Goal: Information Seeking & Learning: Learn about a topic

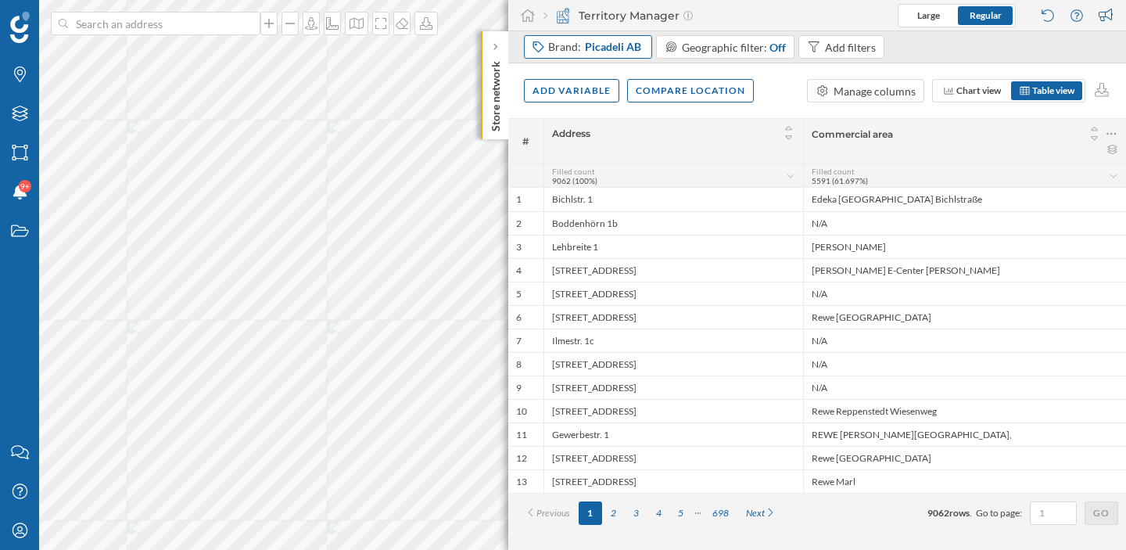
click at [623, 54] on span "​Picadeli AB​" at bounding box center [613, 47] width 56 height 16
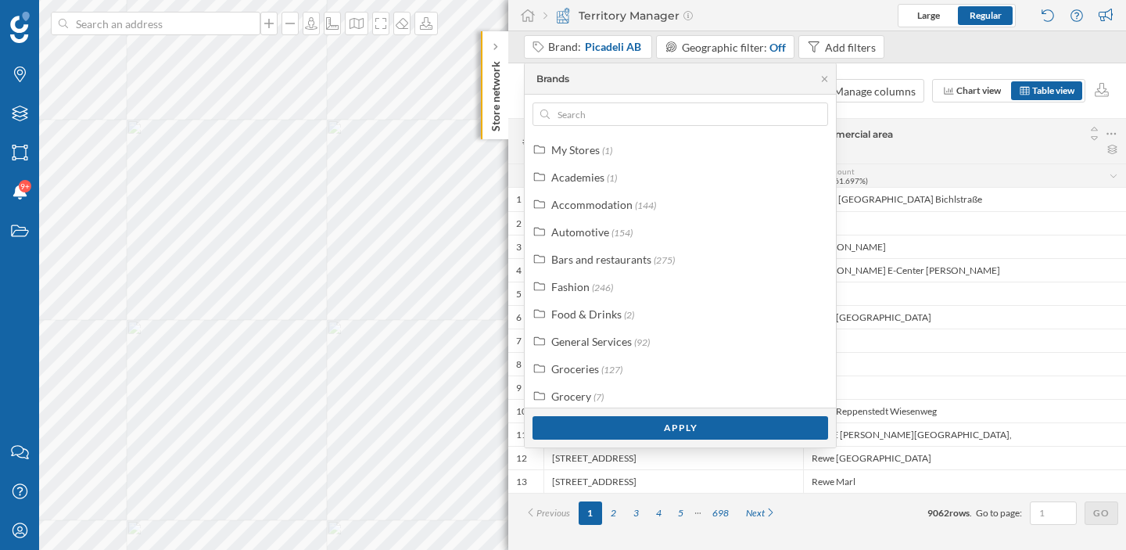
click at [716, 9] on div "Territory Manager Large Regular" at bounding box center [817, 15] width 618 height 31
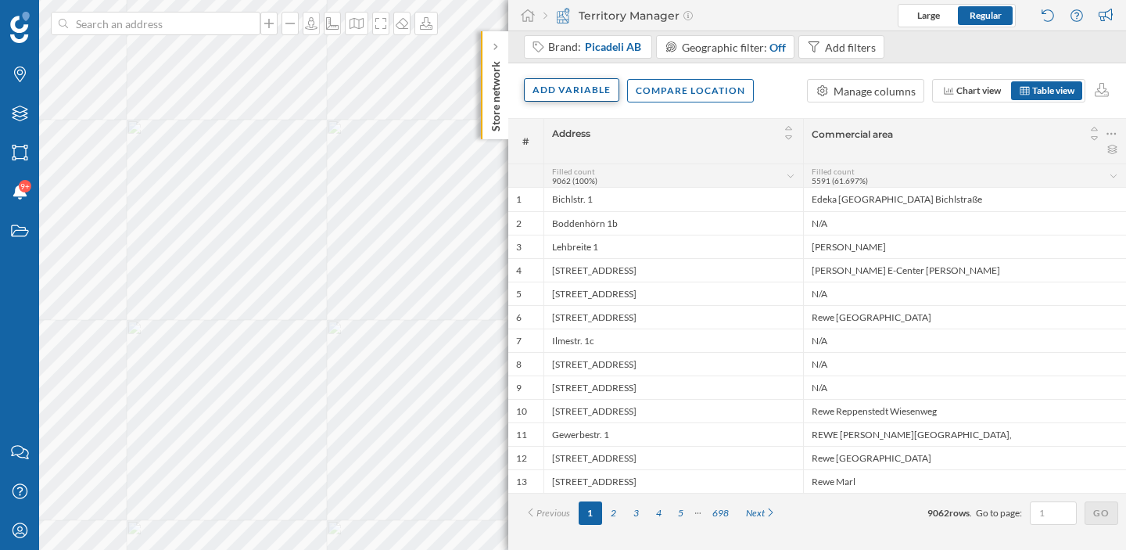
click at [583, 88] on div "Add variable" at bounding box center [571, 89] width 95 height 23
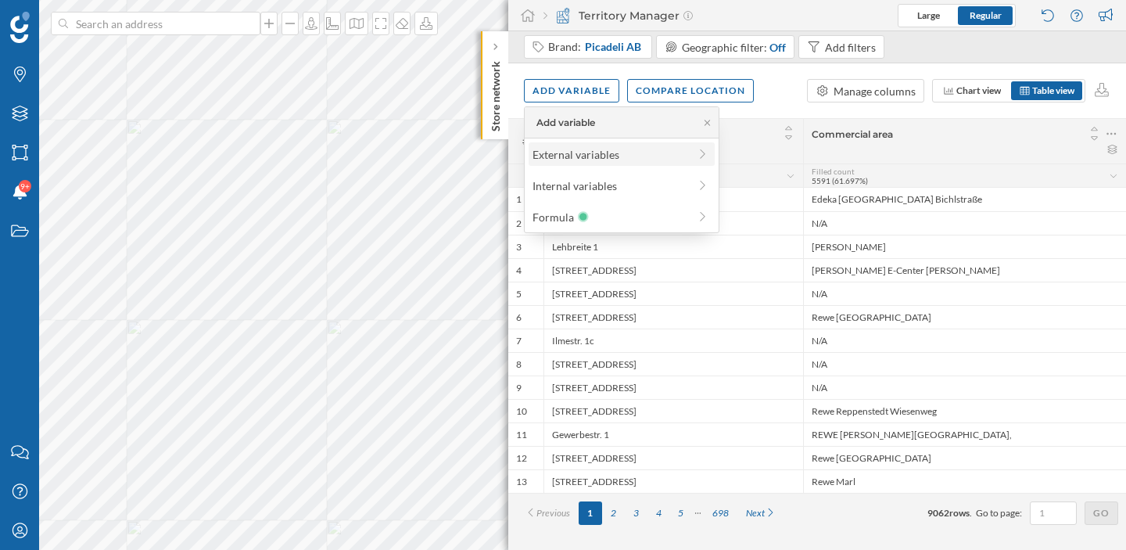
click at [583, 154] on div "External variables" at bounding box center [611, 154] width 156 height 16
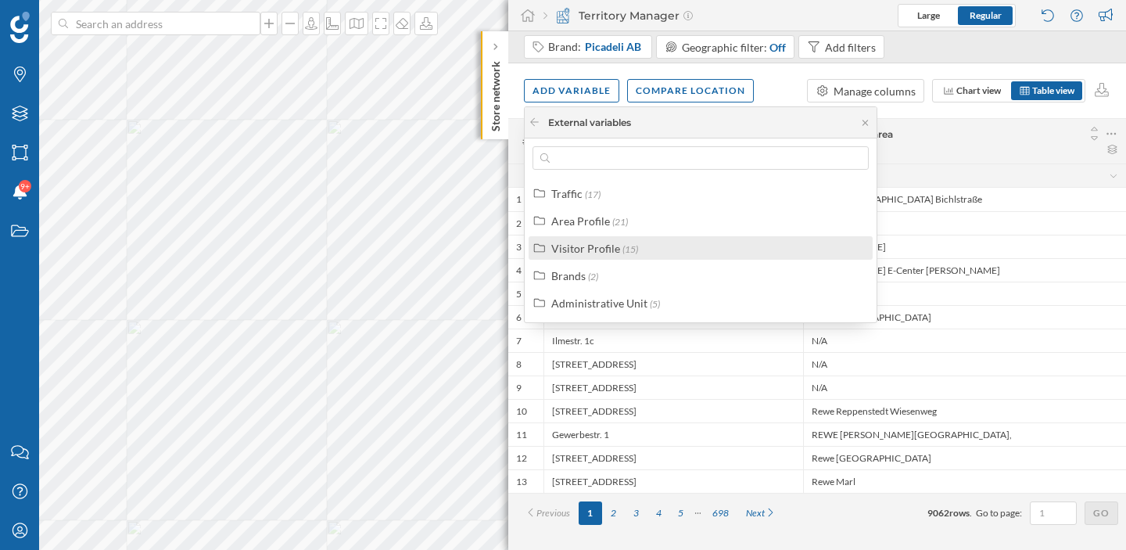
click at [605, 253] on div "Visitor Profile" at bounding box center [585, 248] width 69 height 13
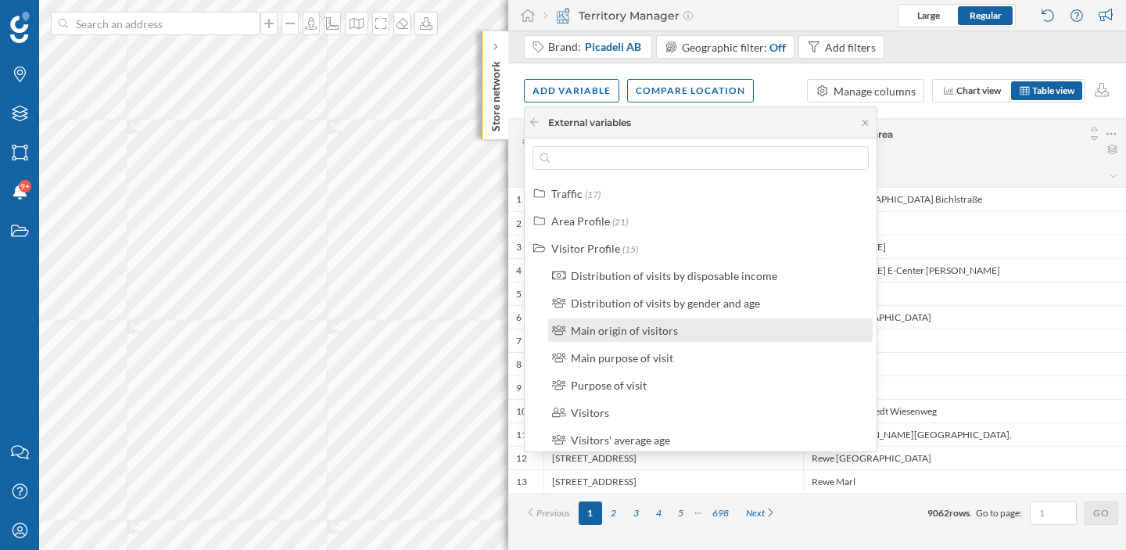
click at [733, 323] on div "Main origin of visitors" at bounding box center [717, 330] width 292 height 16
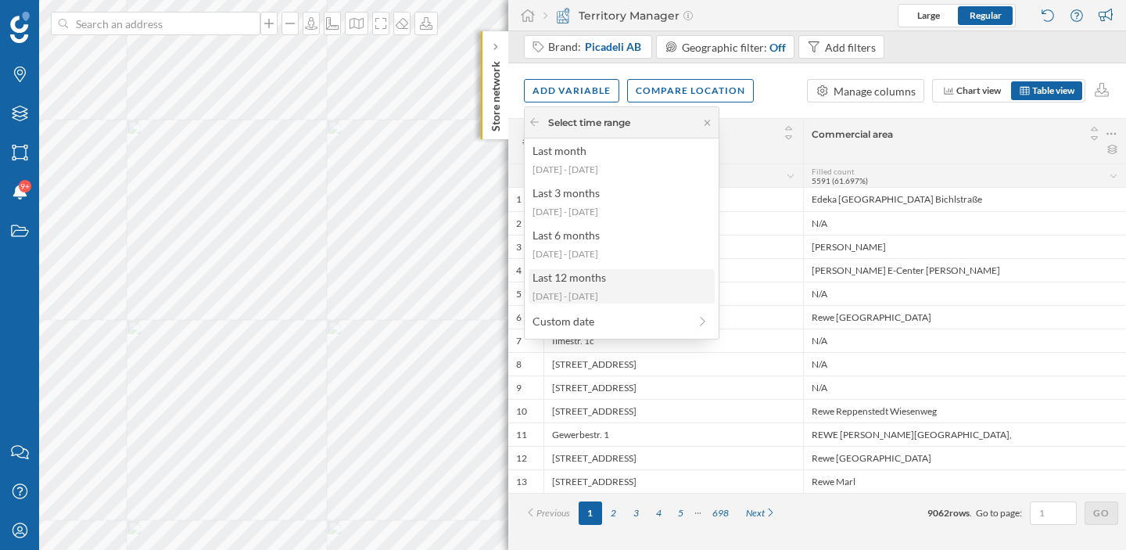
click at [613, 272] on div "Last 12 months" at bounding box center [621, 277] width 177 height 16
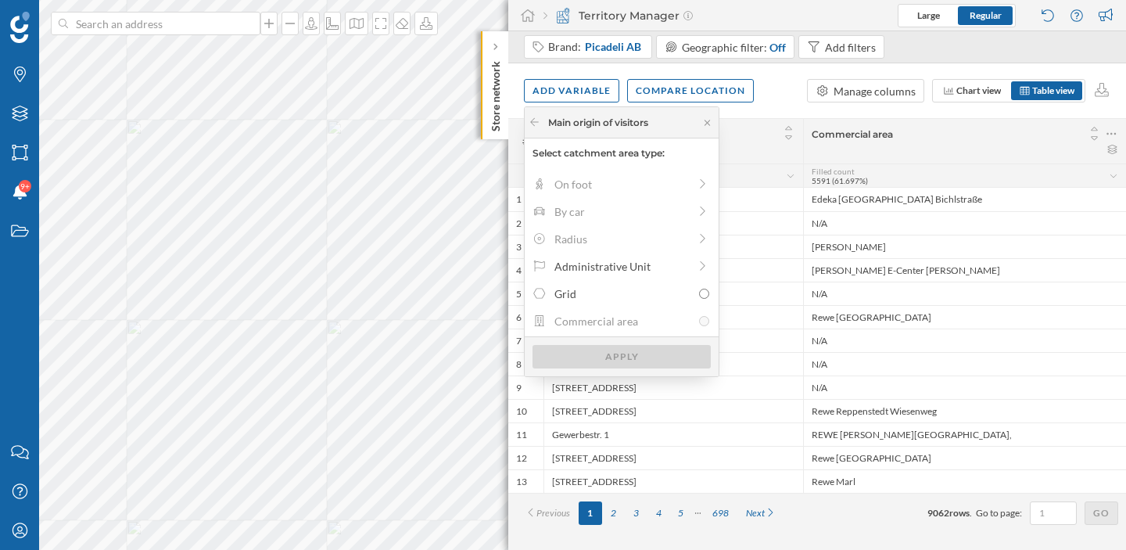
click at [782, 115] on div "Add variable Compare location Manage columns Chart view Table view" at bounding box center [817, 90] width 618 height 55
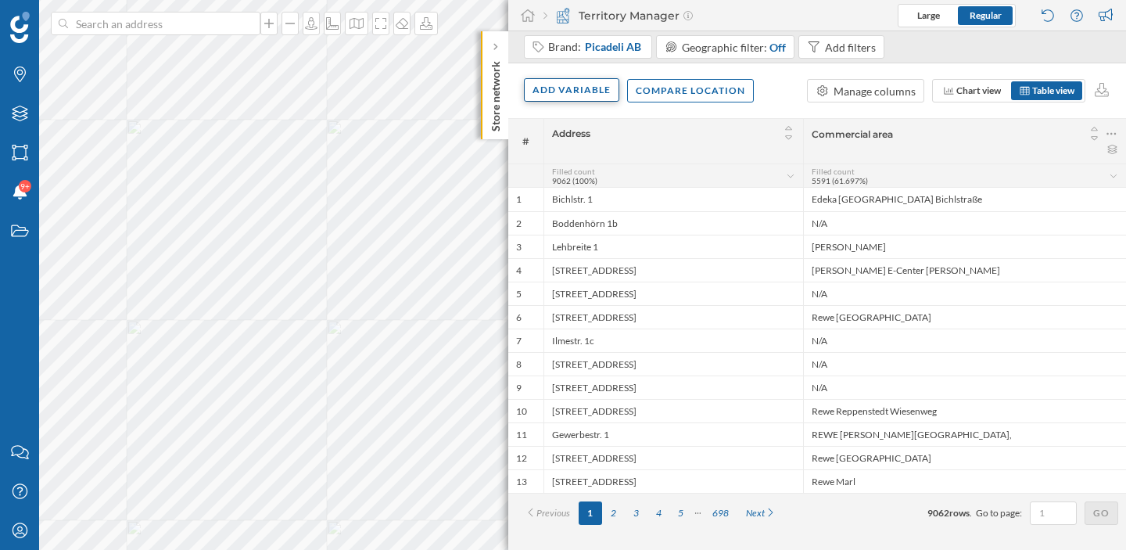
click at [590, 99] on div "Add variable" at bounding box center [571, 89] width 95 height 23
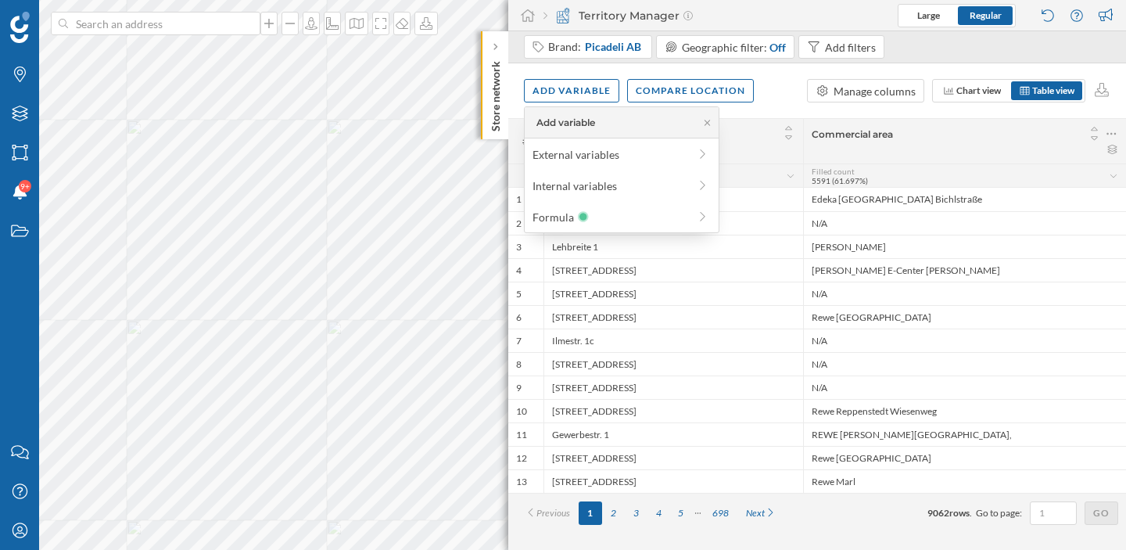
click at [974, 135] on span "Commercial area" at bounding box center [945, 134] width 267 height 12
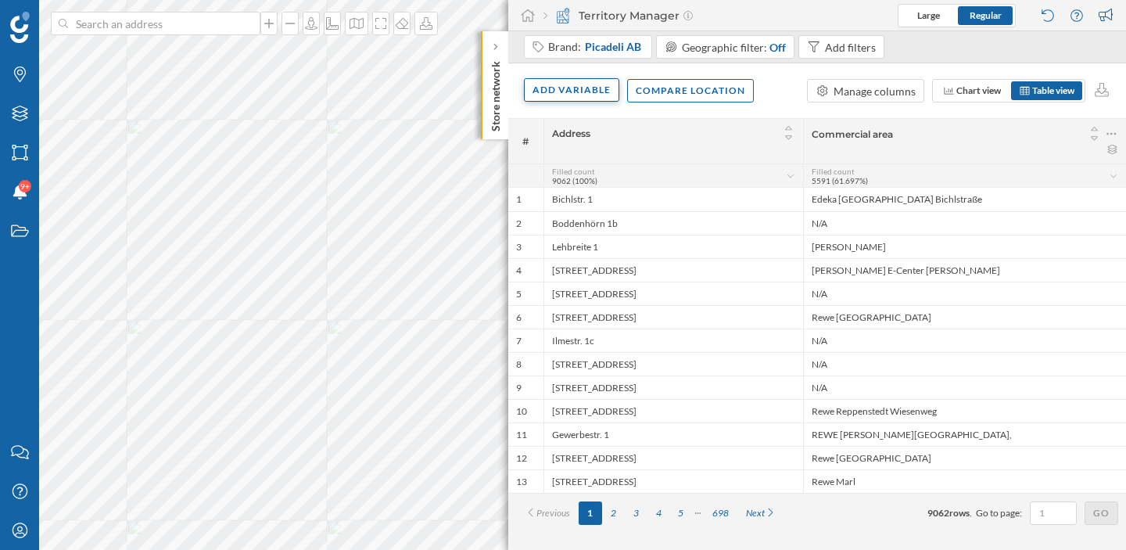
click at [590, 97] on div "Add variable" at bounding box center [571, 89] width 95 height 23
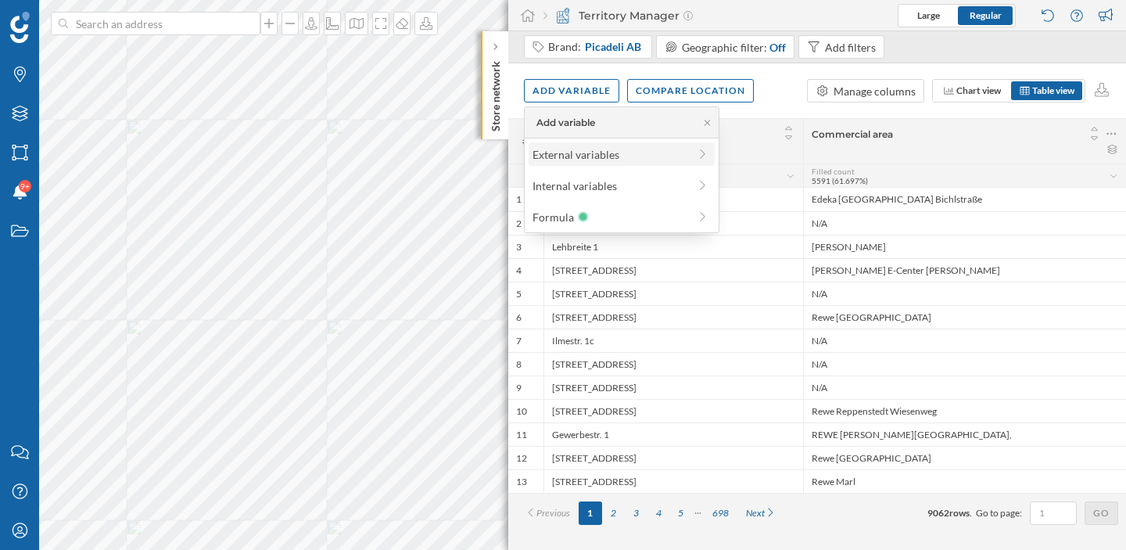
click at [579, 152] on div "External variables" at bounding box center [611, 154] width 156 height 16
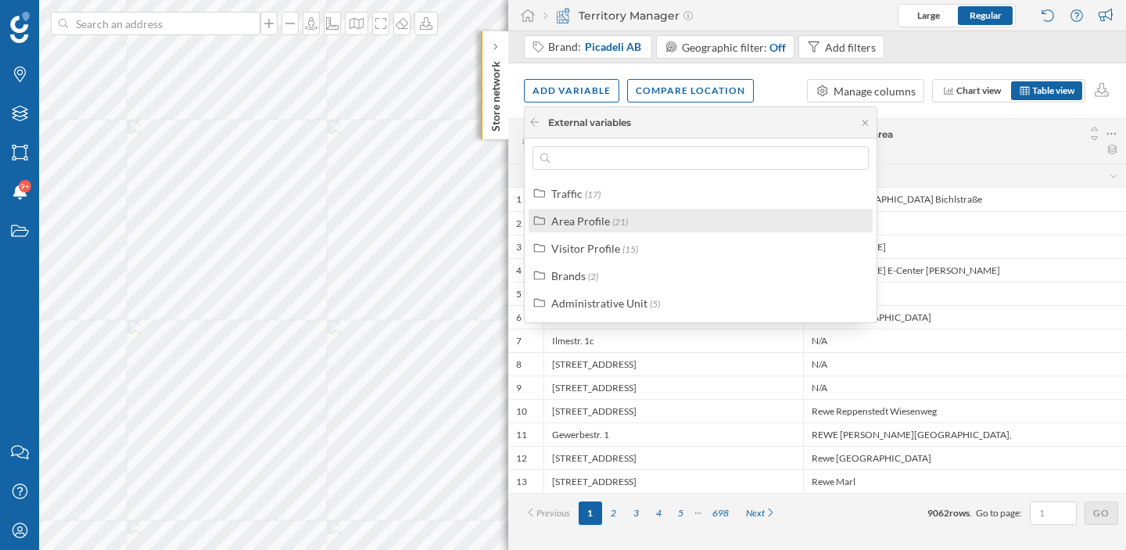
click at [591, 223] on div "Area Profile" at bounding box center [580, 220] width 59 height 13
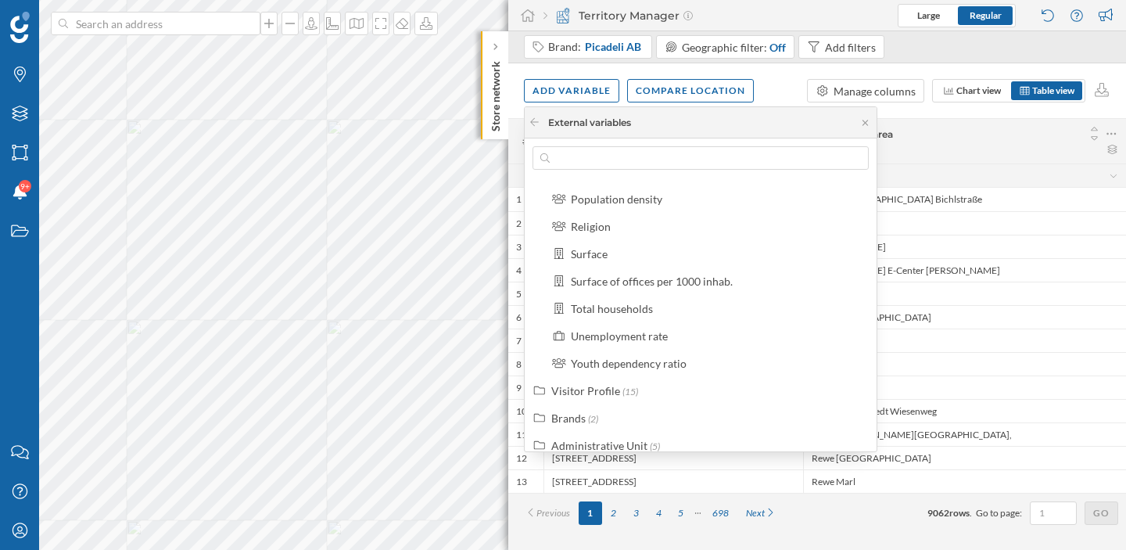
scroll to position [446, 0]
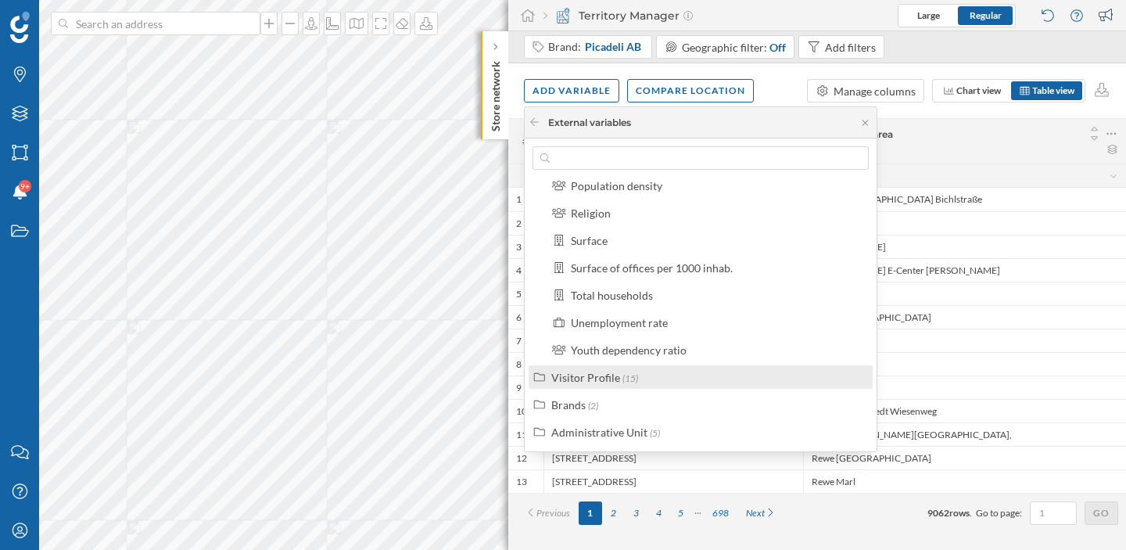
click at [594, 378] on div "Visitor Profile" at bounding box center [585, 377] width 69 height 13
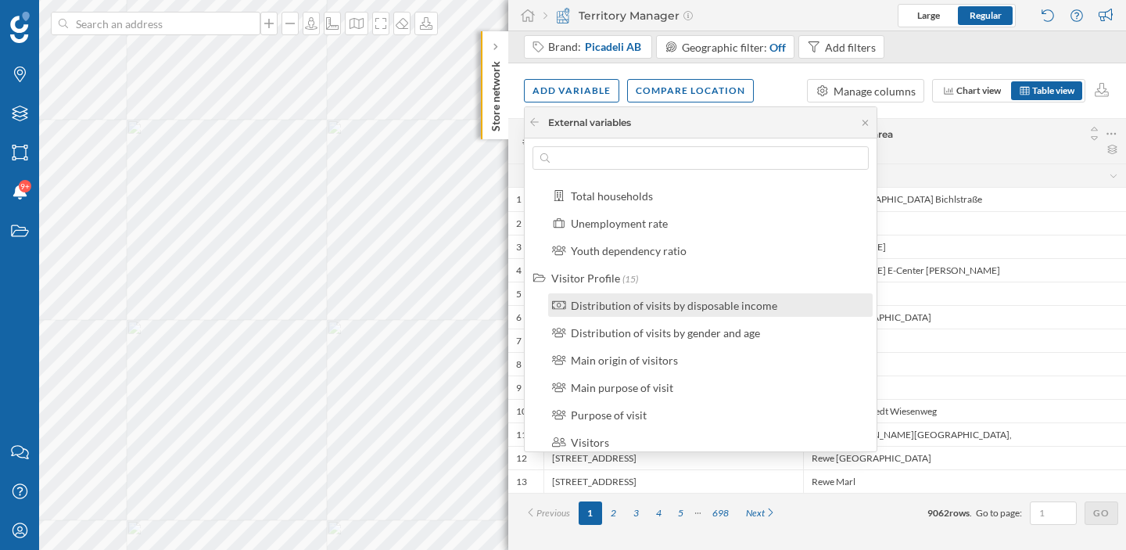
scroll to position [547, 0]
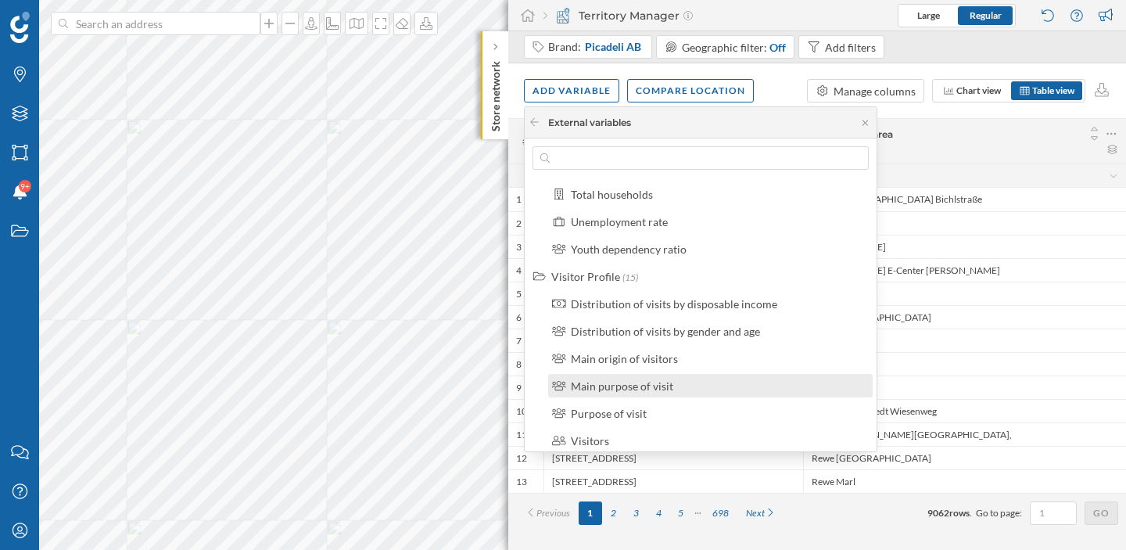
click at [643, 393] on div "Main purpose of visit" at bounding box center [710, 385] width 325 height 23
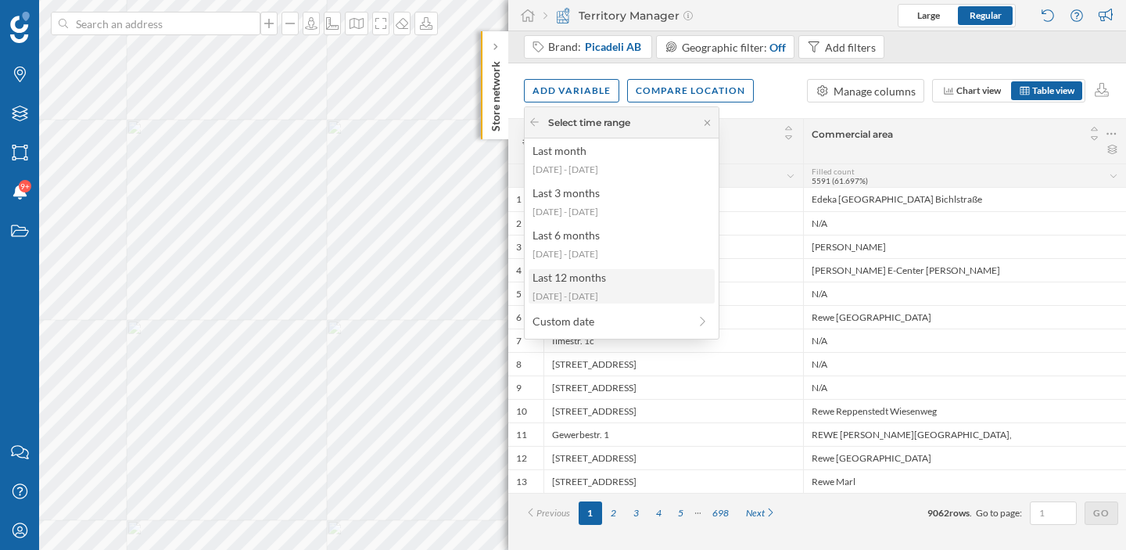
click at [630, 278] on div "Last 12 months" at bounding box center [621, 277] width 177 height 16
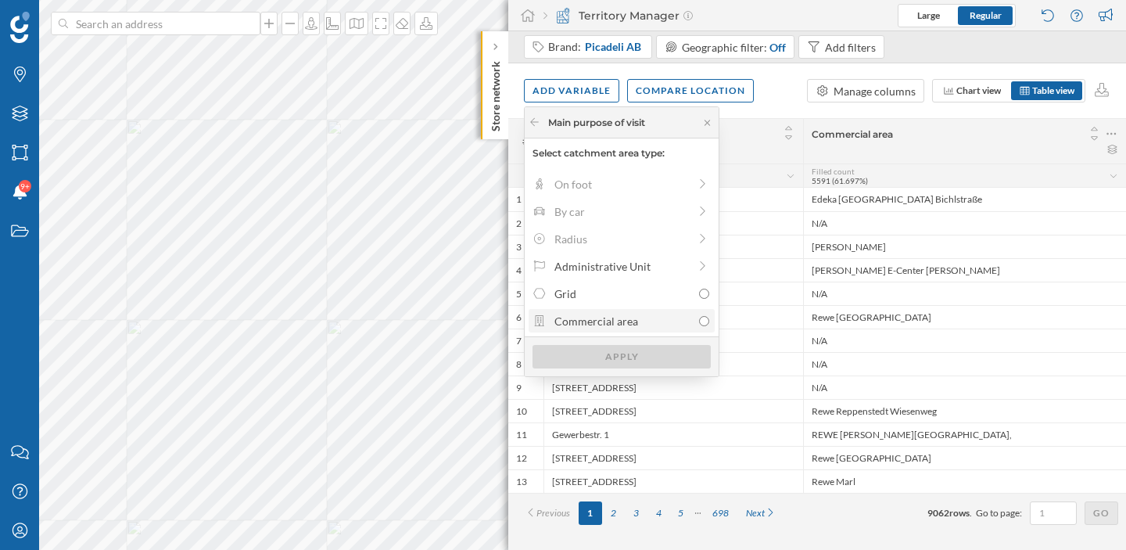
click at [616, 325] on div "Commercial area" at bounding box center [623, 321] width 138 height 16
click at [699, 325] on input "Commercial area" at bounding box center [704, 321] width 10 height 10
radio input "true"
click at [614, 353] on div "Apply" at bounding box center [622, 355] width 178 height 23
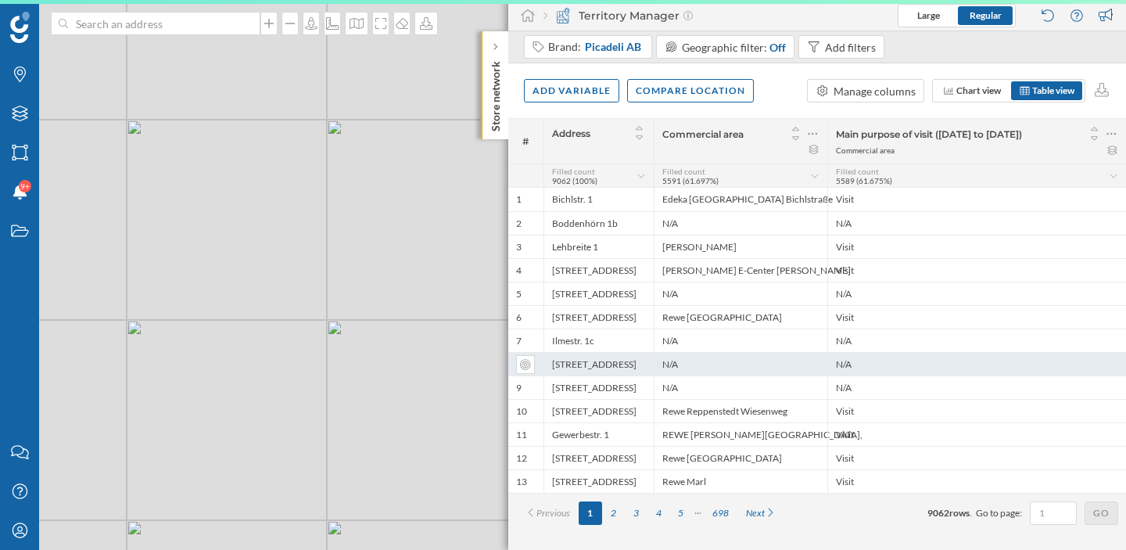
scroll to position [0, 0]
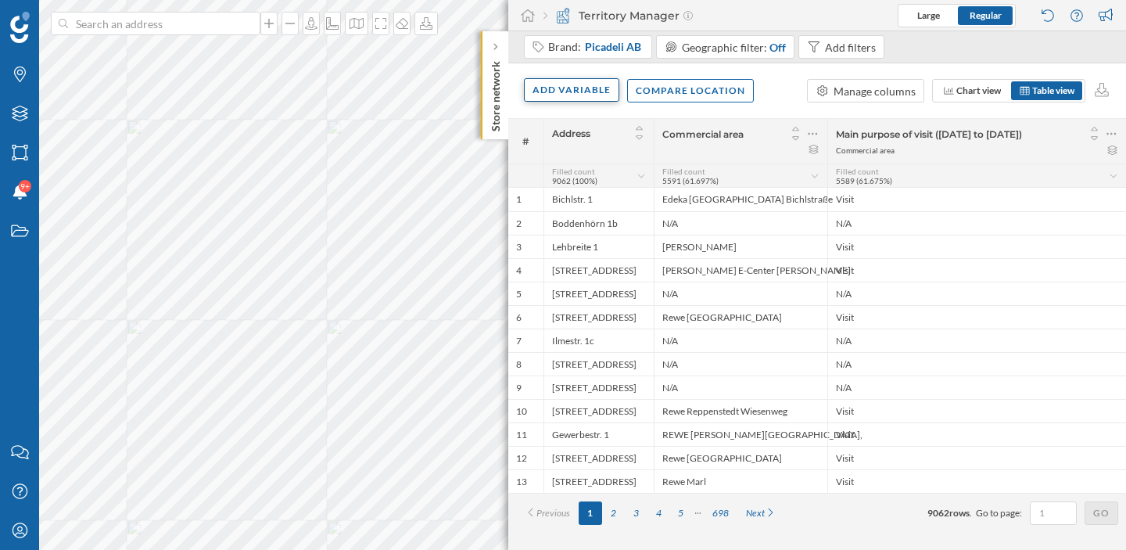
click at [572, 87] on div "Add variable" at bounding box center [571, 89] width 95 height 23
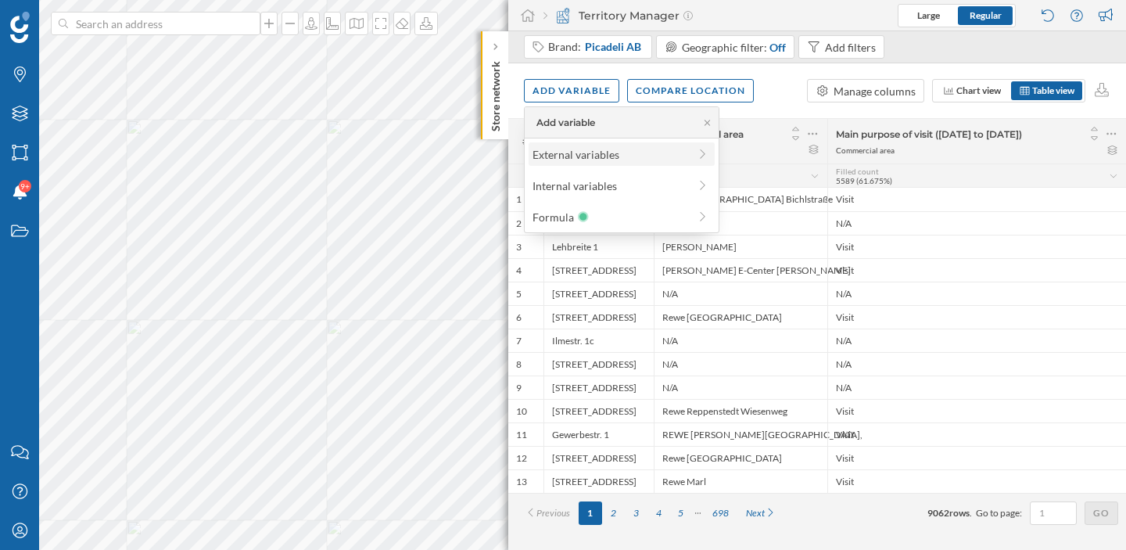
click at [568, 156] on div "External variables" at bounding box center [611, 154] width 156 height 16
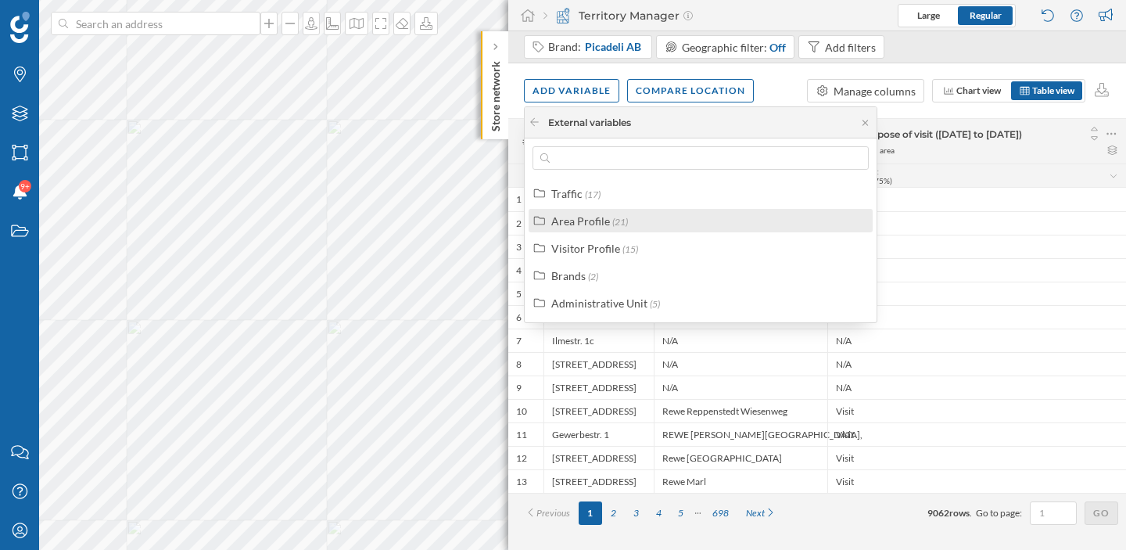
click at [583, 231] on div "Area Profile (21)" at bounding box center [701, 220] width 344 height 23
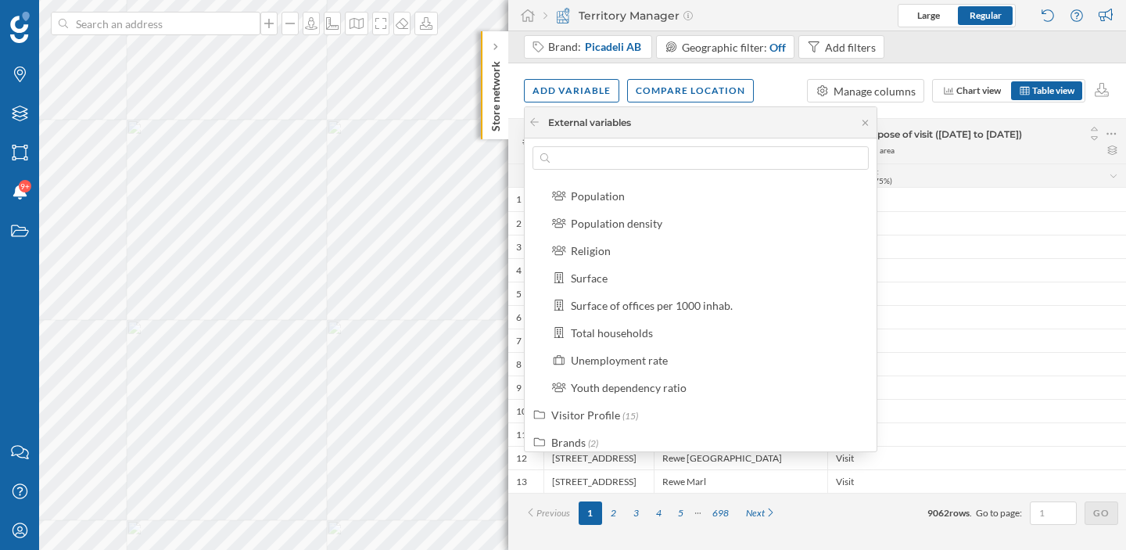
scroll to position [446, 0]
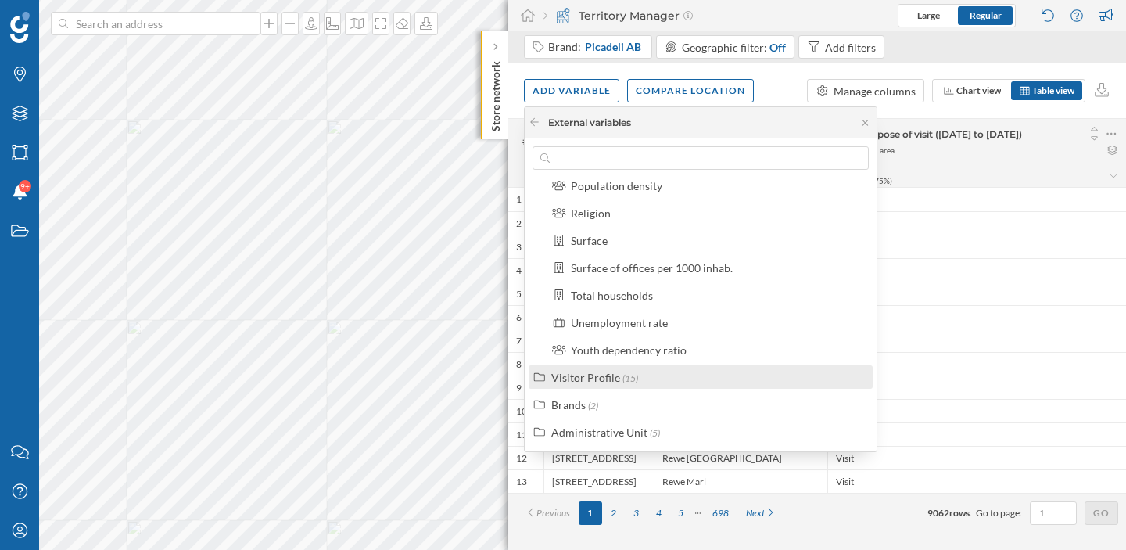
click at [605, 378] on div "Visitor Profile" at bounding box center [585, 377] width 69 height 13
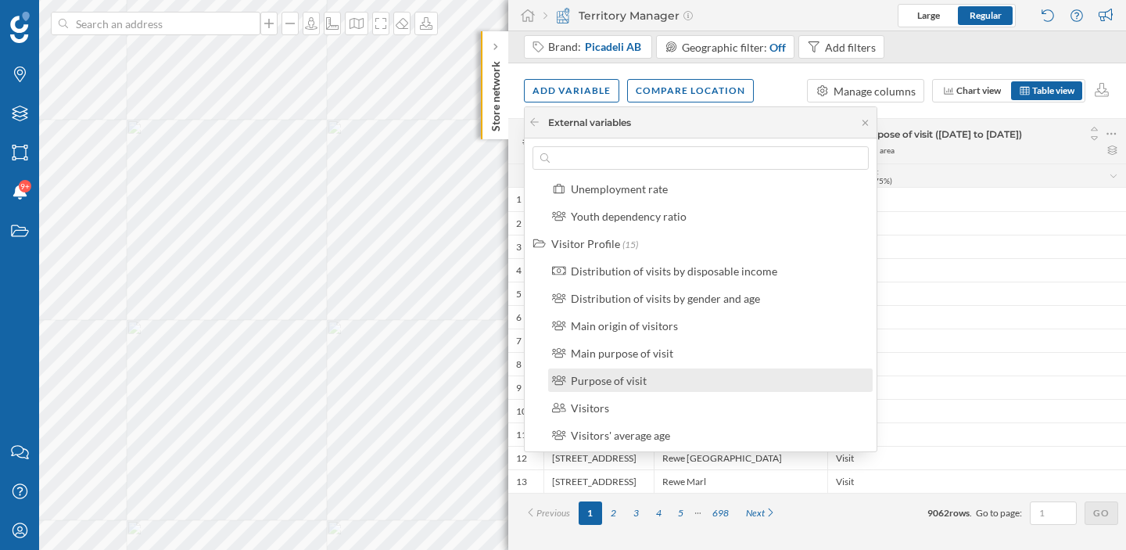
scroll to position [584, 0]
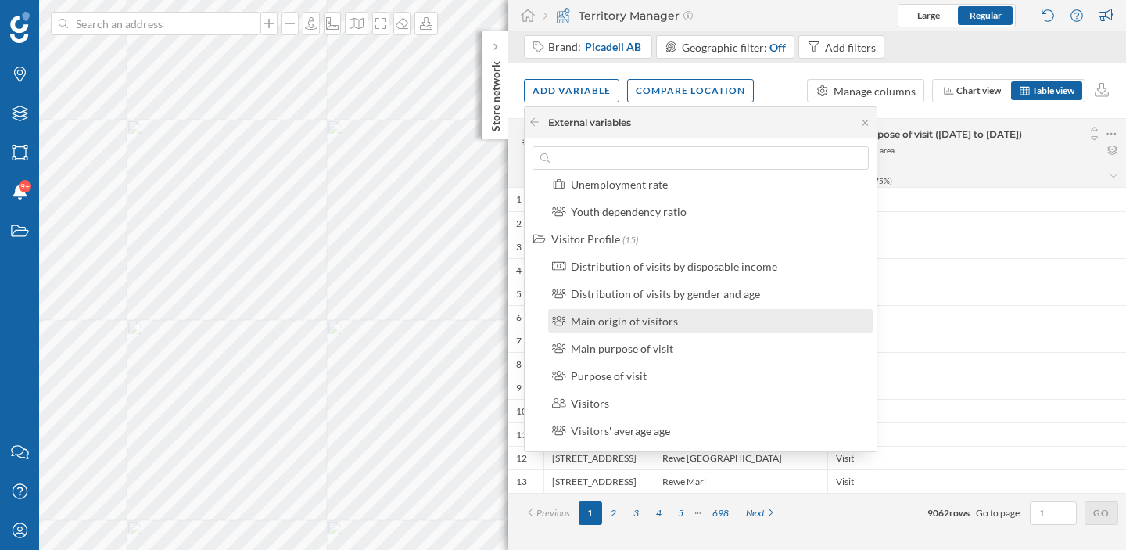
click at [680, 321] on div "Main origin of visitors" at bounding box center [717, 321] width 292 height 16
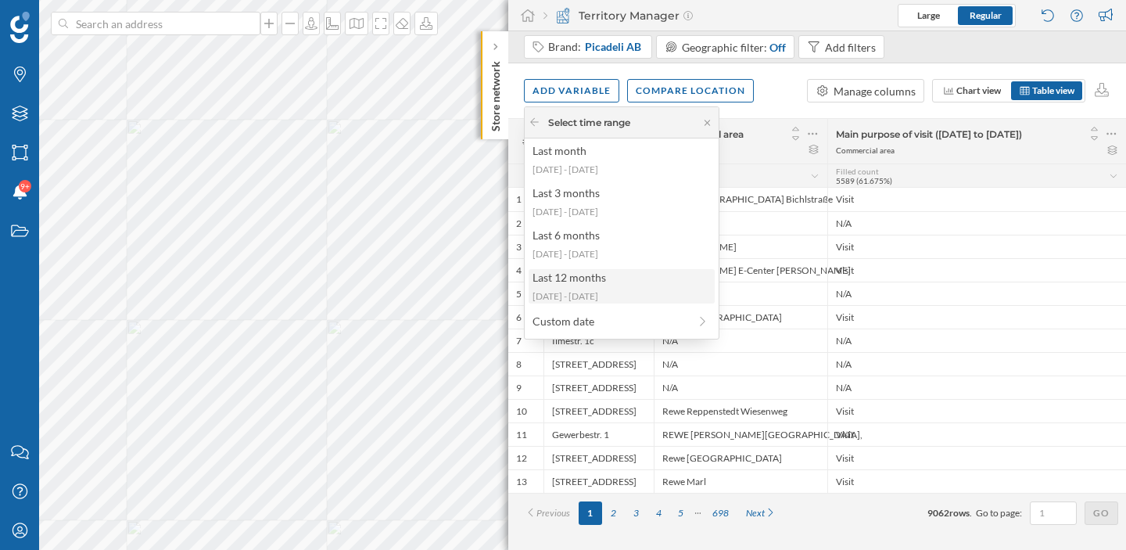
click at [667, 285] on div "Last 12 months" at bounding box center [621, 277] width 177 height 16
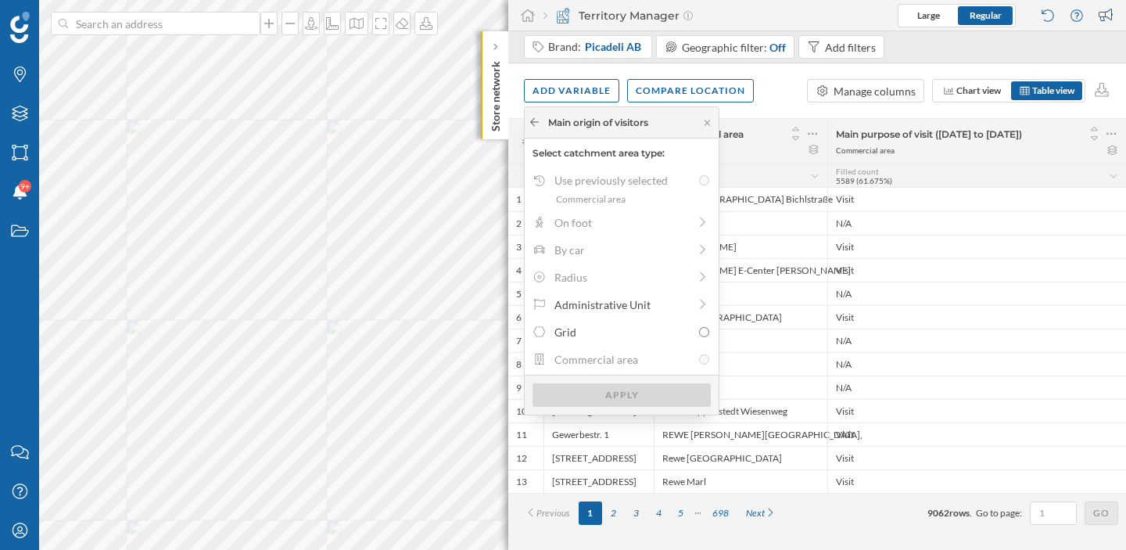
click at [533, 120] on icon at bounding box center [535, 121] width 12 height 9
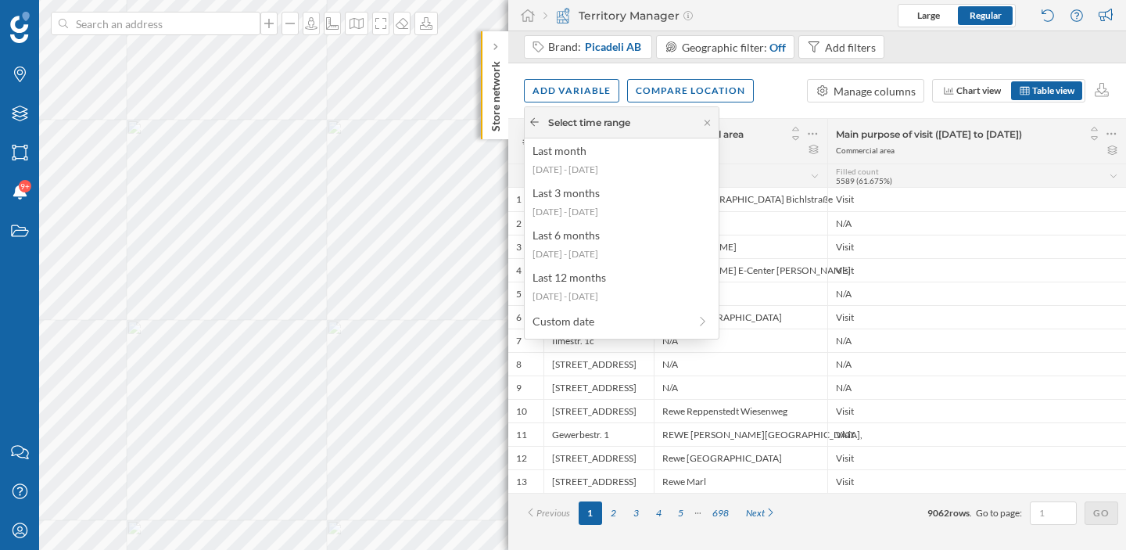
click at [540, 124] on icon at bounding box center [535, 121] width 12 height 9
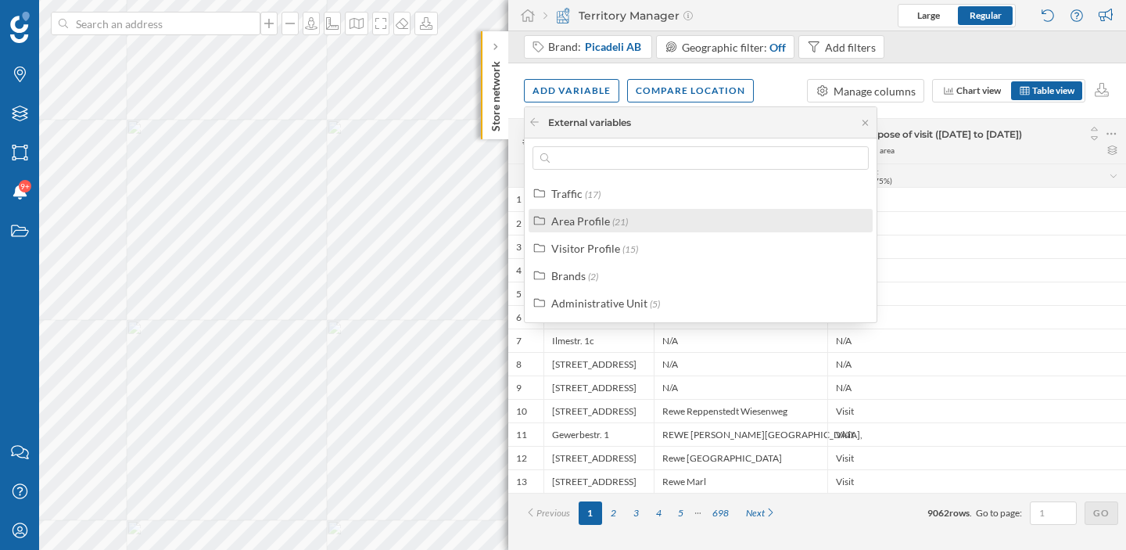
click at [574, 221] on div "Area Profile" at bounding box center [580, 220] width 59 height 13
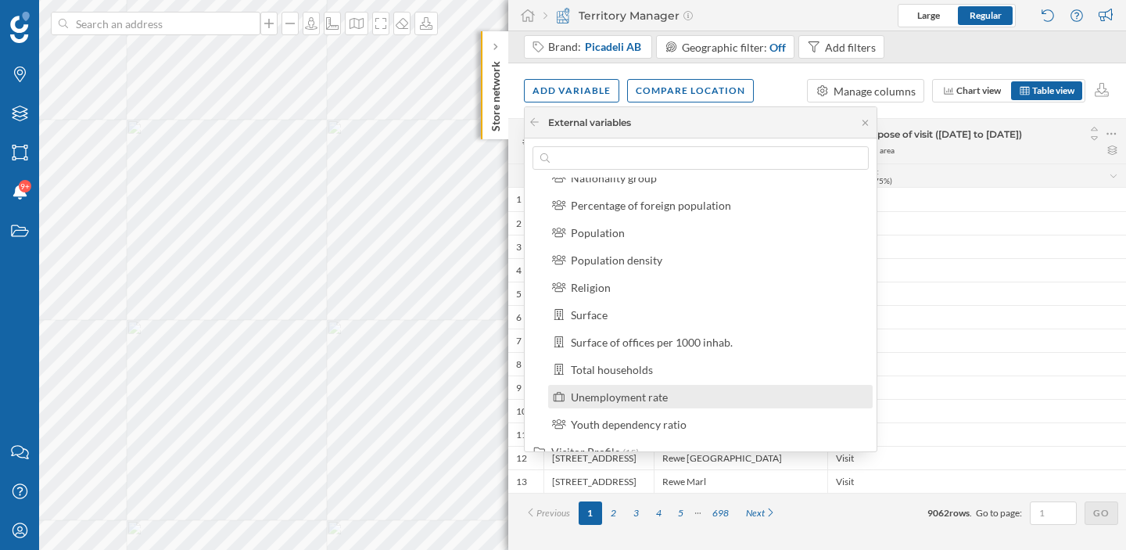
scroll to position [446, 0]
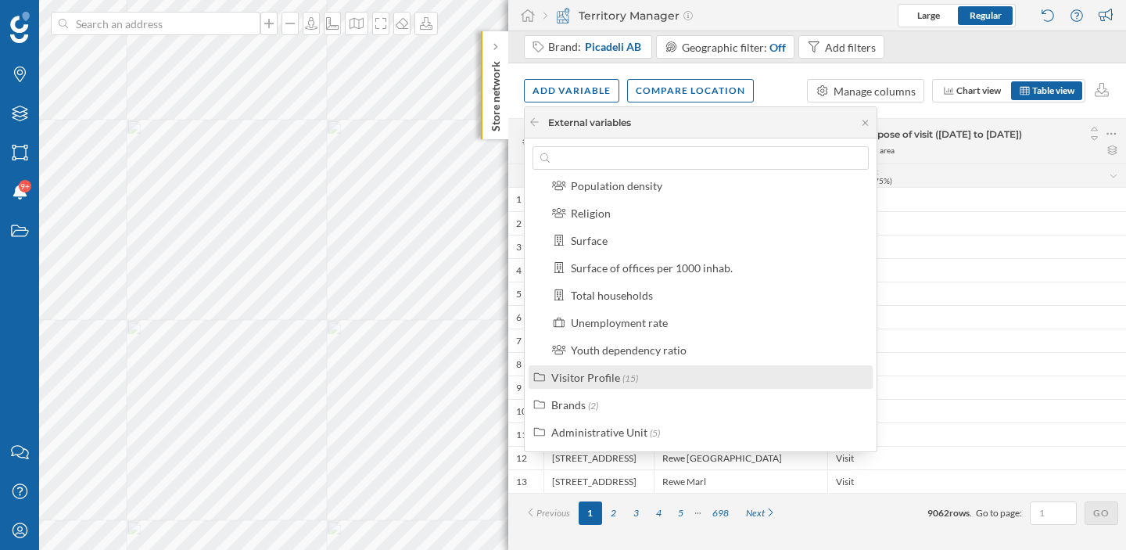
click at [611, 375] on div "Visitor Profile" at bounding box center [585, 377] width 69 height 13
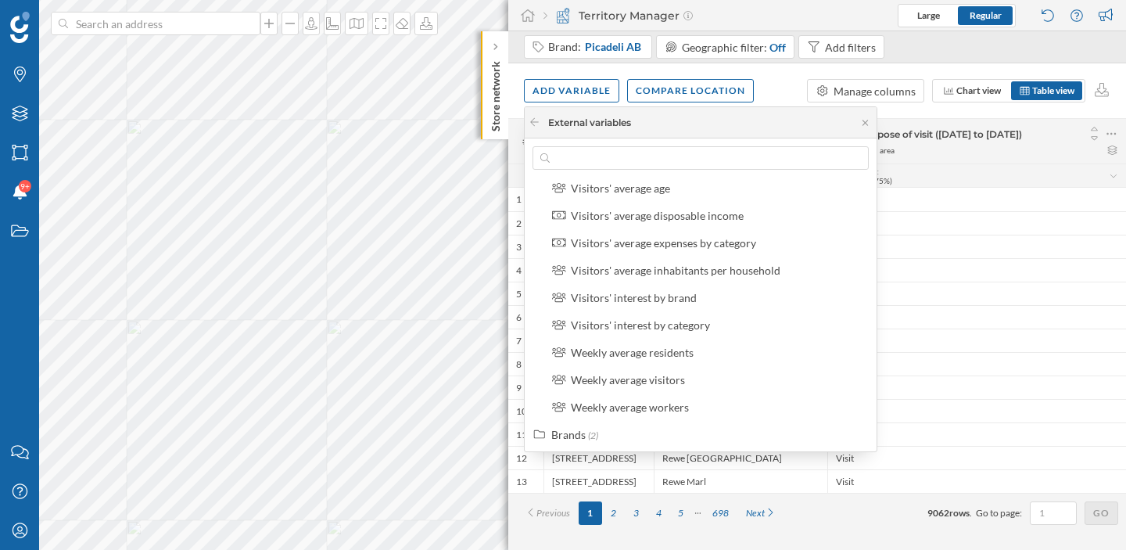
scroll to position [856, 0]
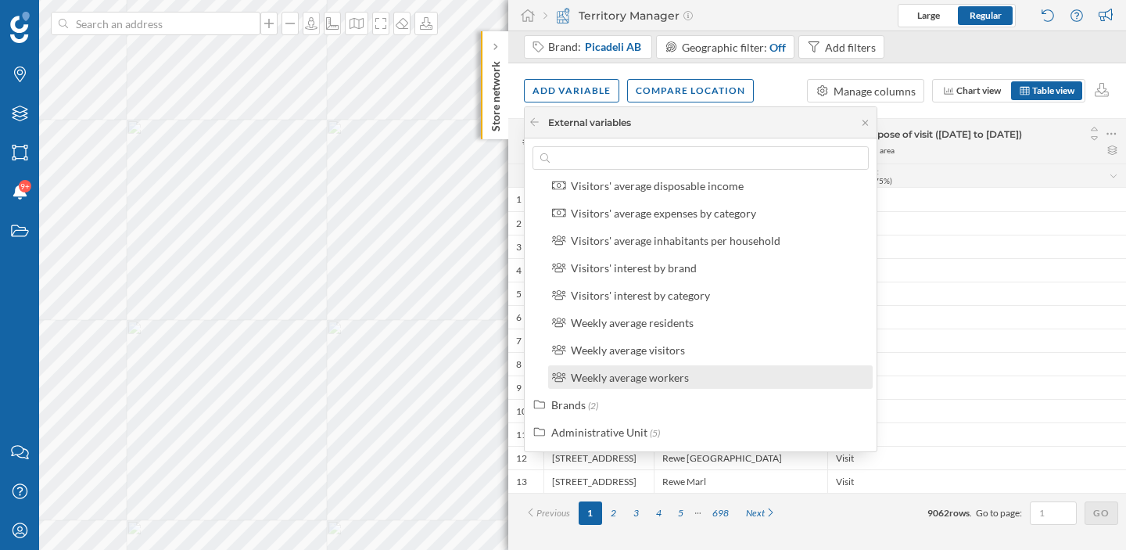
click at [696, 378] on div "Weekly average workers" at bounding box center [717, 377] width 292 height 16
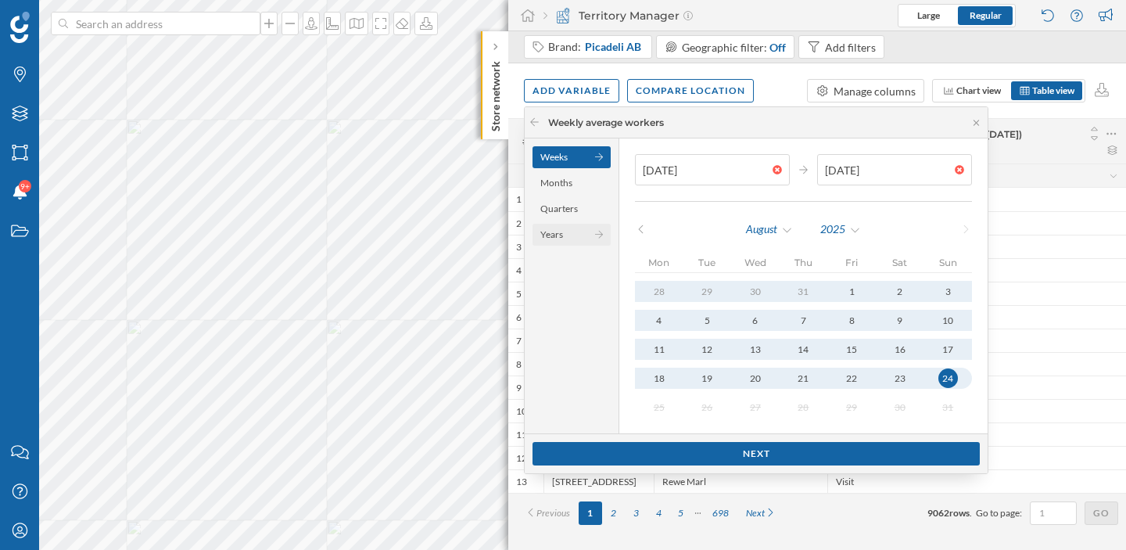
click at [578, 232] on div "Years" at bounding box center [572, 235] width 78 height 22
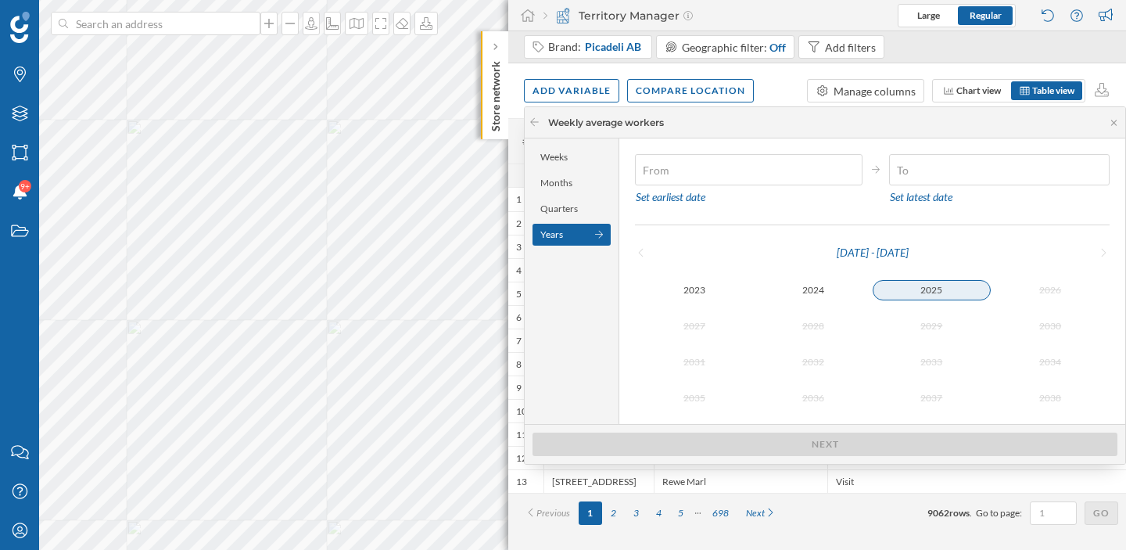
click at [916, 291] on div "2025" at bounding box center [932, 290] width 119 height 20
type input "[DATE]"
click at [916, 291] on div "2025" at bounding box center [932, 290] width 119 height 19
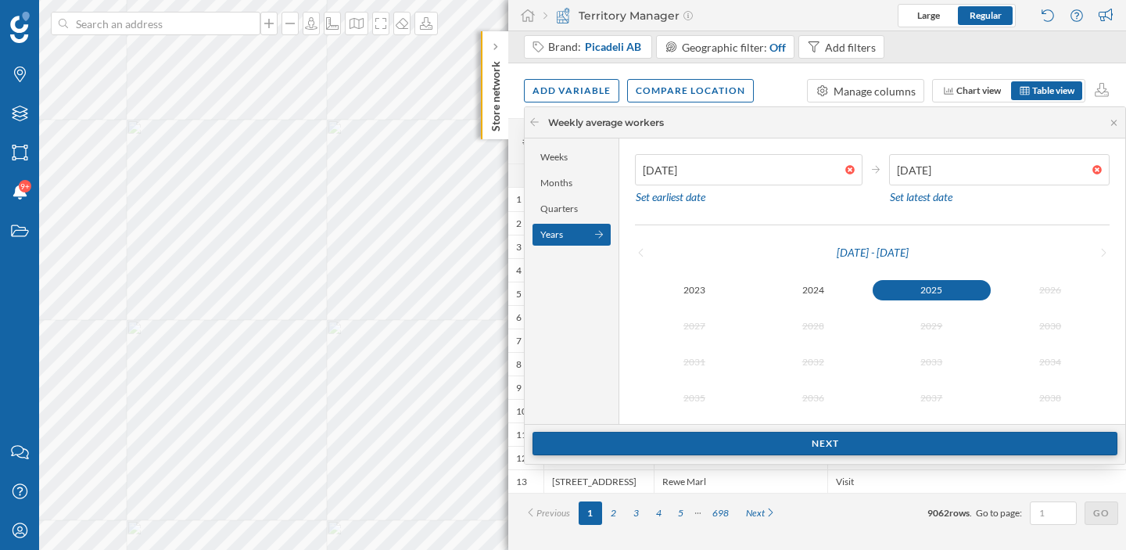
click at [840, 437] on div "Next" at bounding box center [825, 443] width 585 height 23
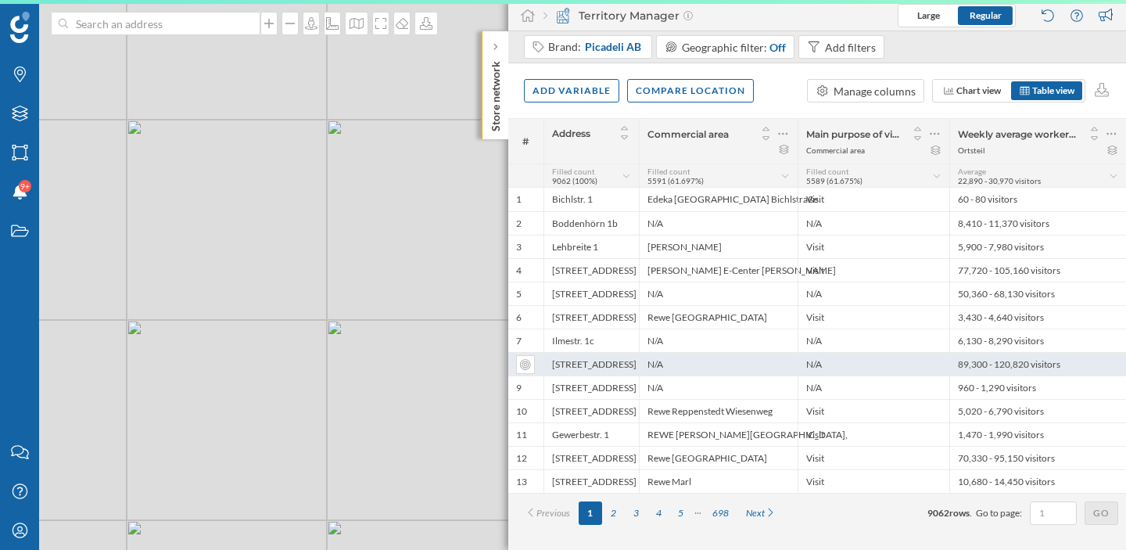
scroll to position [0, 0]
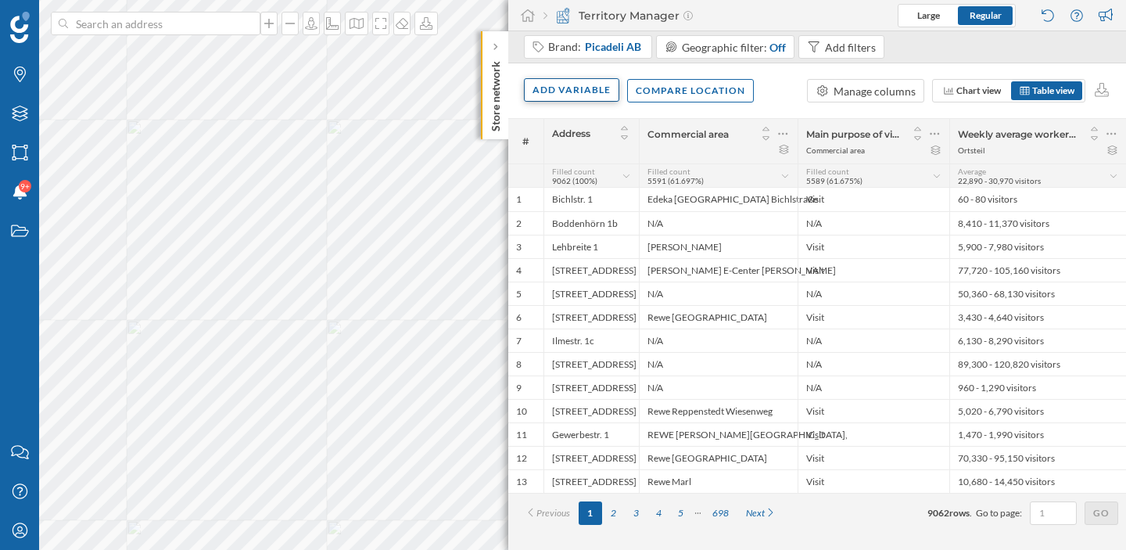
click at [559, 95] on div "Add variable" at bounding box center [571, 89] width 95 height 23
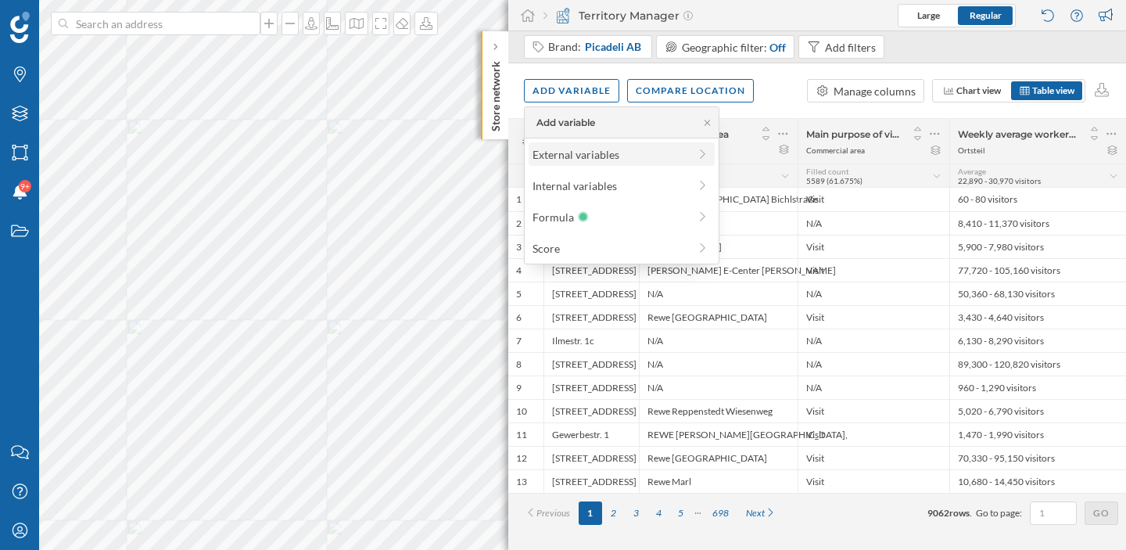
click at [581, 160] on div "External variables" at bounding box center [611, 154] width 156 height 16
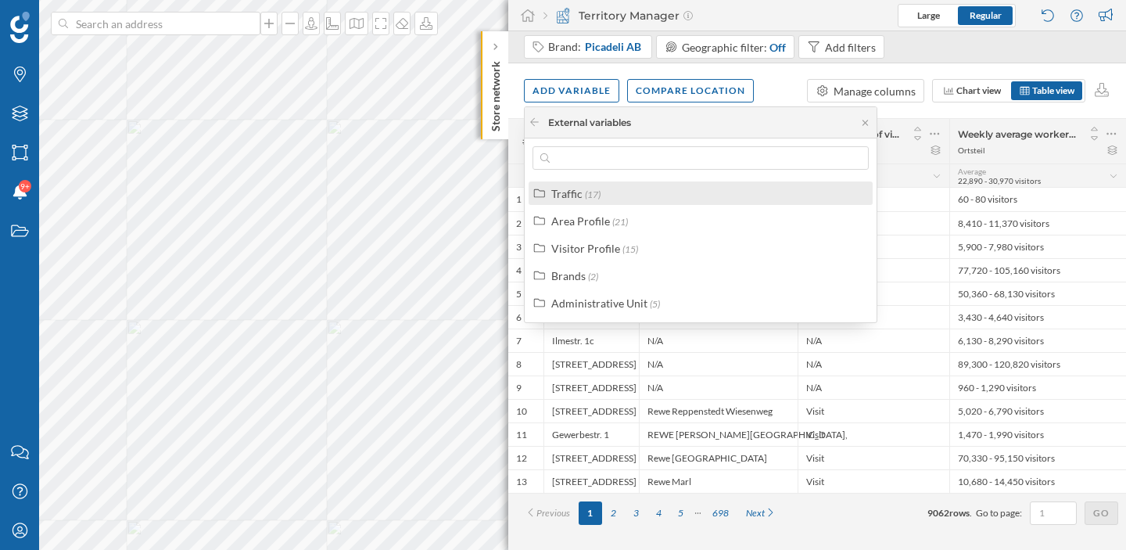
click at [591, 191] on span "(17)" at bounding box center [593, 194] width 16 height 12
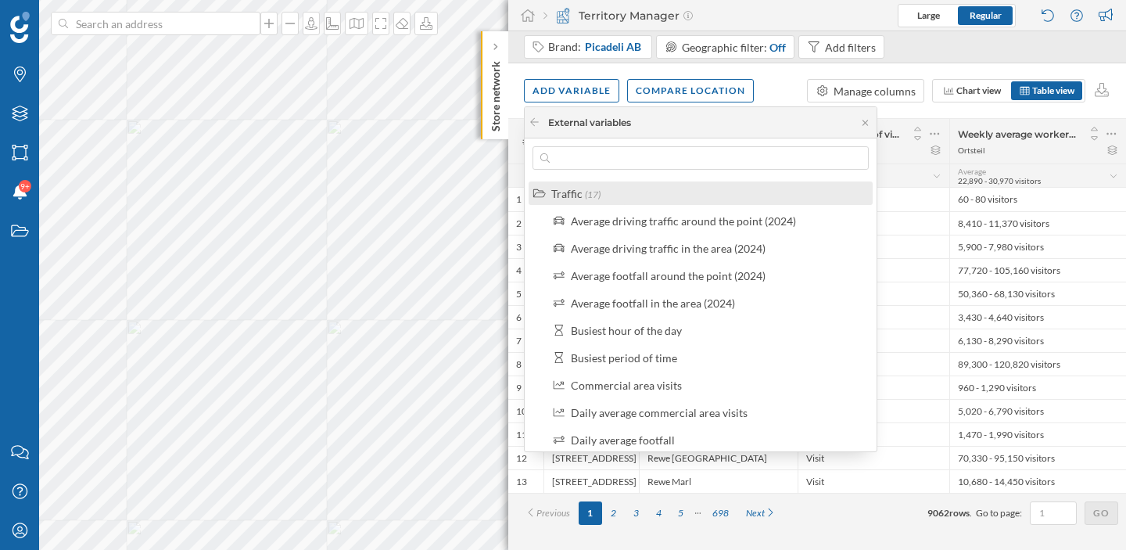
click at [591, 191] on span "(17)" at bounding box center [593, 194] width 16 height 12
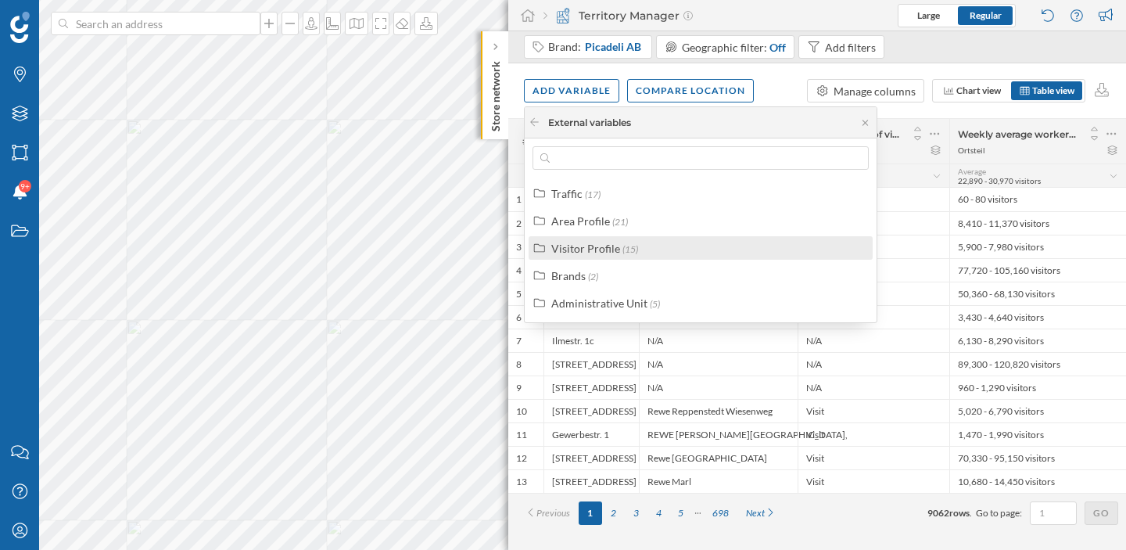
click at [586, 242] on div "Visitor Profile" at bounding box center [585, 248] width 69 height 13
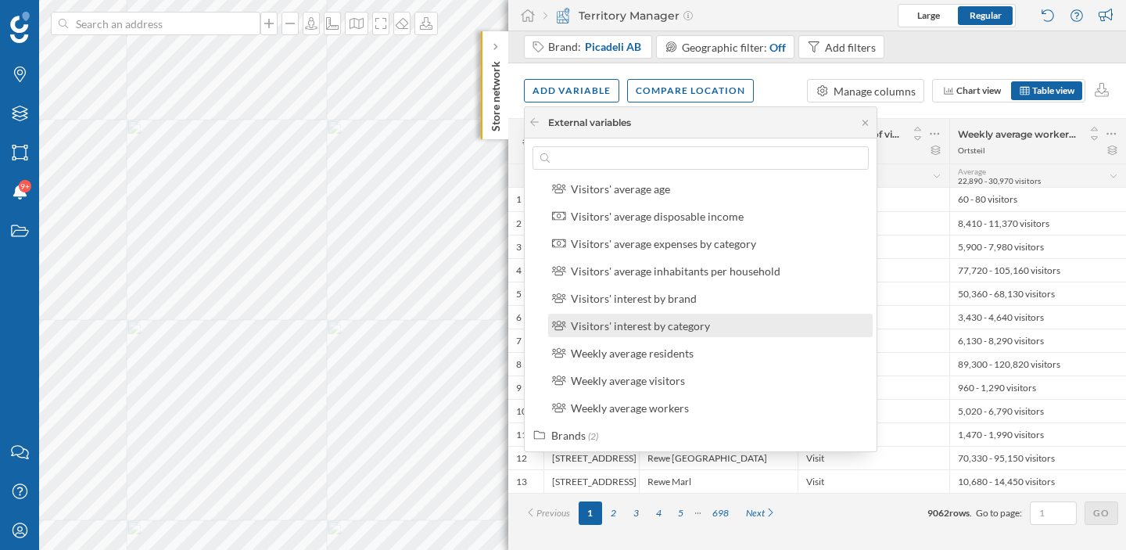
scroll to position [246, 0]
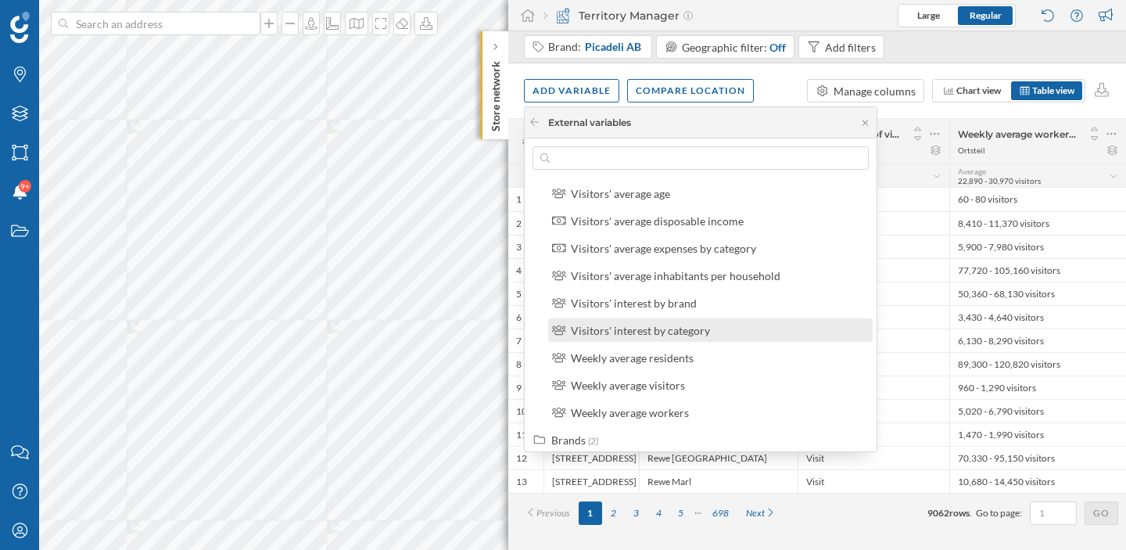
click at [650, 331] on div "Visitors' interest by category" at bounding box center [640, 330] width 139 height 13
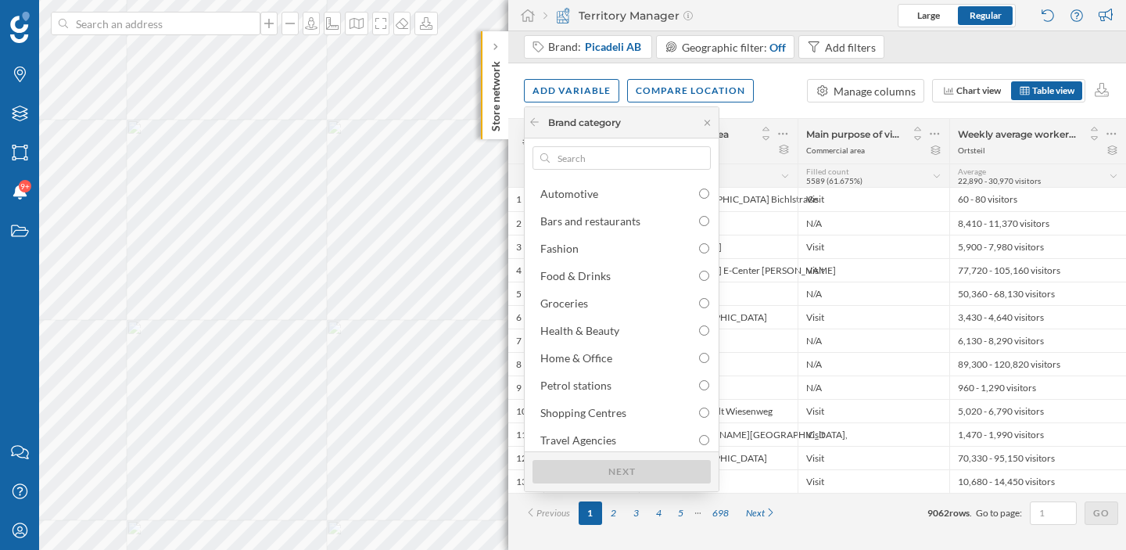
scroll to position [4, 0]
click at [529, 120] on icon at bounding box center [535, 121] width 12 height 9
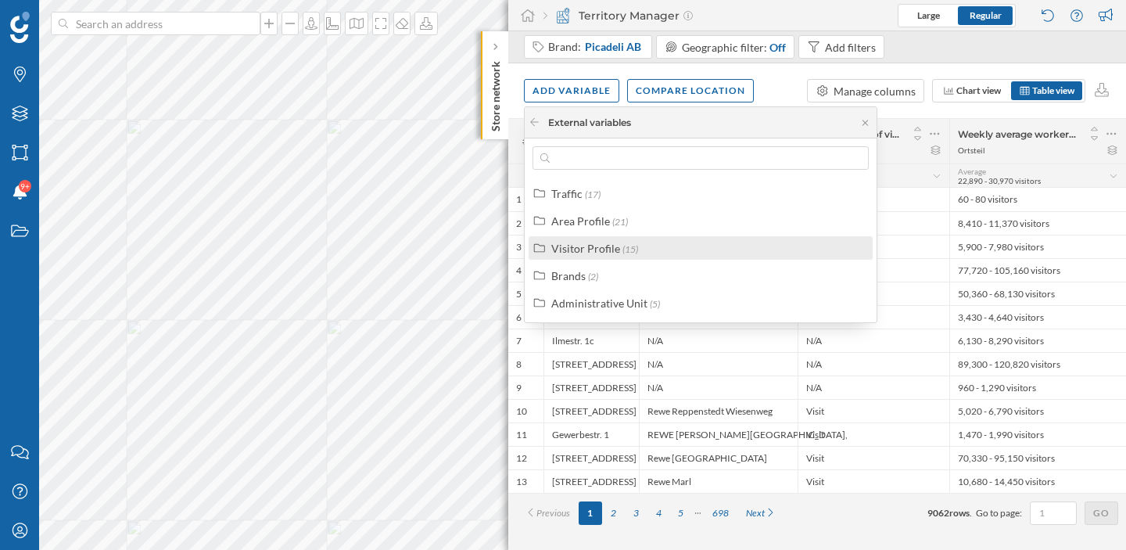
click at [595, 255] on label "Visitor Profile (15)" at bounding box center [594, 248] width 87 height 16
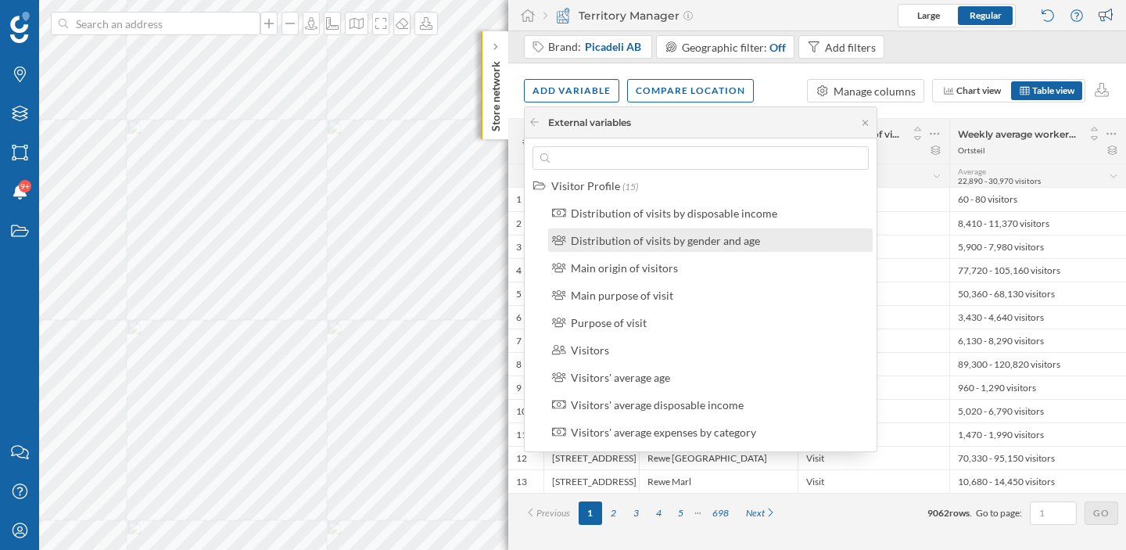
scroll to position [64, 0]
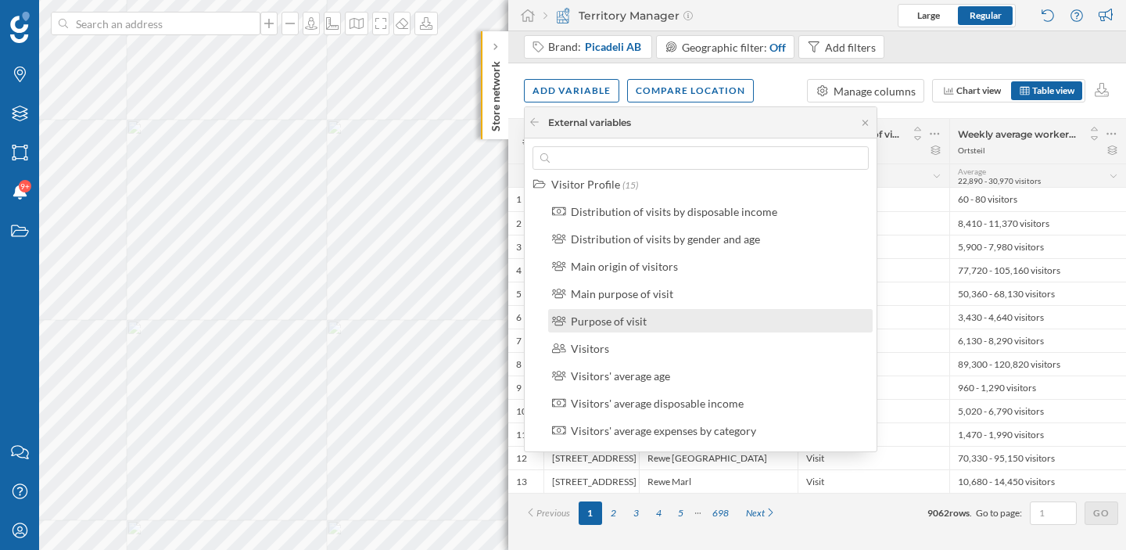
click at [641, 318] on div "Purpose of visit" at bounding box center [609, 320] width 76 height 13
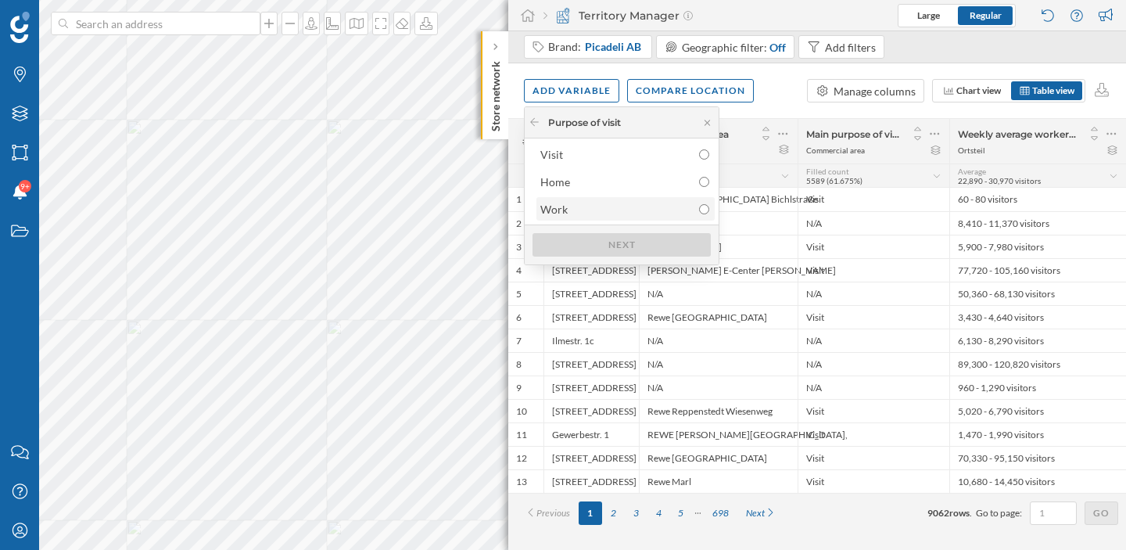
click at [635, 208] on div "Work" at bounding box center [624, 209] width 169 height 16
radio input "true"
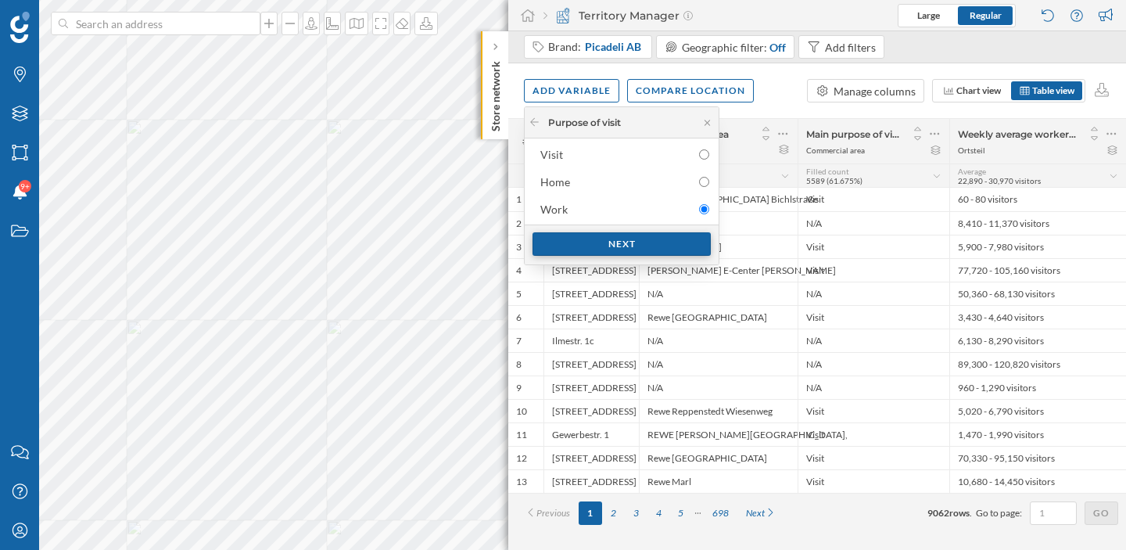
click at [627, 246] on div "Next" at bounding box center [622, 243] width 178 height 23
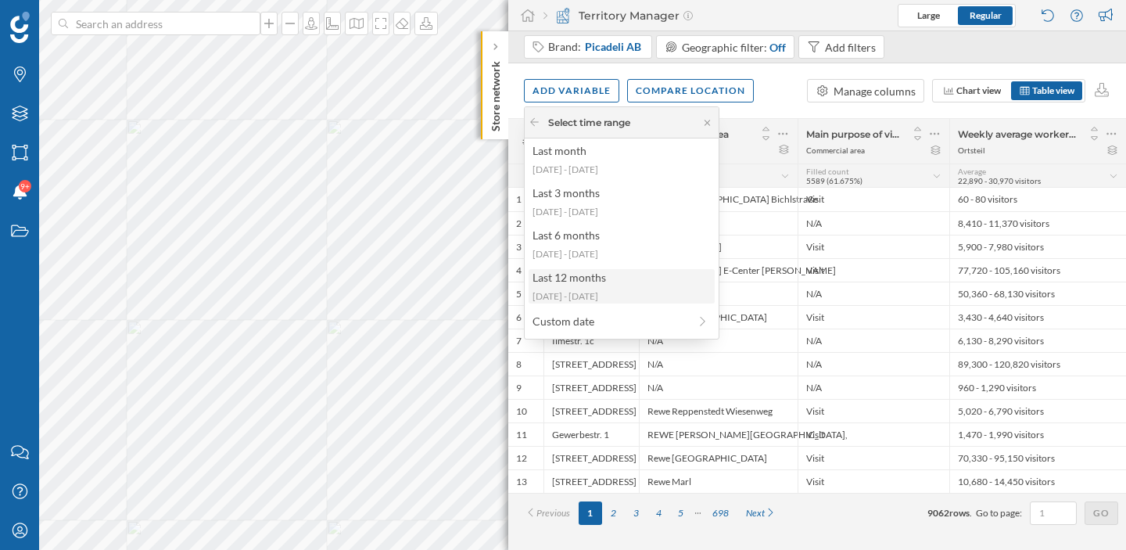
click at [617, 274] on div "Last 12 months" at bounding box center [621, 277] width 177 height 16
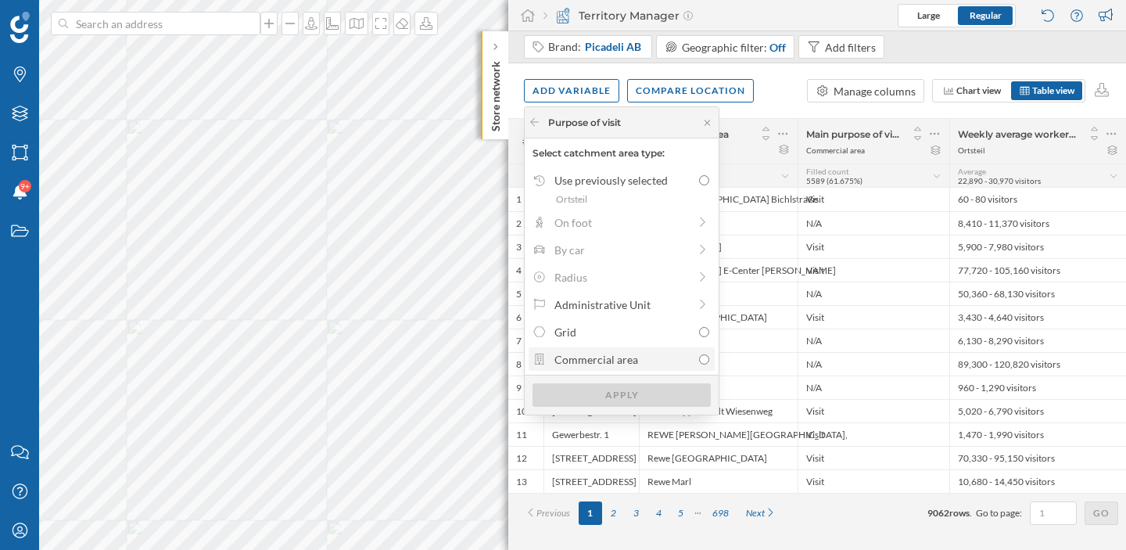
click at [590, 355] on div "Commercial area" at bounding box center [623, 359] width 138 height 16
click at [699, 355] on input "Commercial area" at bounding box center [704, 359] width 10 height 10
radio input "true"
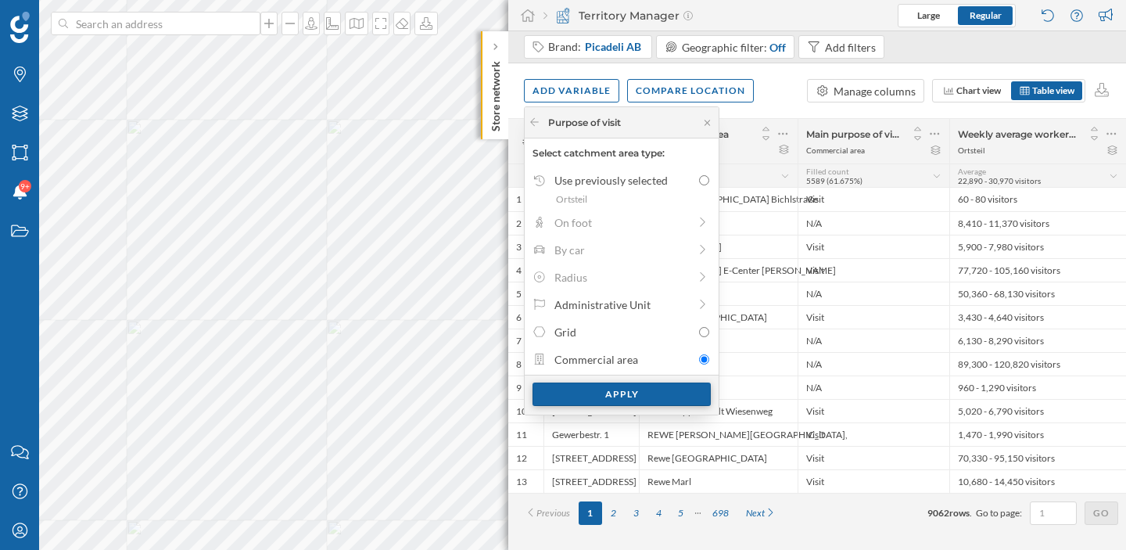
click at [585, 397] on div "Apply" at bounding box center [622, 393] width 178 height 23
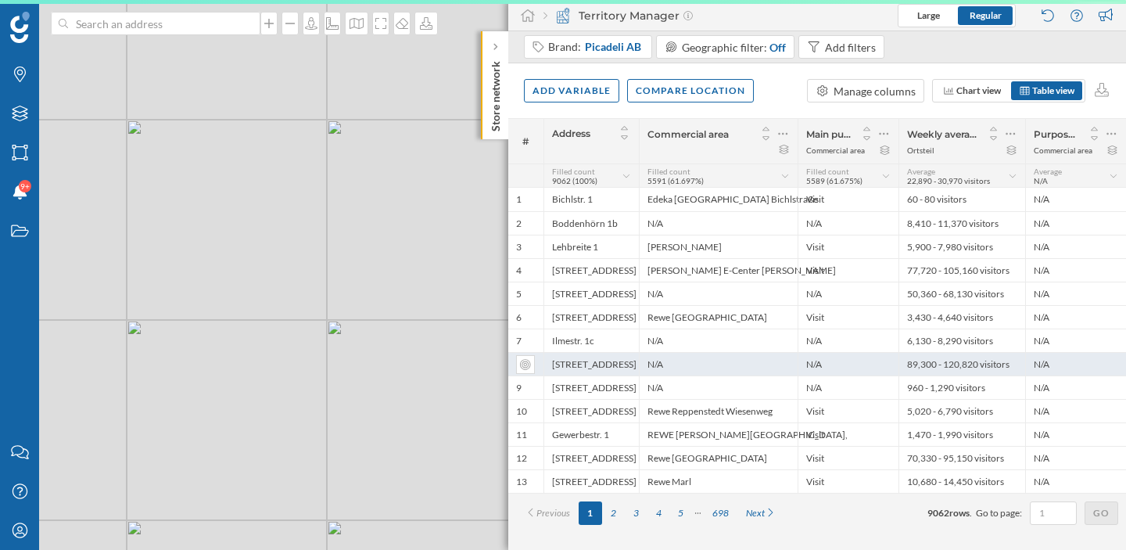
scroll to position [0, 0]
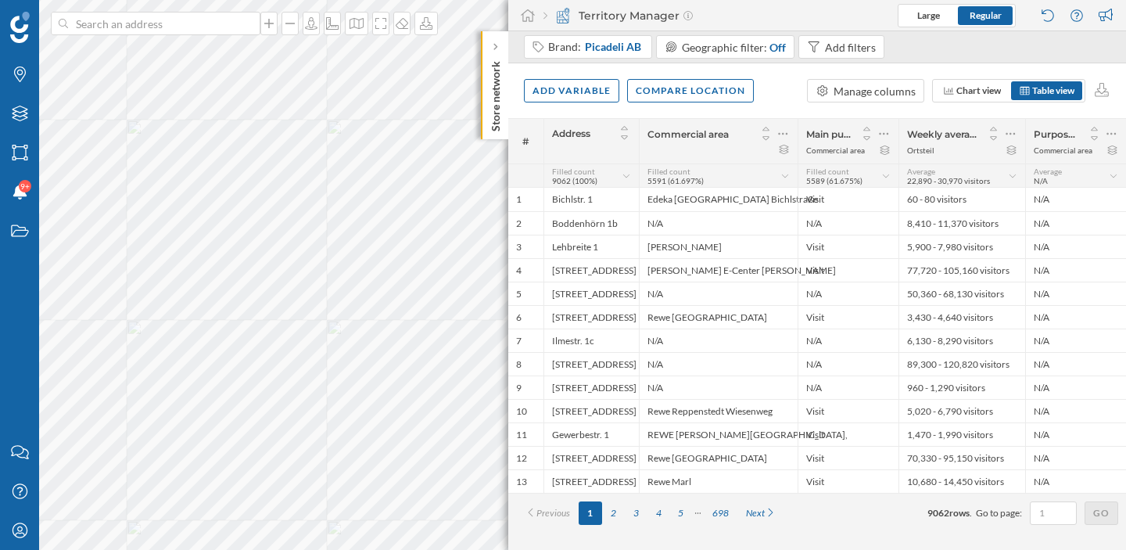
click at [1114, 178] on icon at bounding box center [1114, 176] width 10 height 8
click at [568, 92] on div "Add variable" at bounding box center [571, 89] width 95 height 23
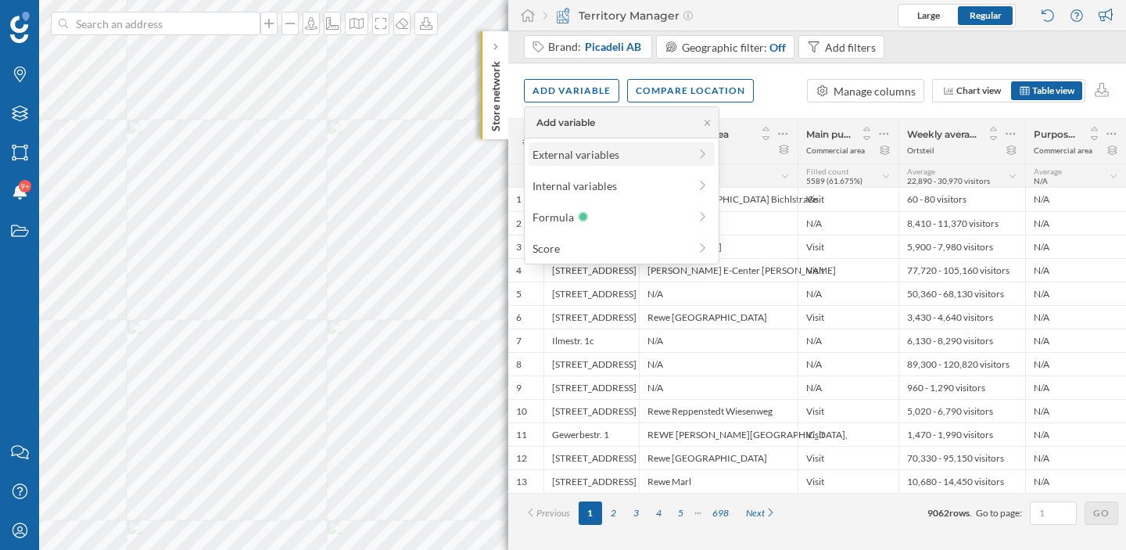
click at [575, 149] on div "External variables" at bounding box center [611, 154] width 156 height 16
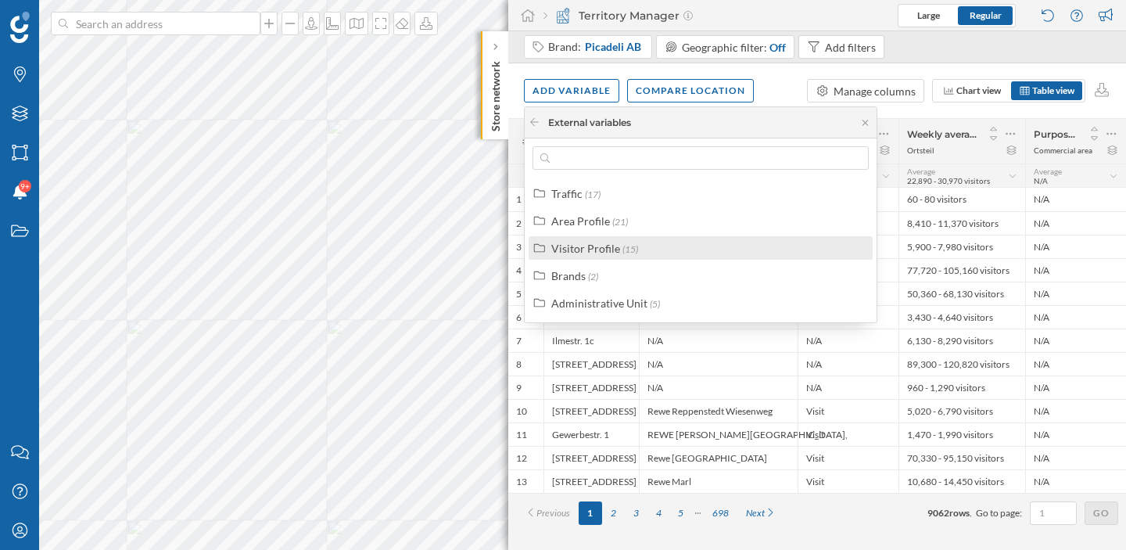
click at [576, 254] on div "Visitor Profile" at bounding box center [585, 248] width 69 height 13
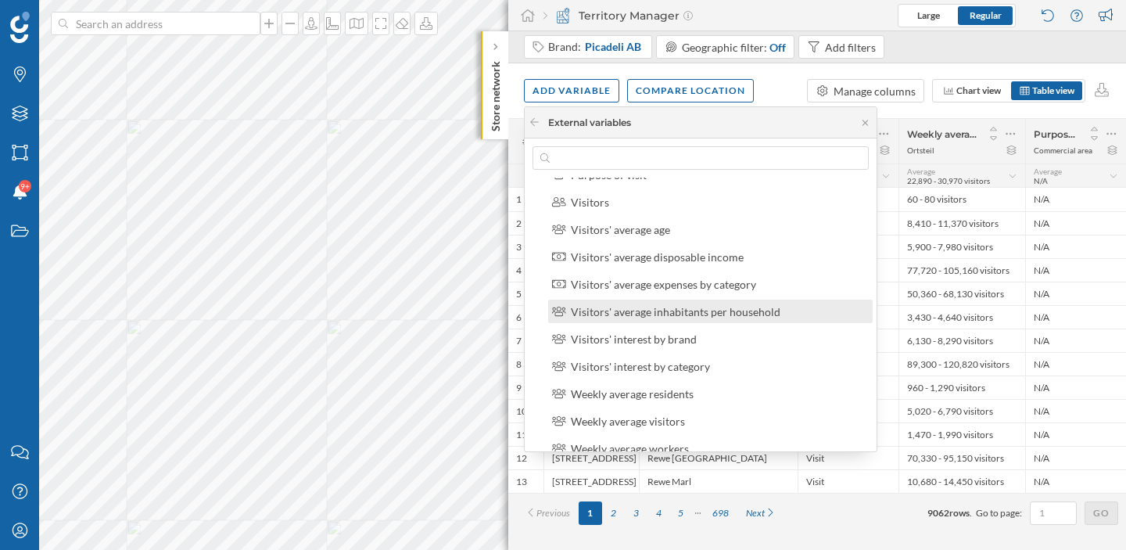
scroll to position [187, 0]
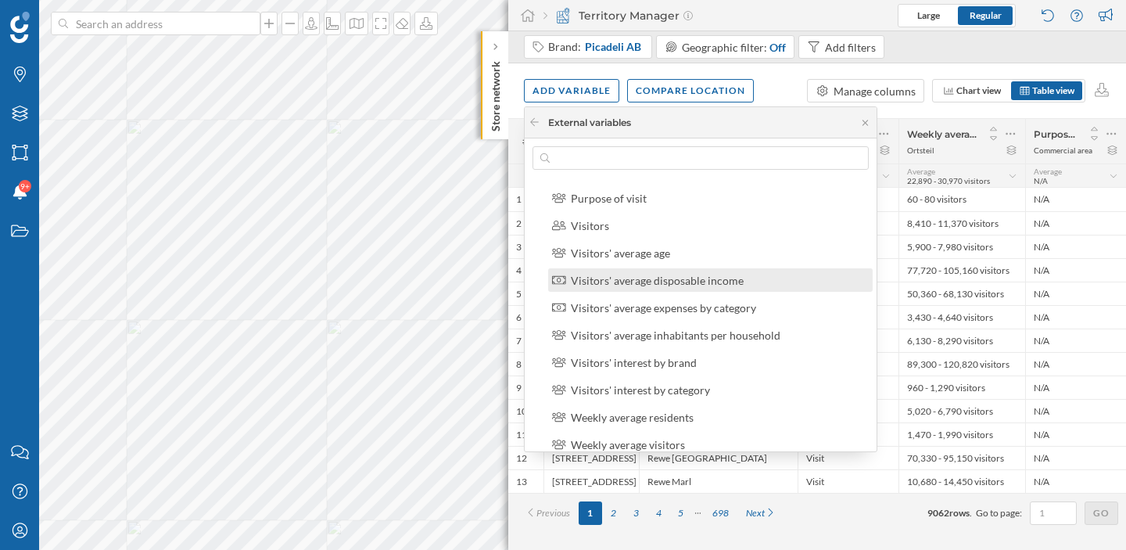
click at [668, 284] on div "Visitors' average disposable income" at bounding box center [657, 280] width 173 height 13
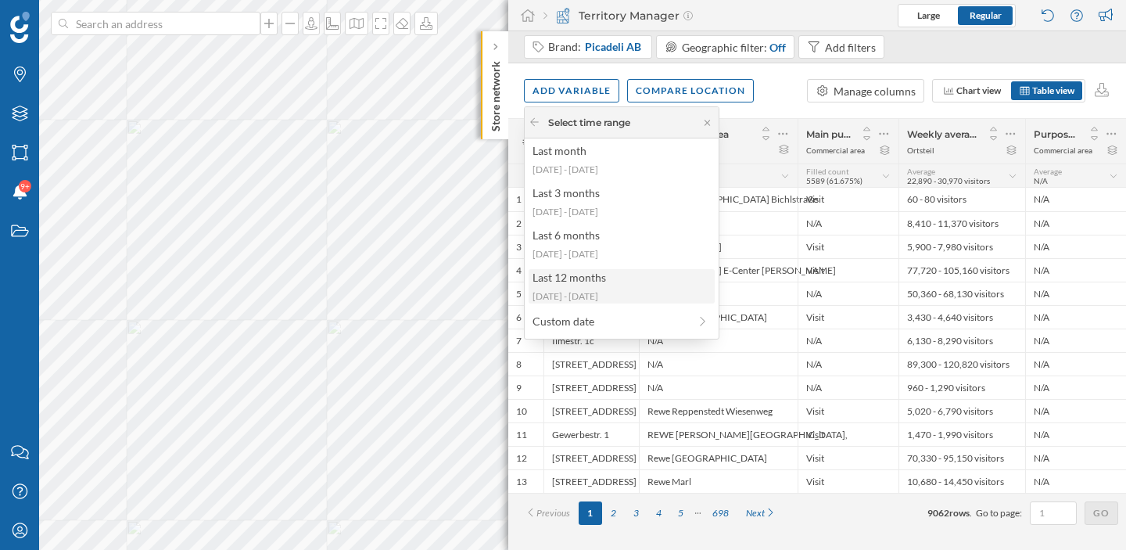
click at [661, 285] on div "Last 12 months" at bounding box center [621, 277] width 177 height 16
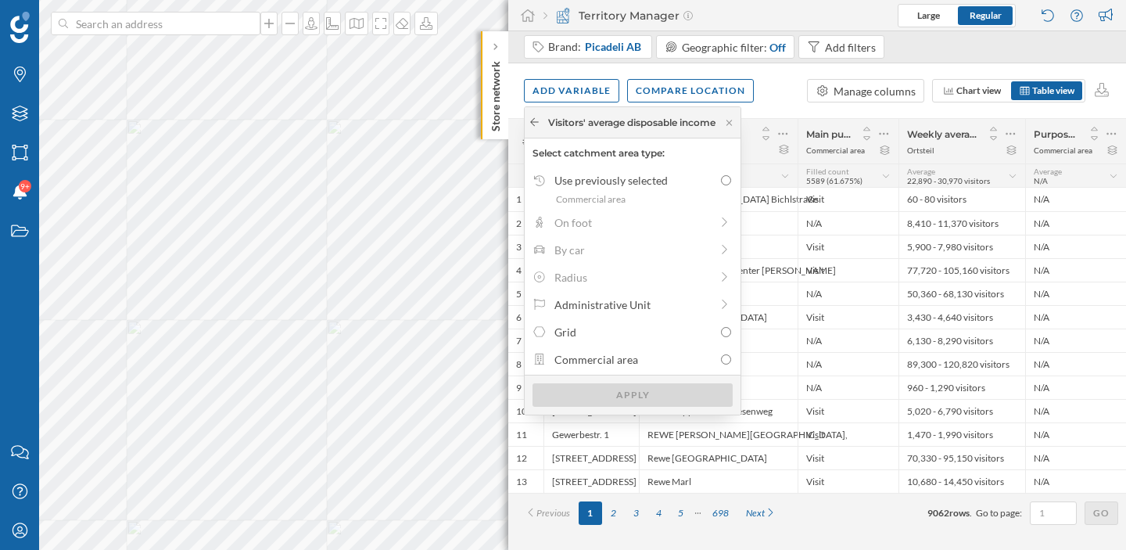
click at [536, 120] on icon at bounding box center [535, 121] width 12 height 9
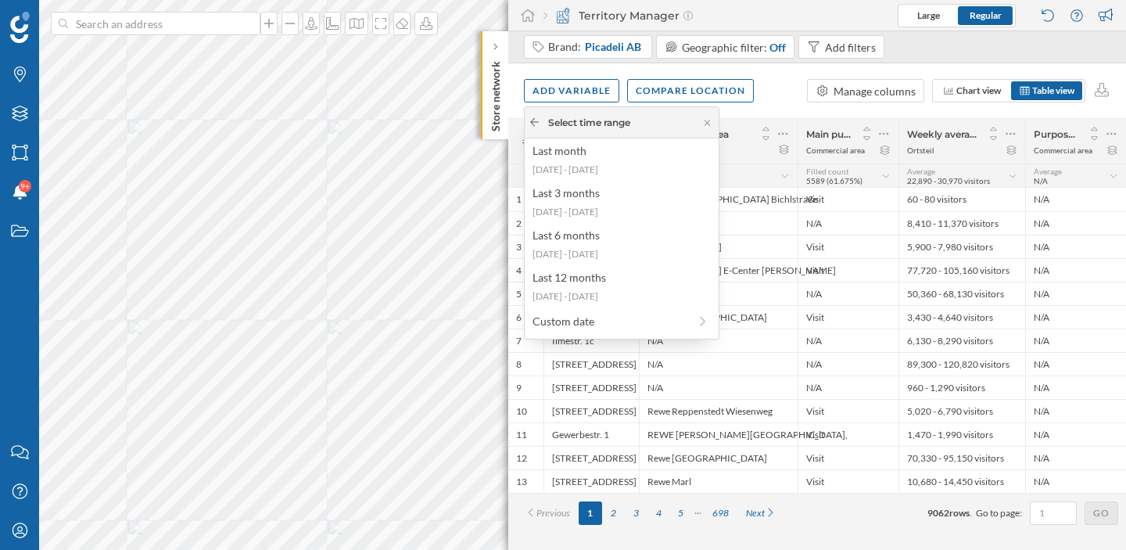
click at [535, 125] on icon at bounding box center [535, 121] width 12 height 9
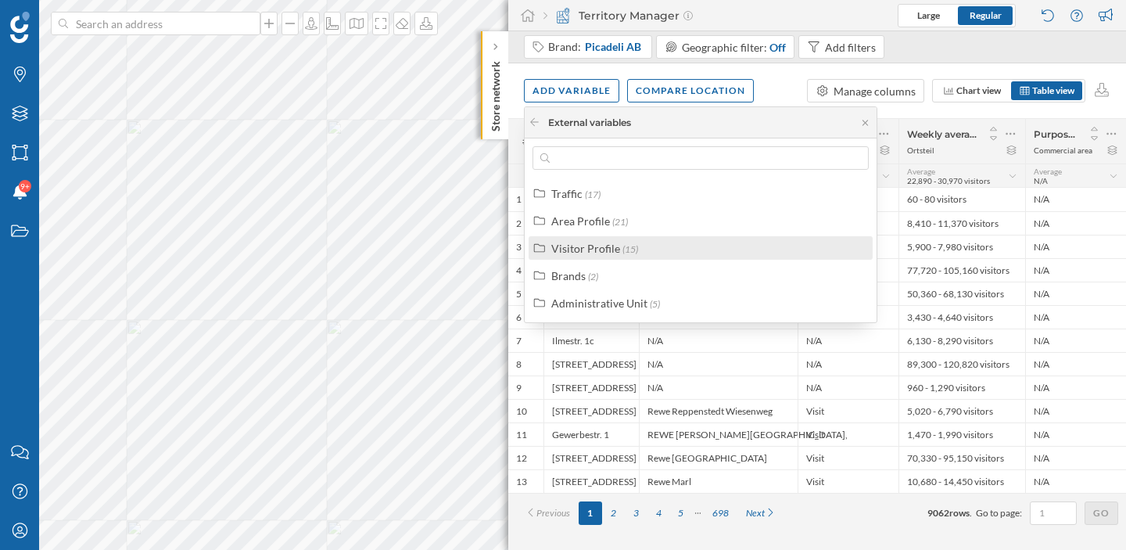
click at [603, 258] on div "Visitor Profile (15)" at bounding box center [701, 247] width 344 height 23
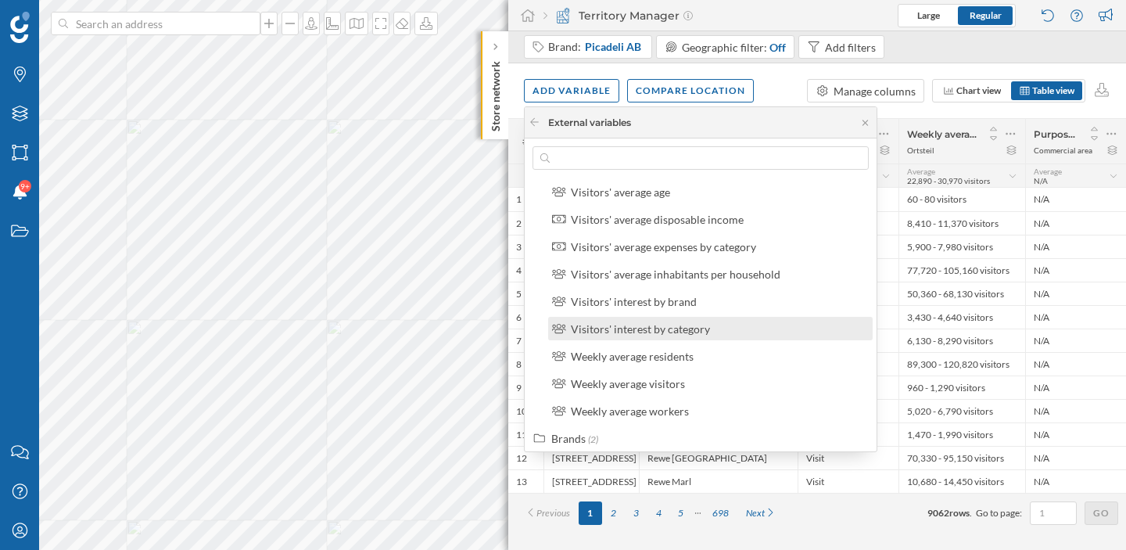
scroll to position [240, 0]
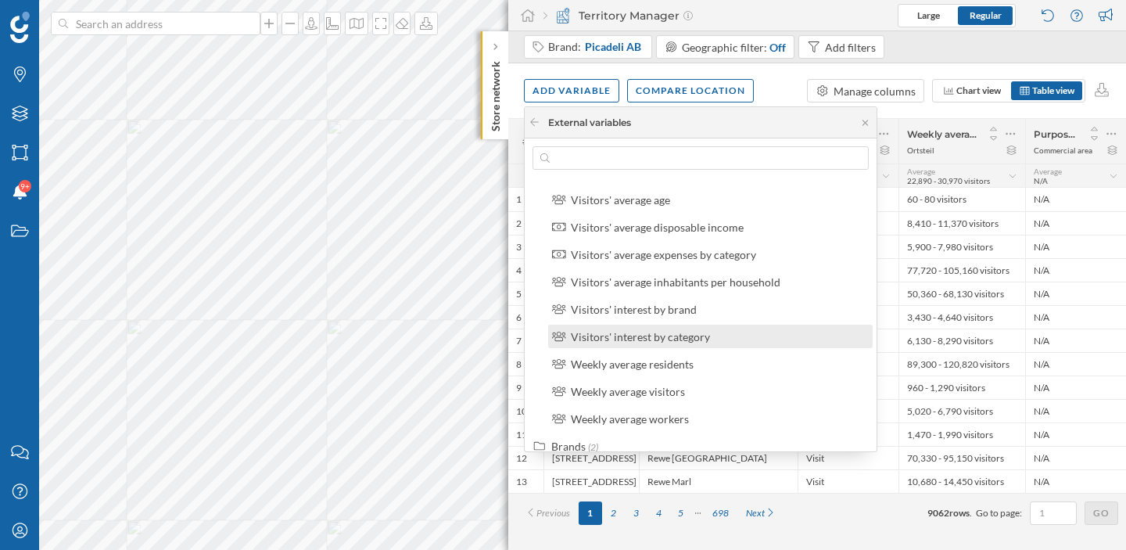
click at [662, 333] on div "Visitors' interest by category" at bounding box center [640, 336] width 139 height 13
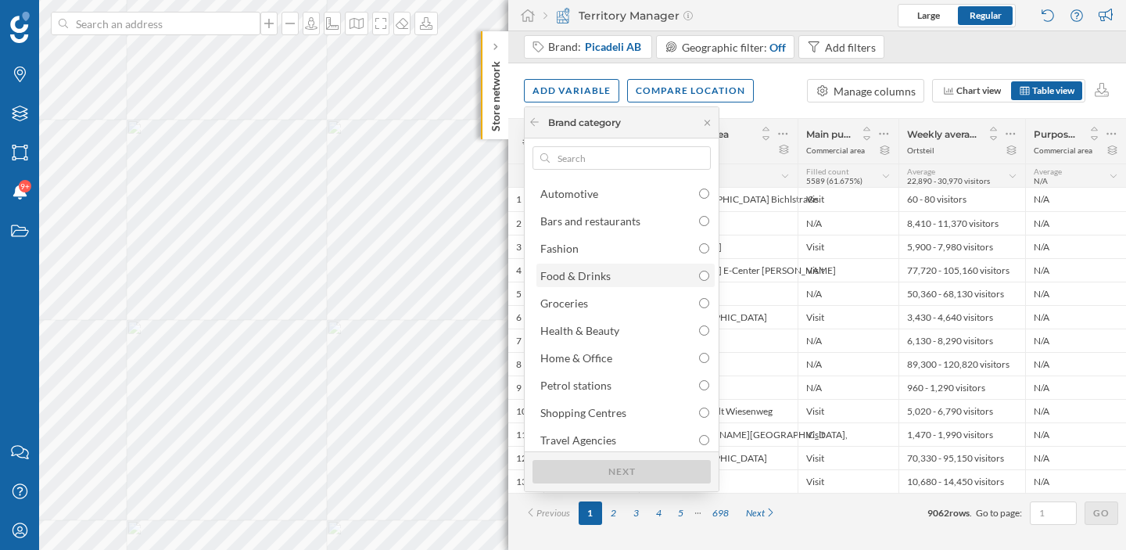
click at [677, 285] on div "Food & Drinks" at bounding box center [625, 275] width 178 height 23
radio input "true"
click at [637, 468] on div "Next" at bounding box center [622, 470] width 178 height 23
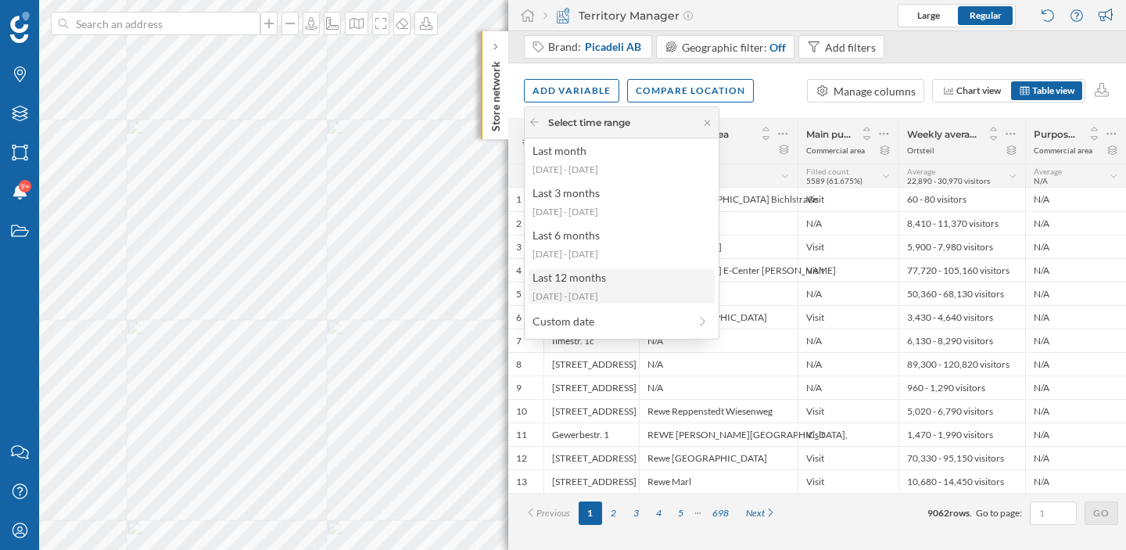
click at [646, 298] on div "[DATE] - [DATE]" at bounding box center [621, 296] width 177 height 14
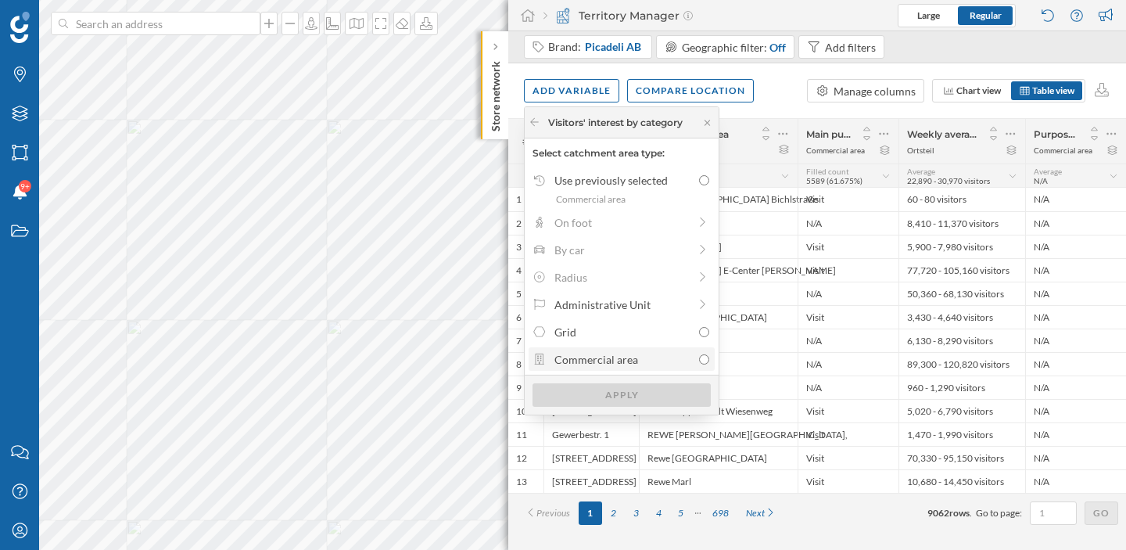
click at [639, 363] on div "Commercial area" at bounding box center [623, 359] width 138 height 16
click at [699, 363] on input "Commercial area" at bounding box center [704, 359] width 10 height 10
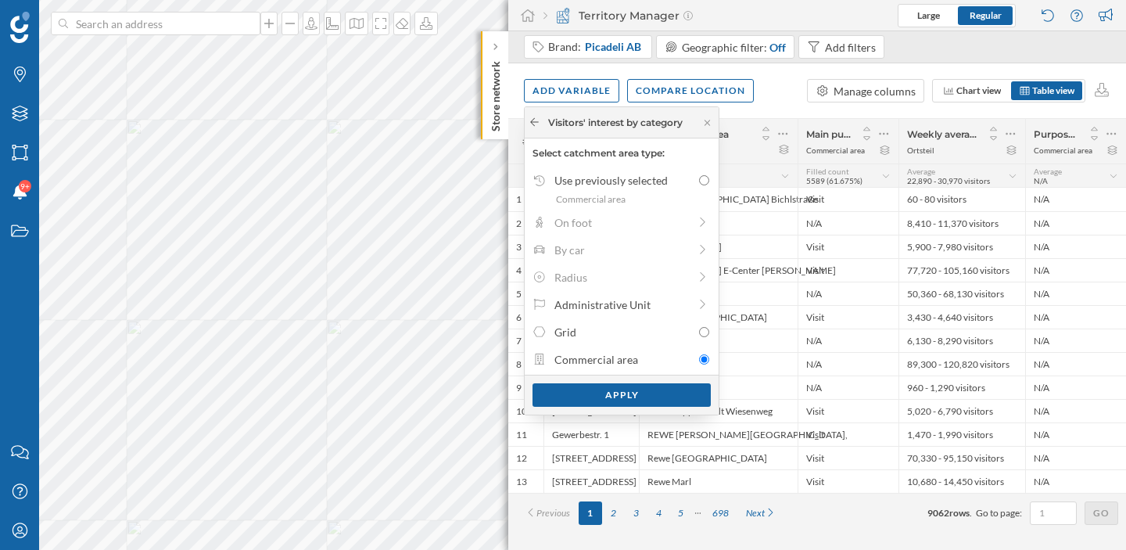
click at [533, 123] on icon at bounding box center [535, 121] width 12 height 9
radio input "false"
click at [533, 123] on icon at bounding box center [535, 121] width 12 height 9
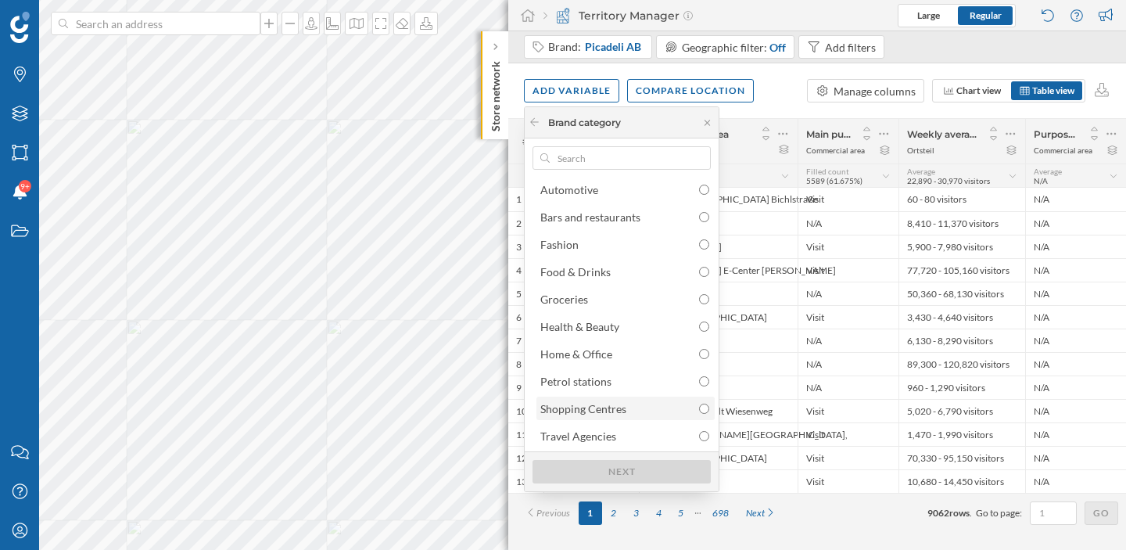
scroll to position [0, 0]
click at [533, 120] on icon at bounding box center [535, 121] width 12 height 9
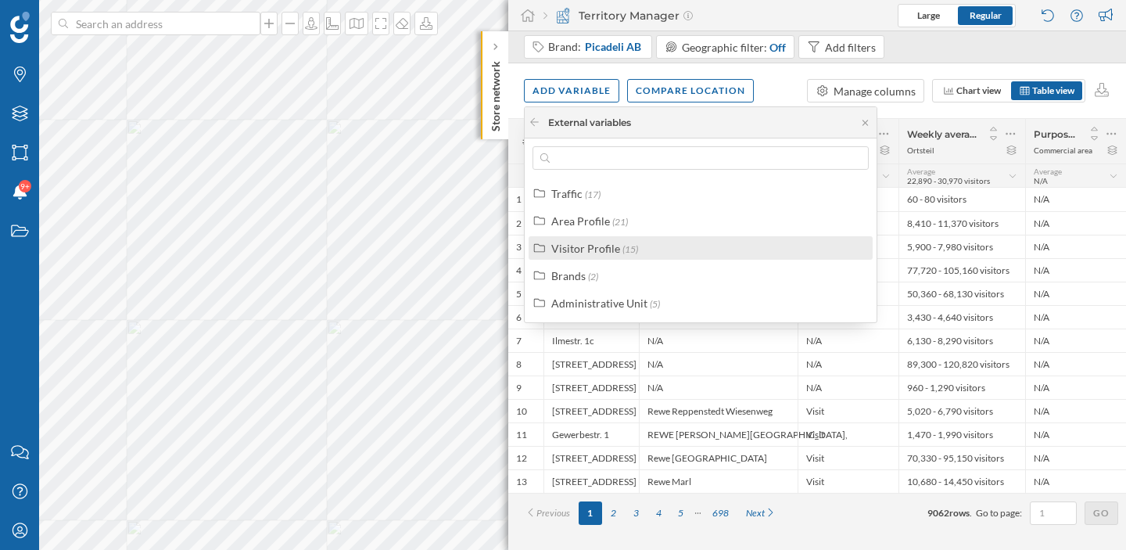
click at [578, 248] on div "Visitor Profile" at bounding box center [585, 248] width 69 height 13
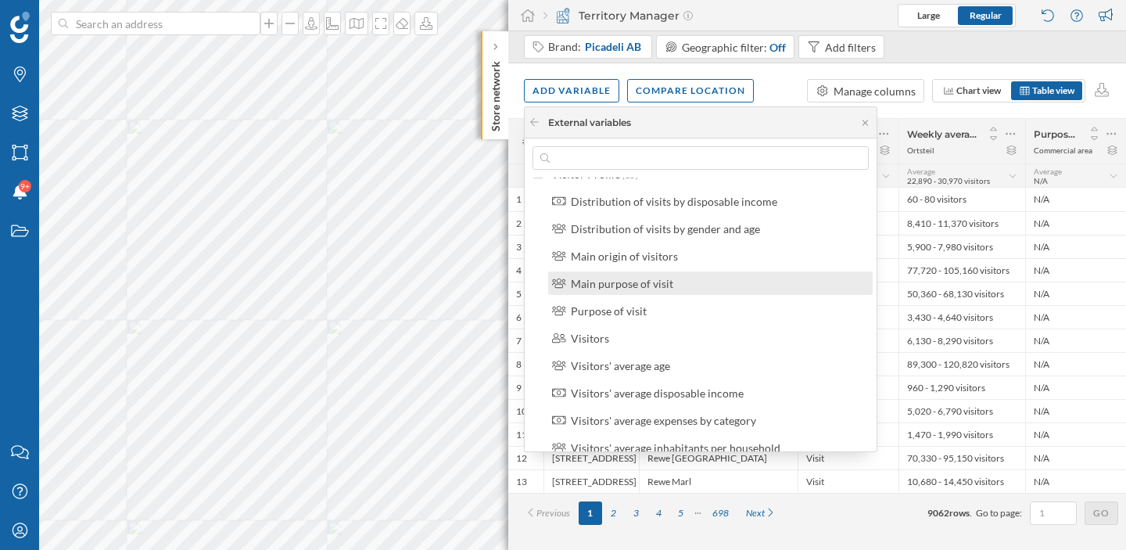
scroll to position [97, 0]
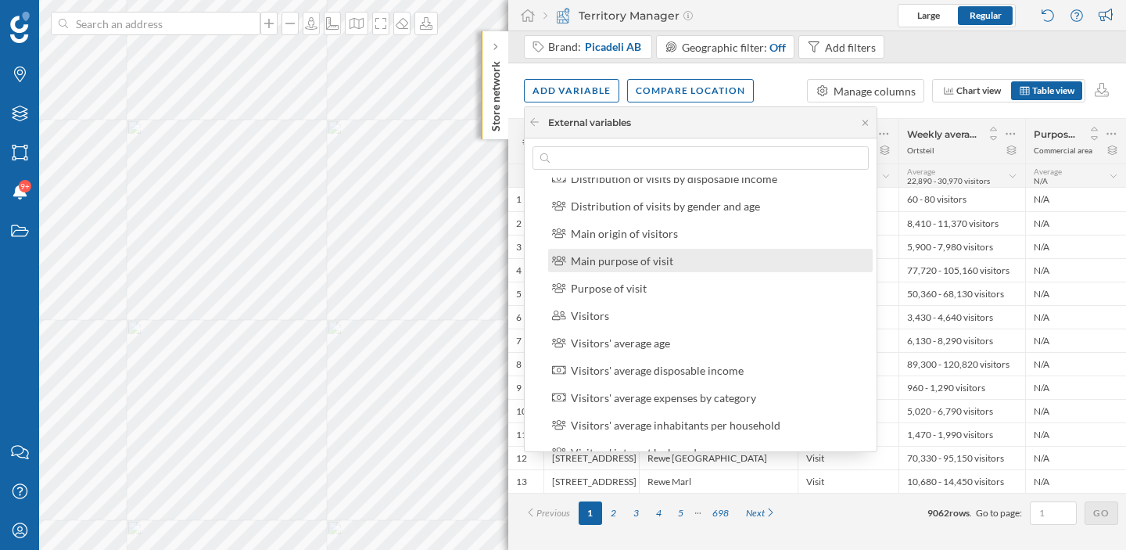
click at [641, 265] on div "Main purpose of visit" at bounding box center [622, 260] width 102 height 13
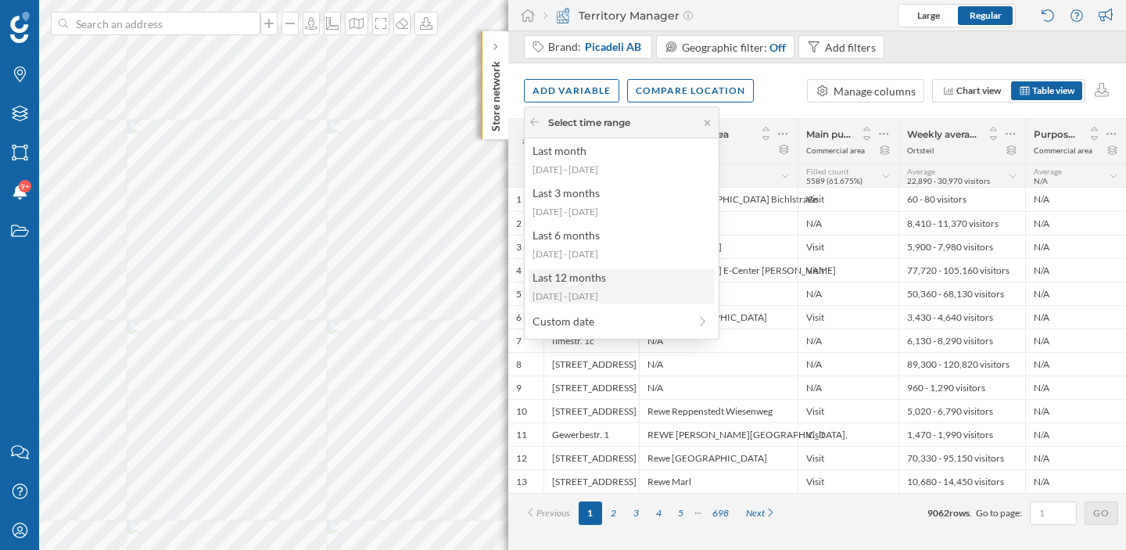
click at [623, 279] on div "Last 12 months" at bounding box center [621, 277] width 177 height 16
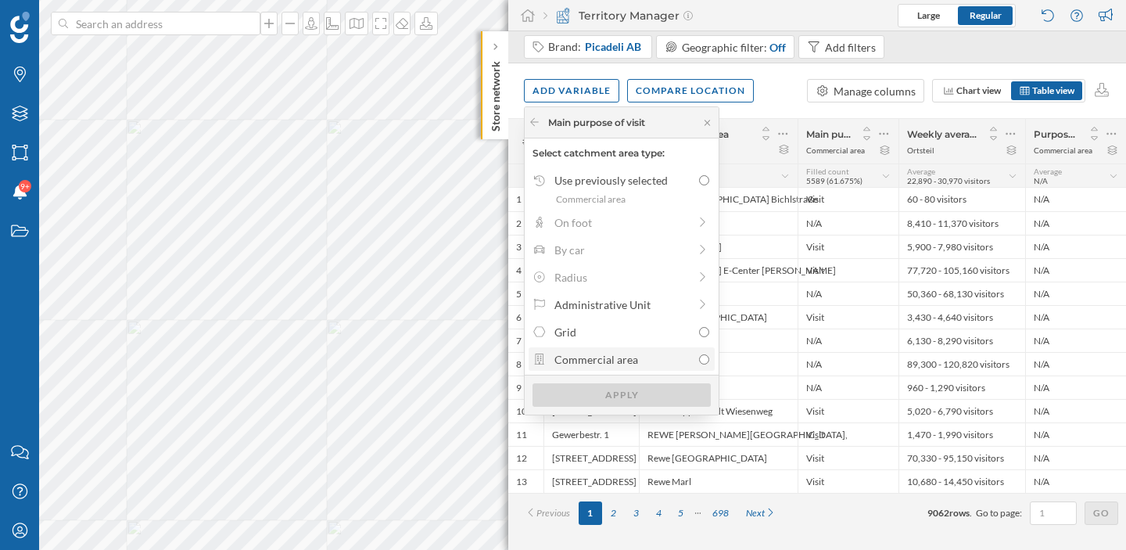
click at [594, 362] on div "Commercial area" at bounding box center [623, 359] width 138 height 16
click at [699, 362] on input "Commercial area" at bounding box center [704, 359] width 10 height 10
radio input "true"
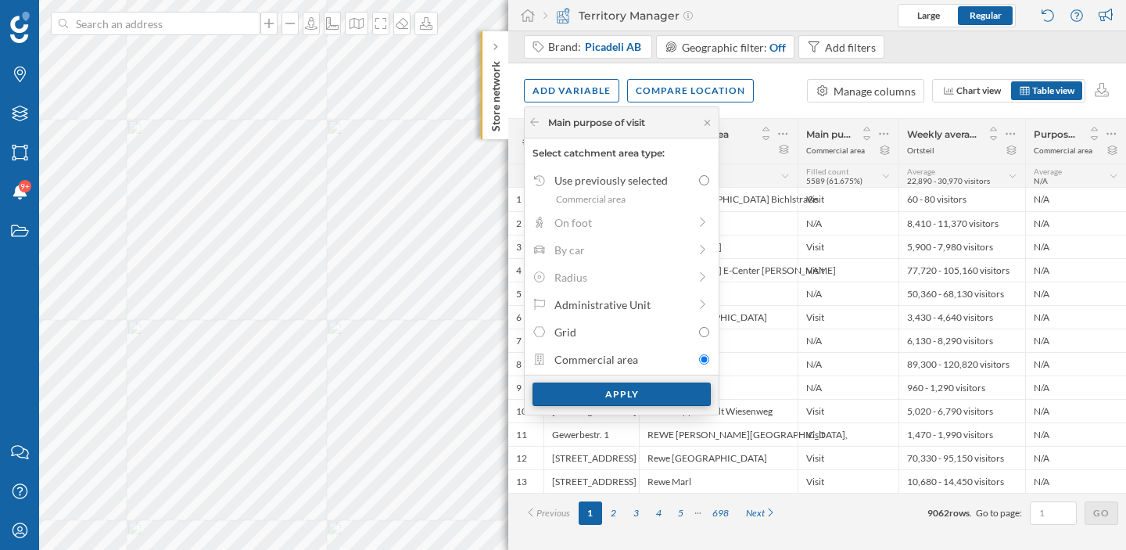
click at [595, 394] on div "Apply" at bounding box center [622, 393] width 178 height 23
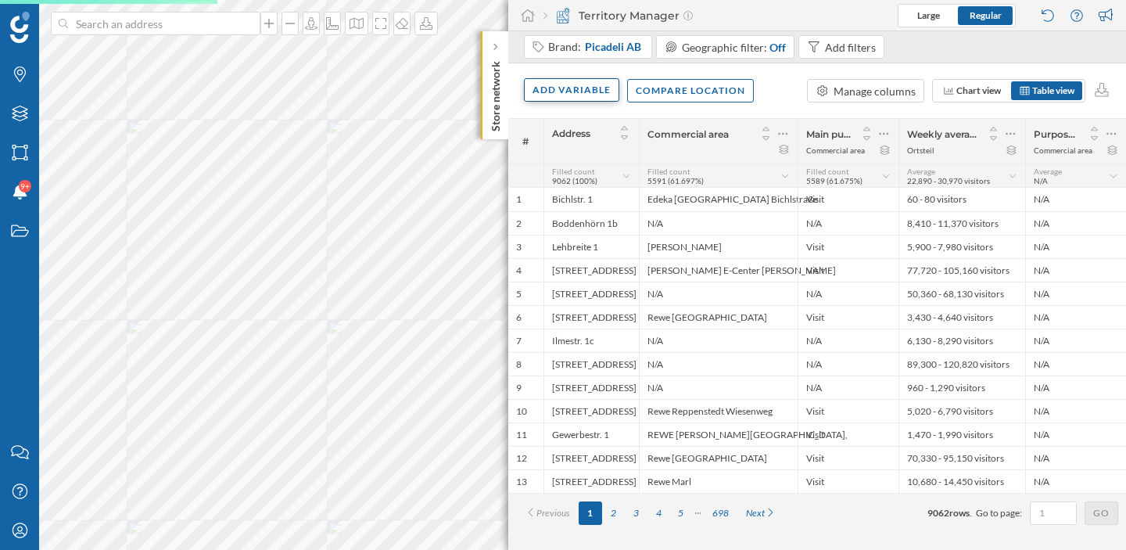
click at [565, 92] on div "Add variable" at bounding box center [571, 89] width 95 height 23
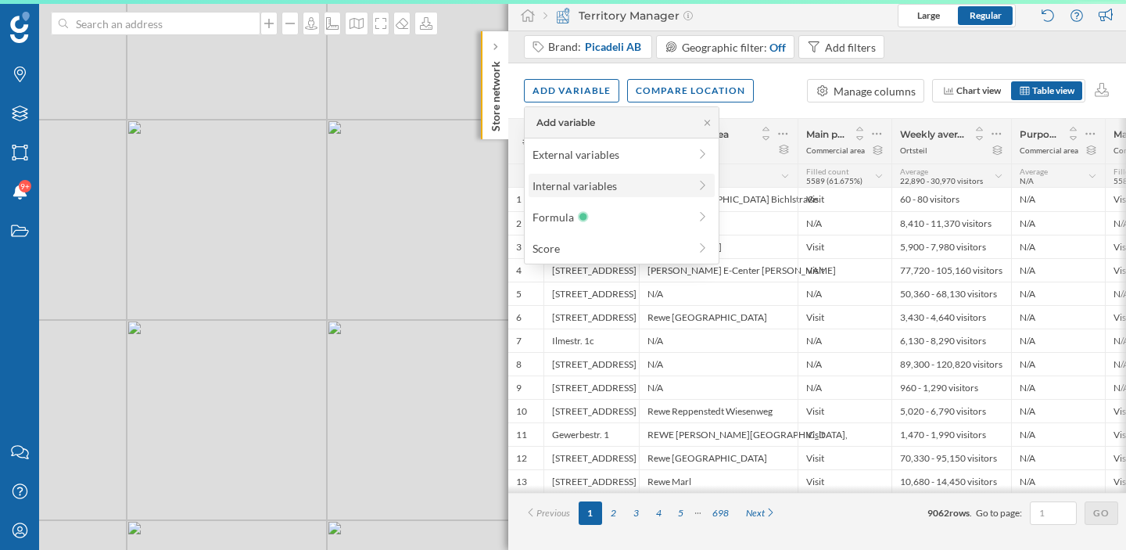
scroll to position [0, 0]
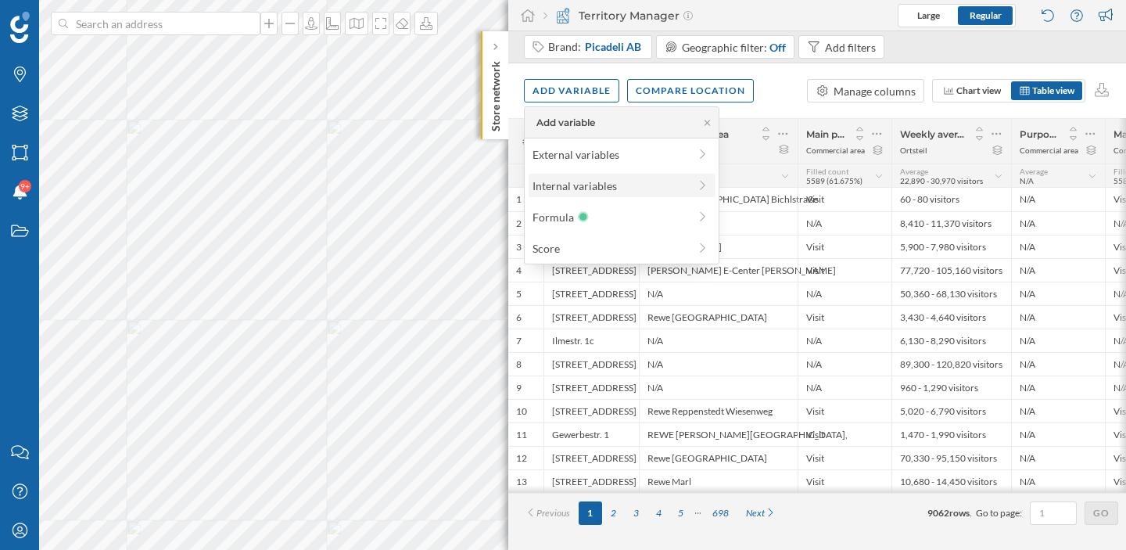
click at [580, 185] on div "Internal variables" at bounding box center [611, 186] width 156 height 16
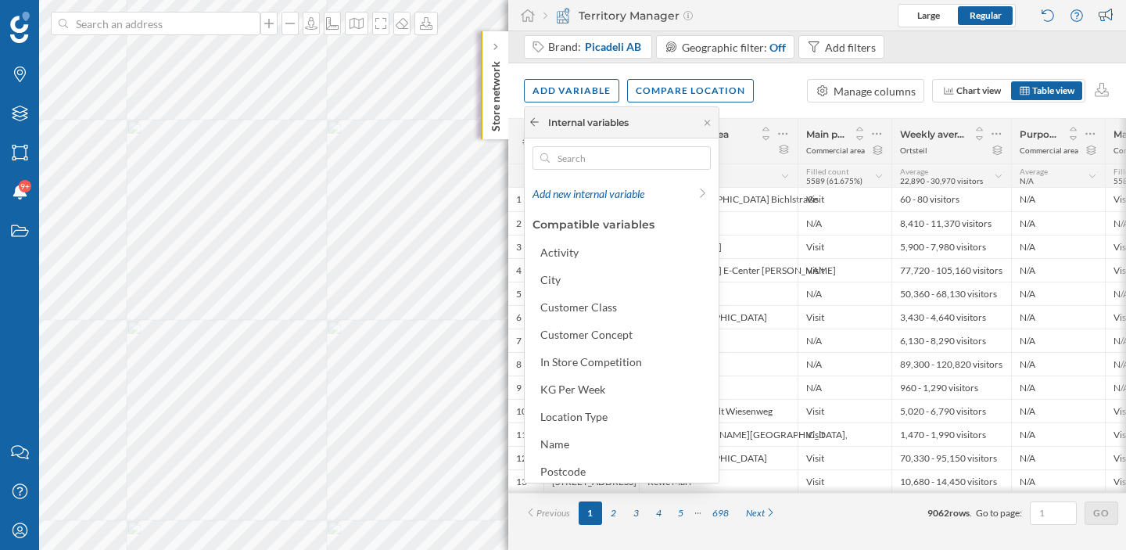
click at [537, 119] on icon at bounding box center [535, 121] width 12 height 9
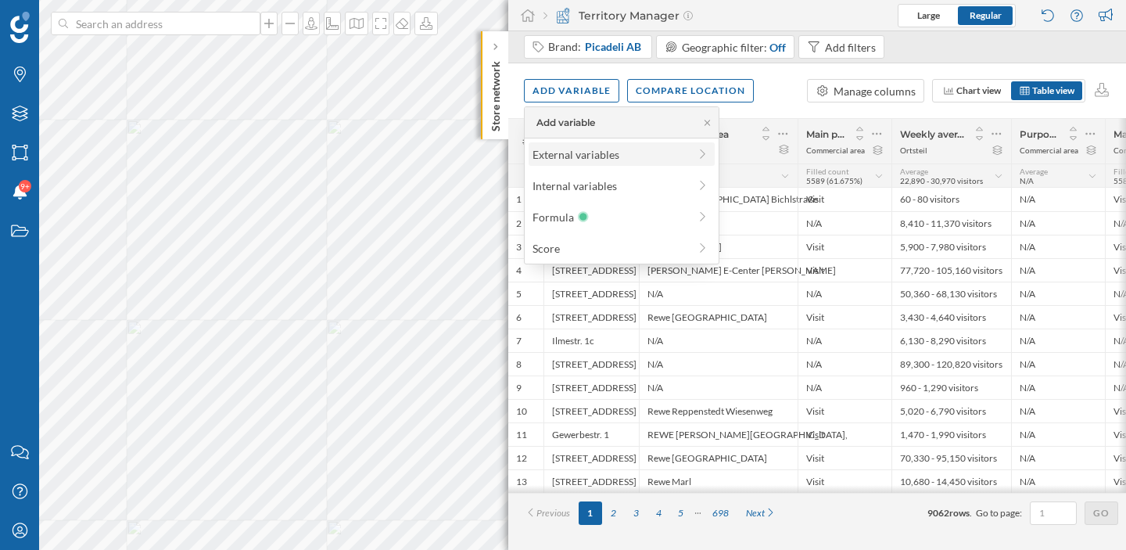
click at [565, 156] on div "External variables" at bounding box center [611, 154] width 156 height 16
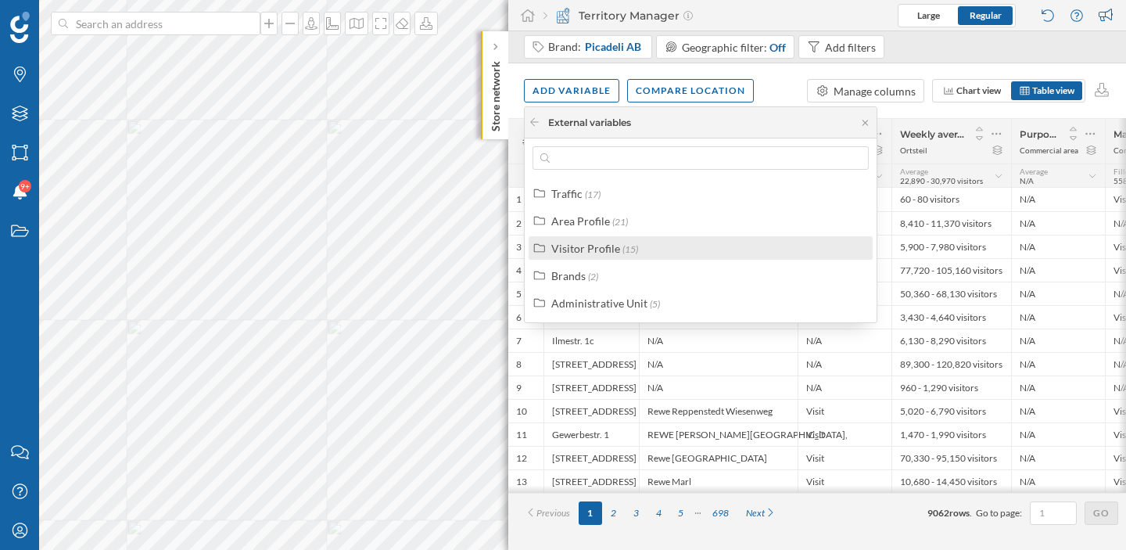
click at [598, 248] on div "Visitor Profile" at bounding box center [585, 248] width 69 height 13
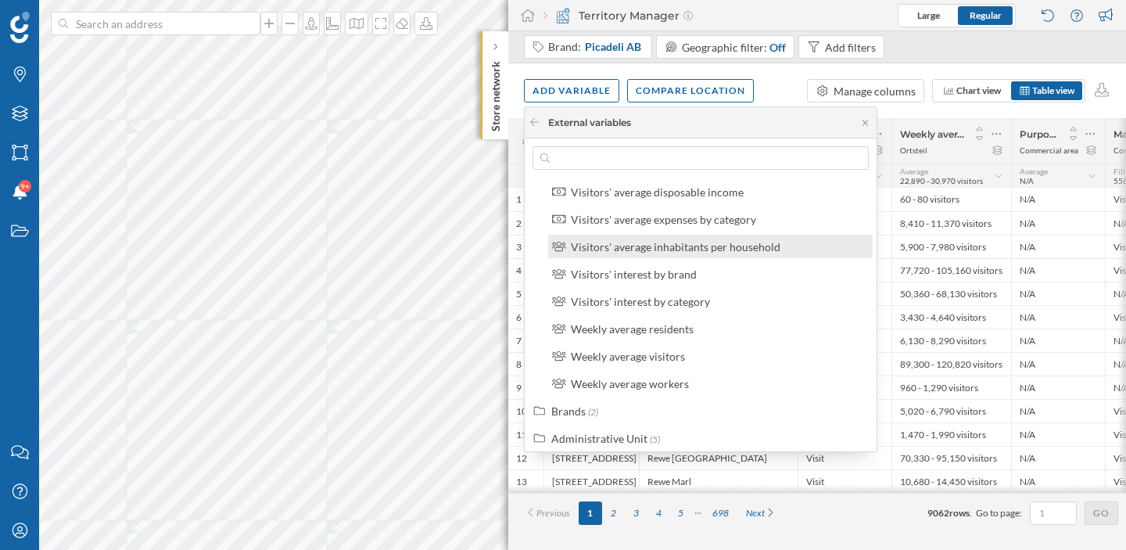
scroll to position [279, 0]
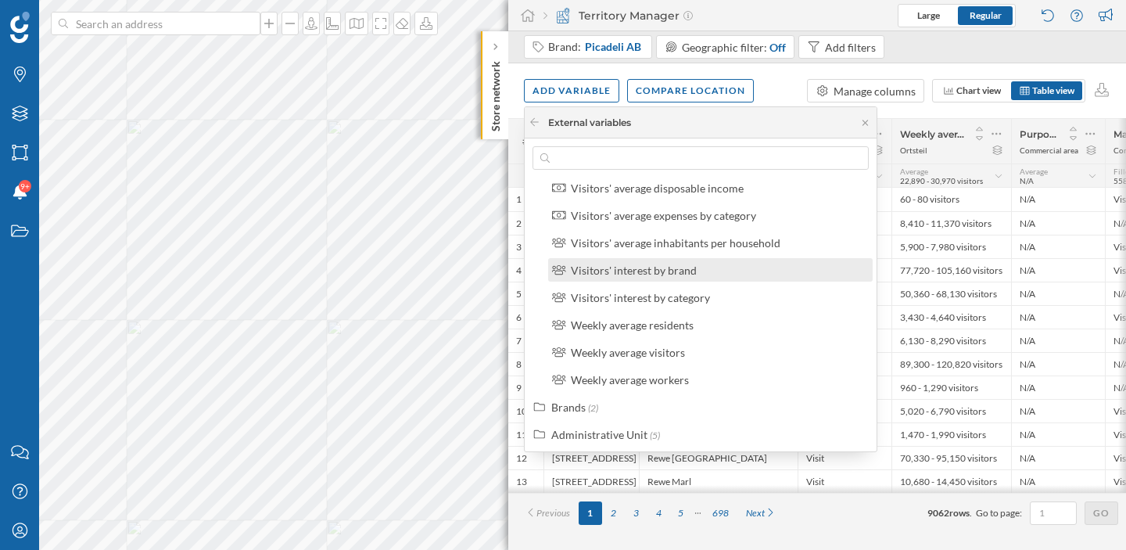
click at [709, 279] on div "Visitors' interest by brand" at bounding box center [710, 269] width 325 height 23
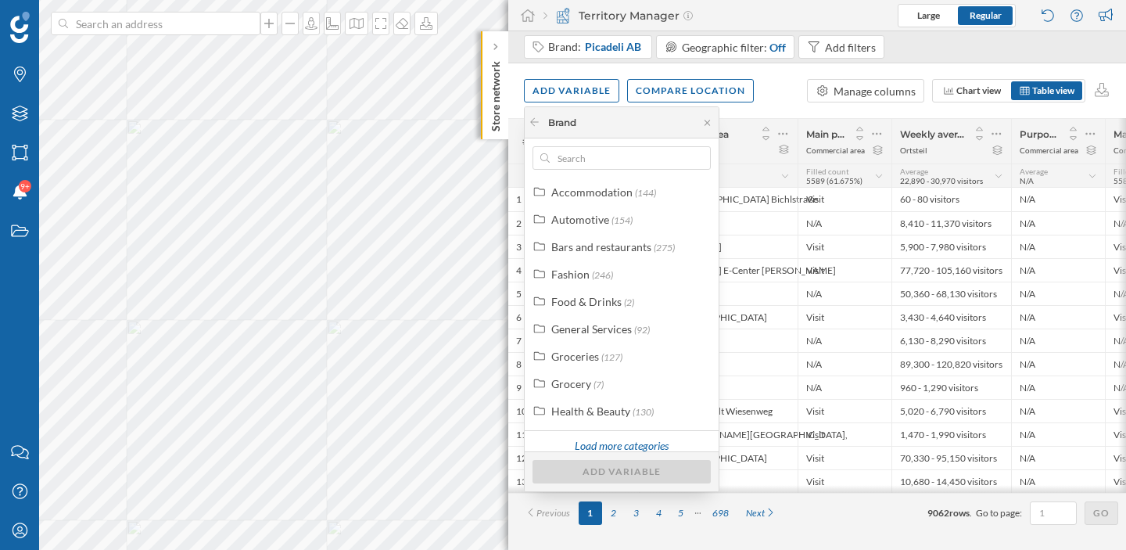
scroll to position [39, 0]
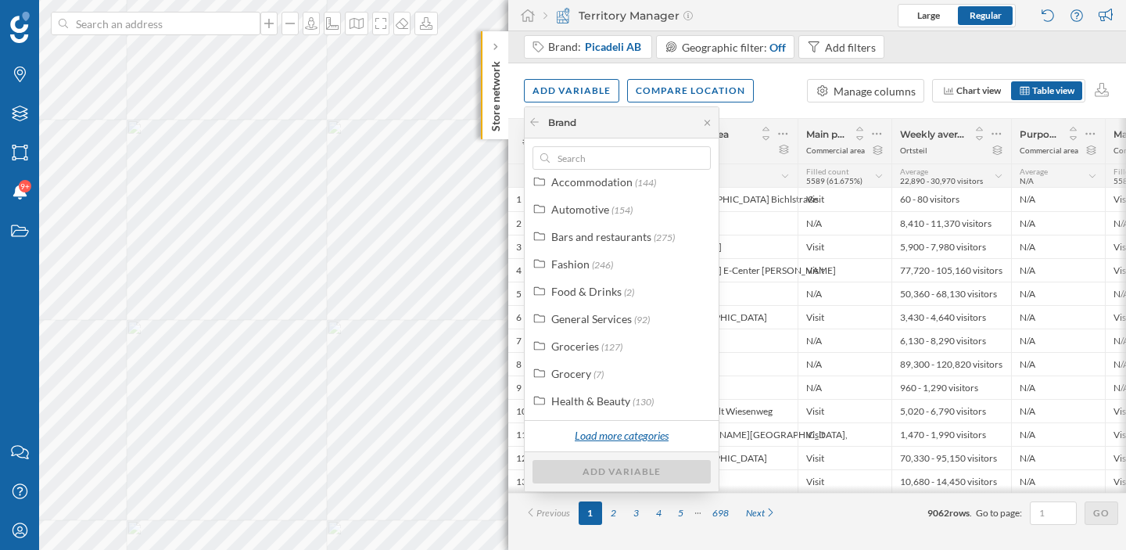
click at [595, 440] on div "Load more categories" at bounding box center [621, 436] width 113 height 23
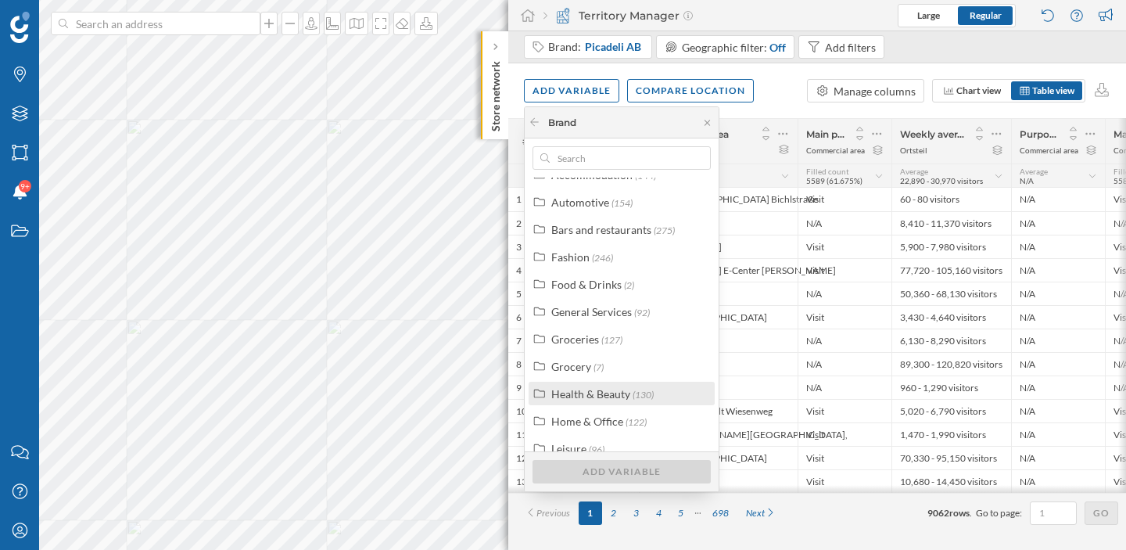
scroll to position [0, 0]
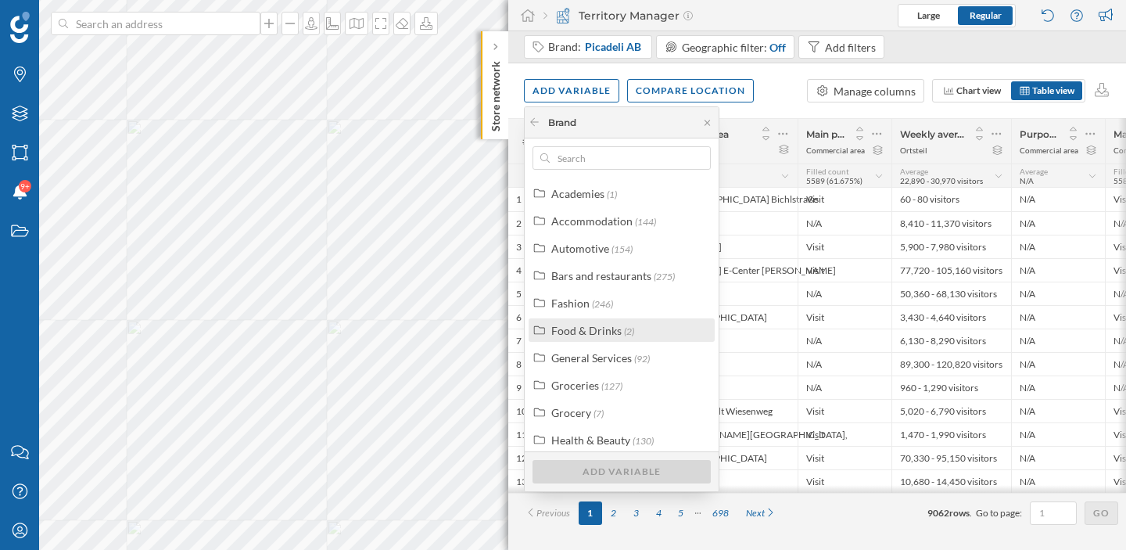
click at [546, 332] on div "Food & Drinks (2)" at bounding box center [619, 330] width 173 height 16
click at [576, 328] on div "Food & Drinks" at bounding box center [586, 330] width 70 height 13
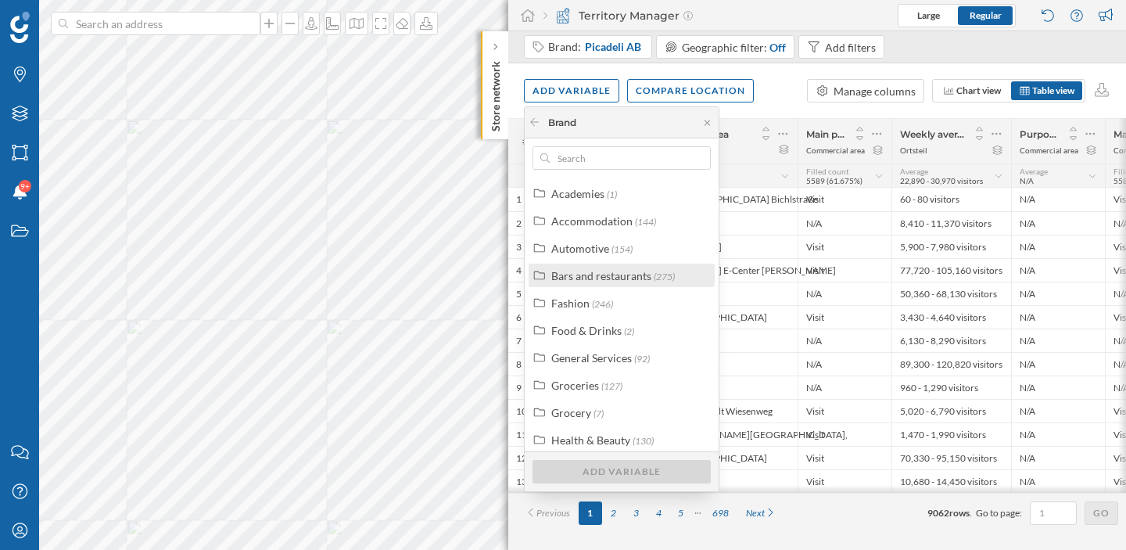
click at [582, 274] on div "Bars and restaurants" at bounding box center [601, 275] width 100 height 13
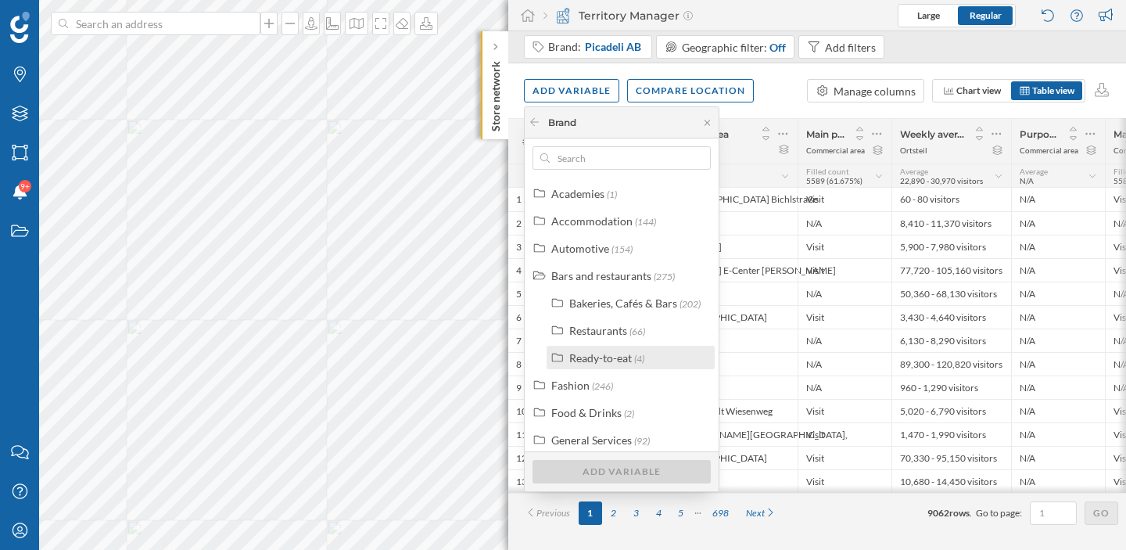
click at [573, 364] on div "Ready-to-eat" at bounding box center [600, 357] width 63 height 13
click at [594, 383] on div "Fast Food" at bounding box center [611, 385] width 48 height 13
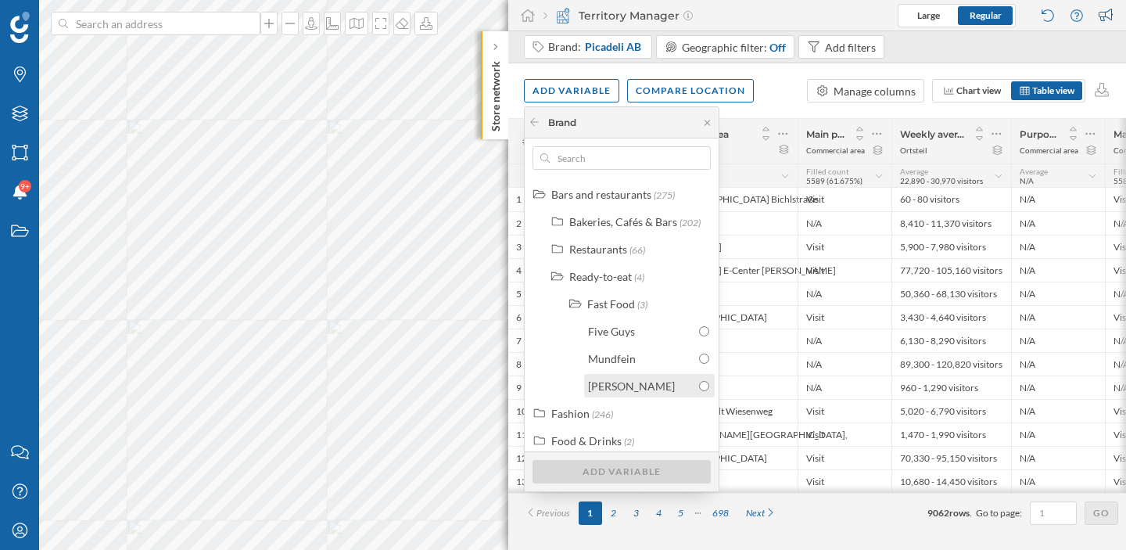
scroll to position [80, 0]
click at [568, 224] on div "Bakeries, Cafés & Bars (202)" at bounding box center [628, 223] width 155 height 16
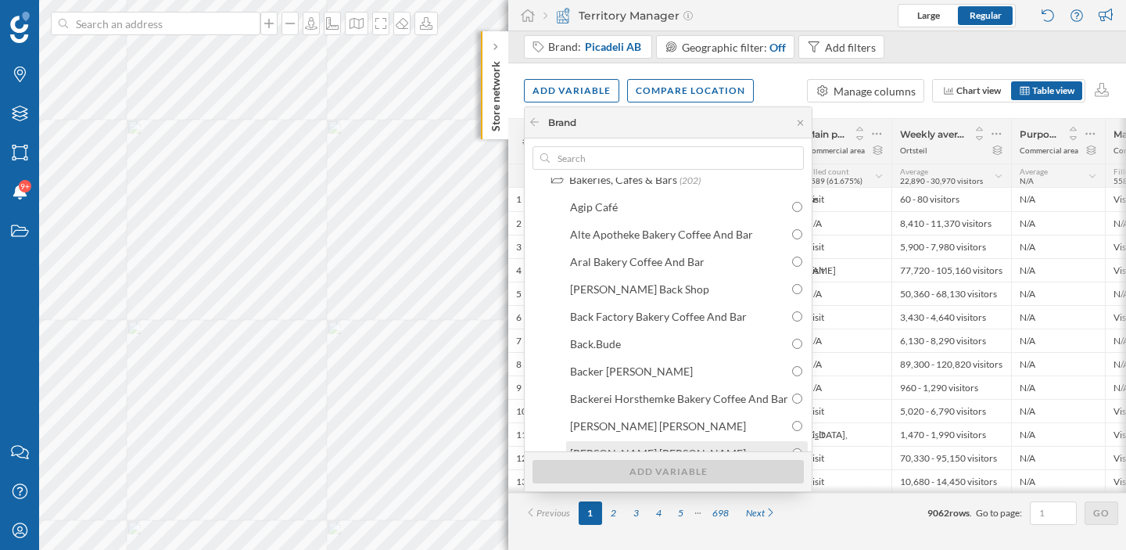
scroll to position [107, 0]
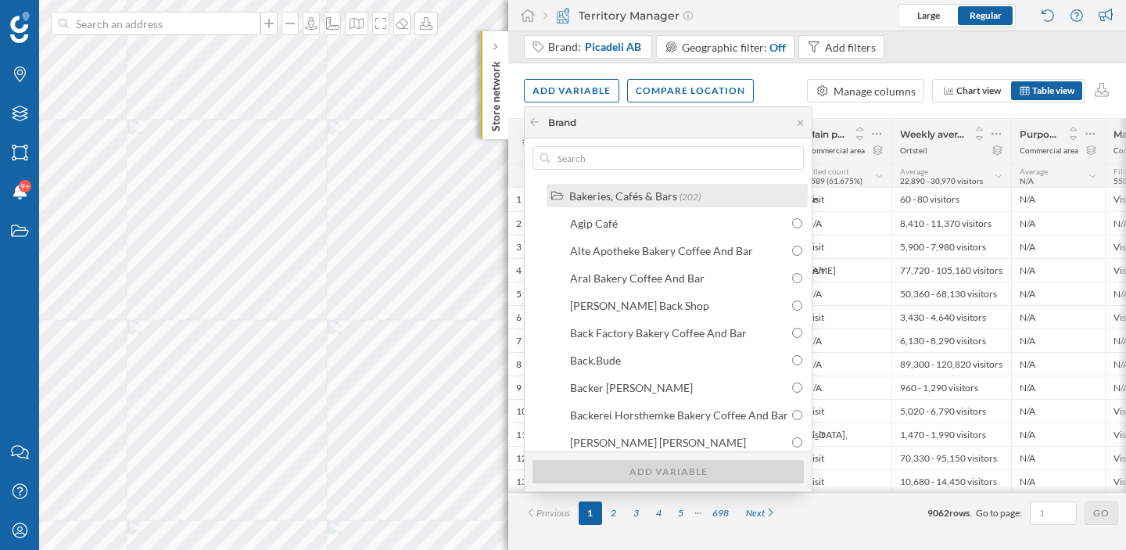
click at [562, 203] on div "Bakeries, Cafés & Bars (202)" at bounding box center [675, 196] width 248 height 16
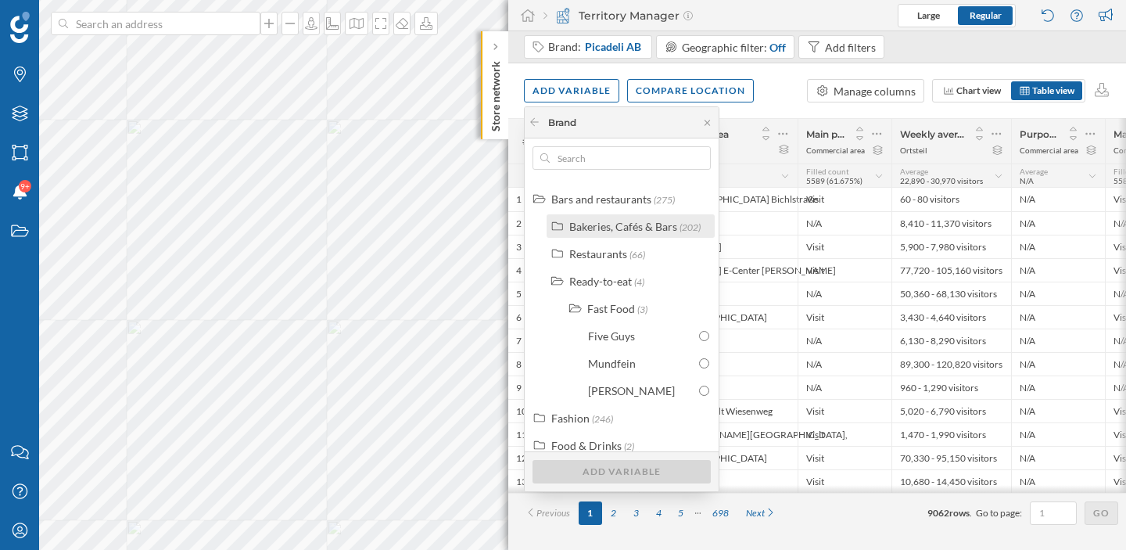
scroll to position [68, 0]
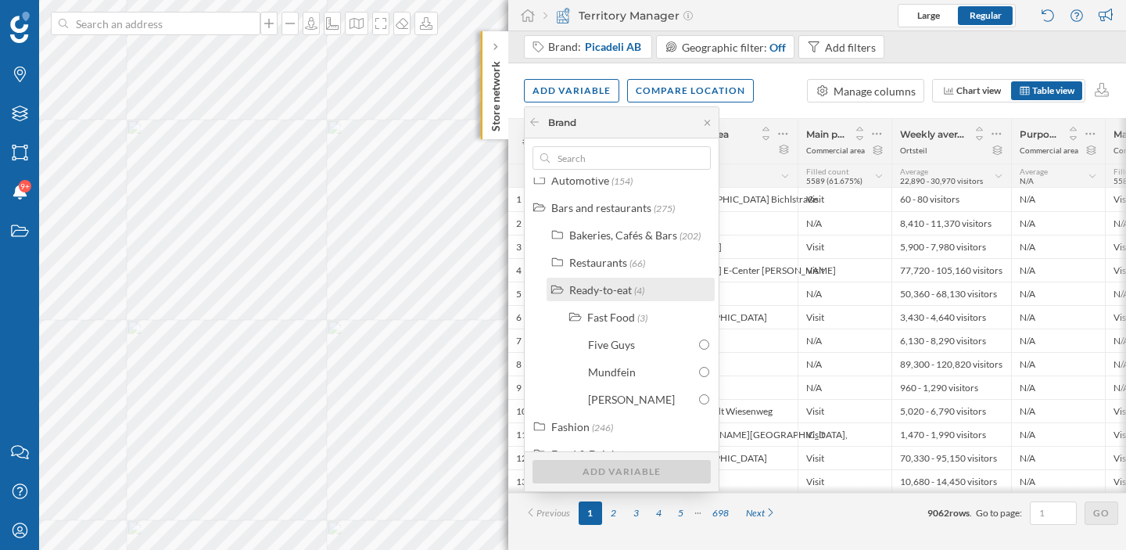
click at [559, 285] on icon at bounding box center [558, 289] width 14 height 11
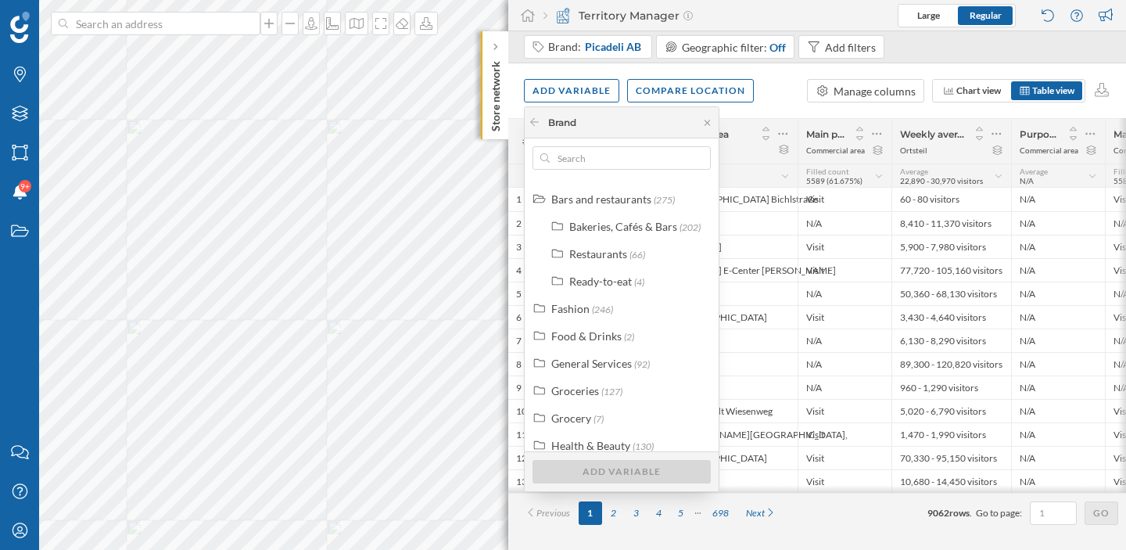
scroll to position [80, 0]
click at [553, 334] on div "Food & Drinks" at bounding box center [586, 332] width 70 height 13
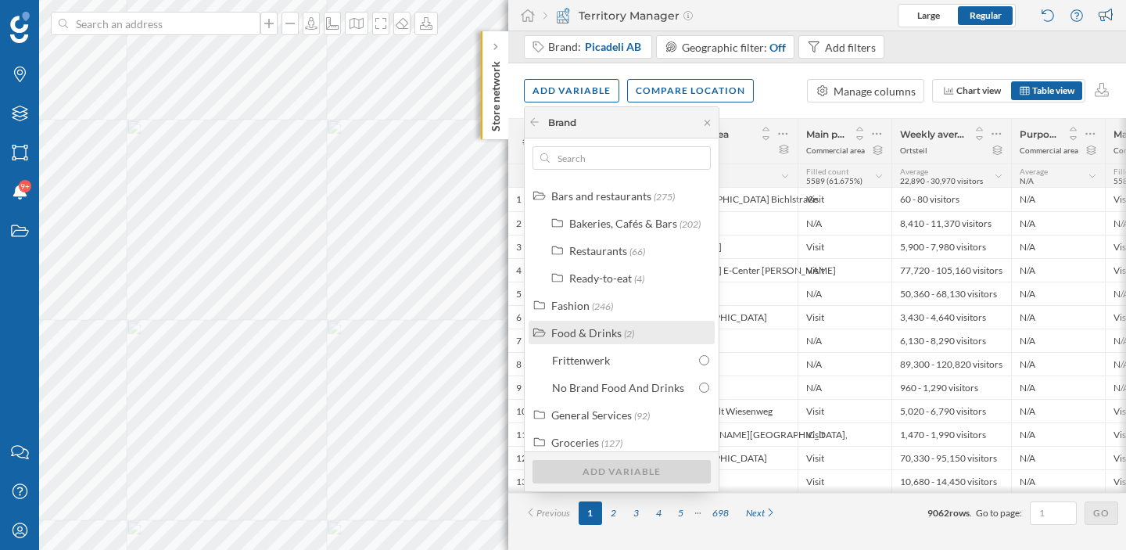
click at [553, 336] on div "Food & Drinks" at bounding box center [586, 332] width 70 height 13
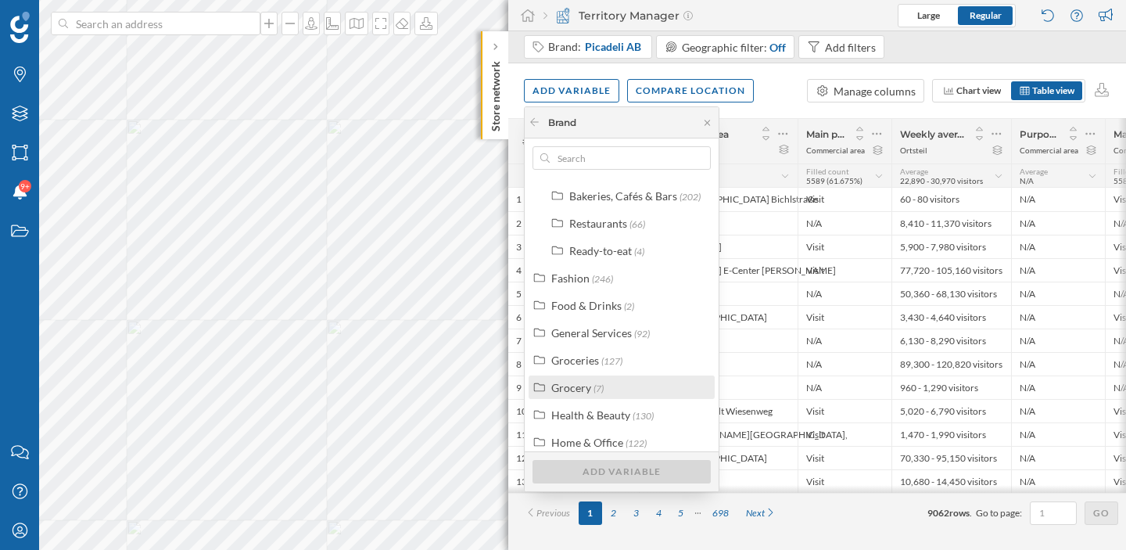
scroll to position [0, 0]
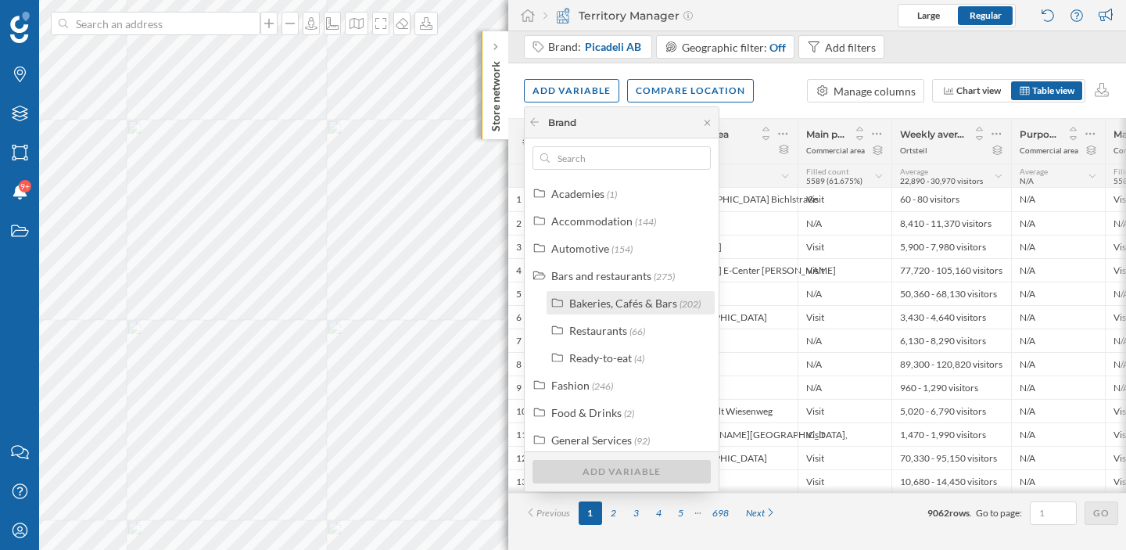
click at [578, 305] on div "Bakeries, Cafés & Bars" at bounding box center [623, 302] width 108 height 13
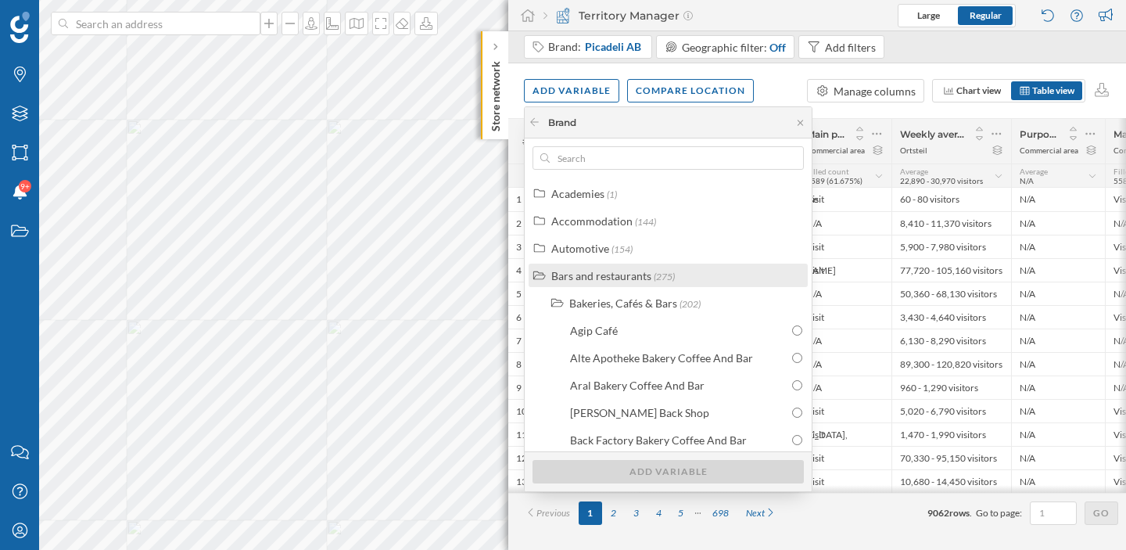
click at [560, 278] on div "Bars and restaurants" at bounding box center [601, 275] width 100 height 13
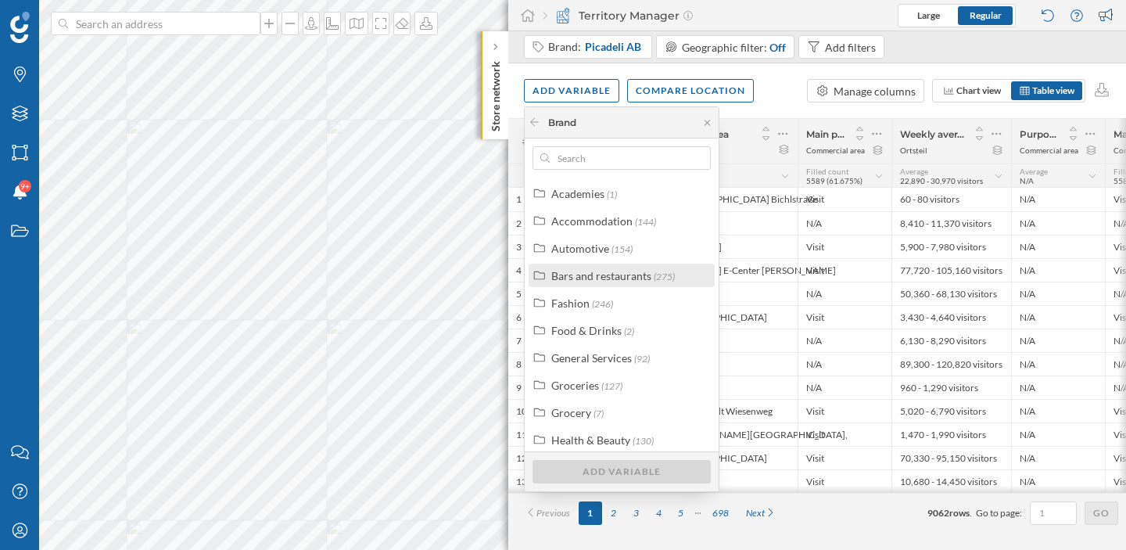
click at [601, 276] on div "Bars and restaurants" at bounding box center [601, 275] width 100 height 13
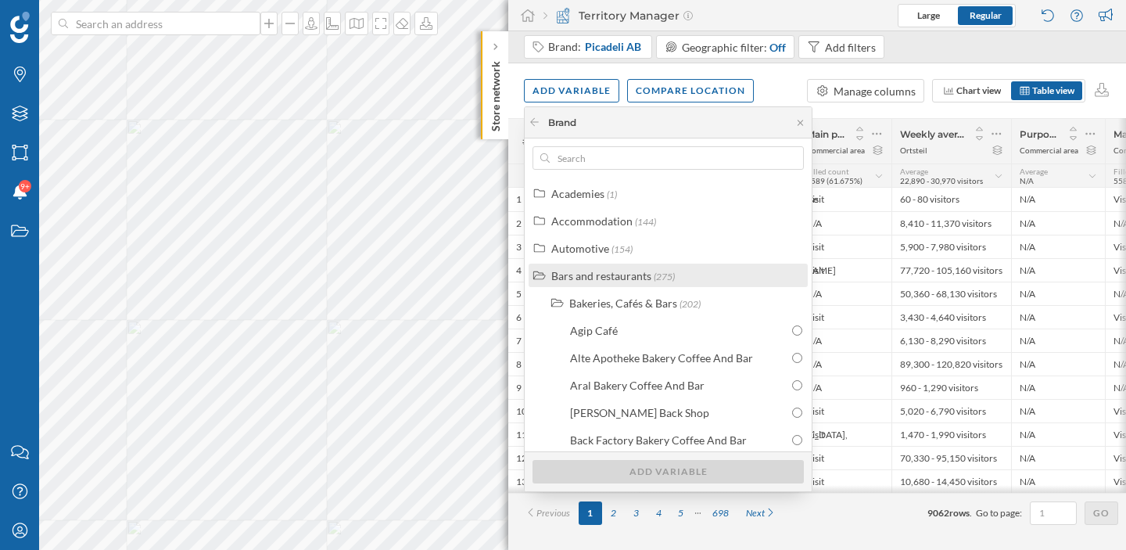
click at [564, 275] on div "Bars and restaurants" at bounding box center [601, 275] width 100 height 13
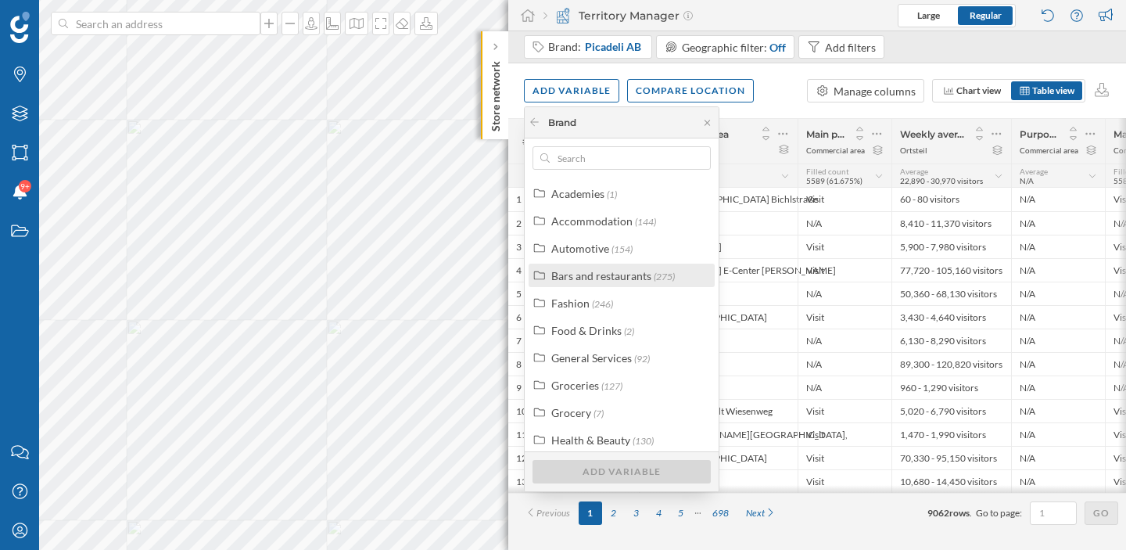
click at [564, 274] on div "Bars and restaurants" at bounding box center [601, 275] width 100 height 13
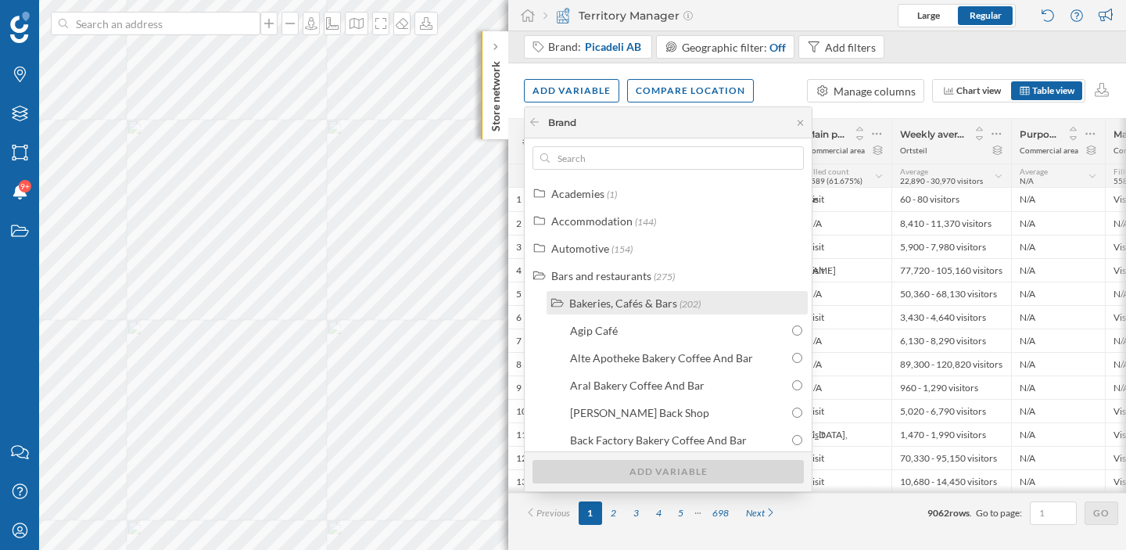
click at [578, 296] on div "Bakeries, Cafés & Bars" at bounding box center [623, 302] width 108 height 13
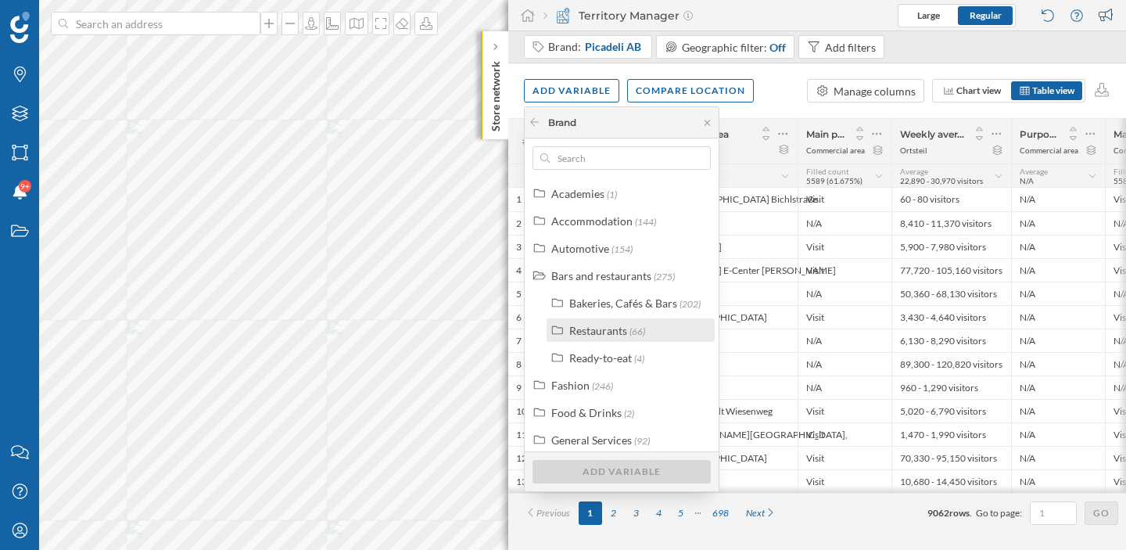
click at [583, 326] on div "Restaurants" at bounding box center [598, 330] width 58 height 13
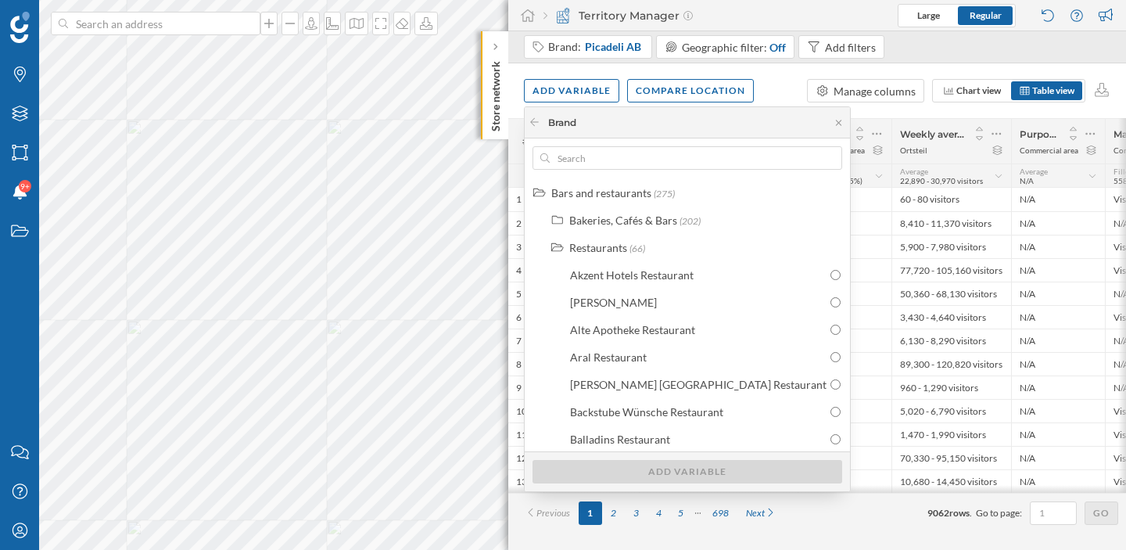
scroll to position [12, 0]
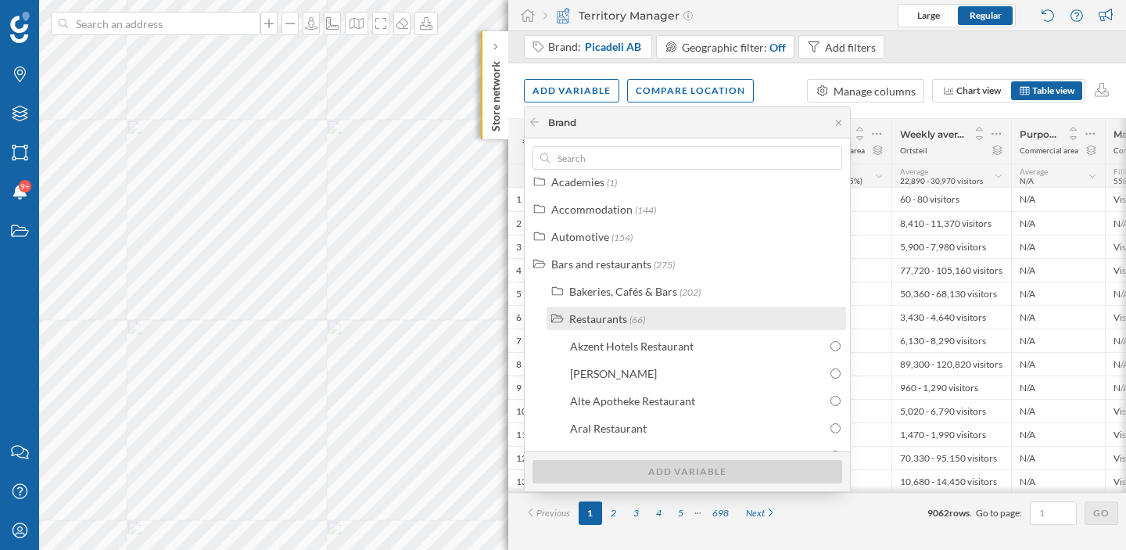
click at [572, 320] on div "Restaurants" at bounding box center [598, 318] width 58 height 13
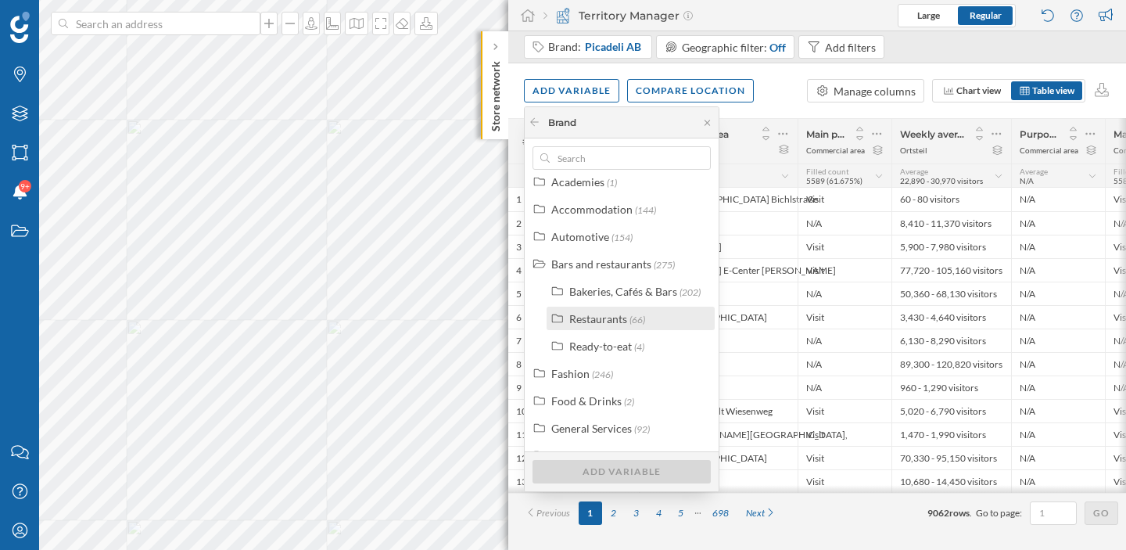
click at [636, 317] on span "(66)" at bounding box center [638, 320] width 16 height 12
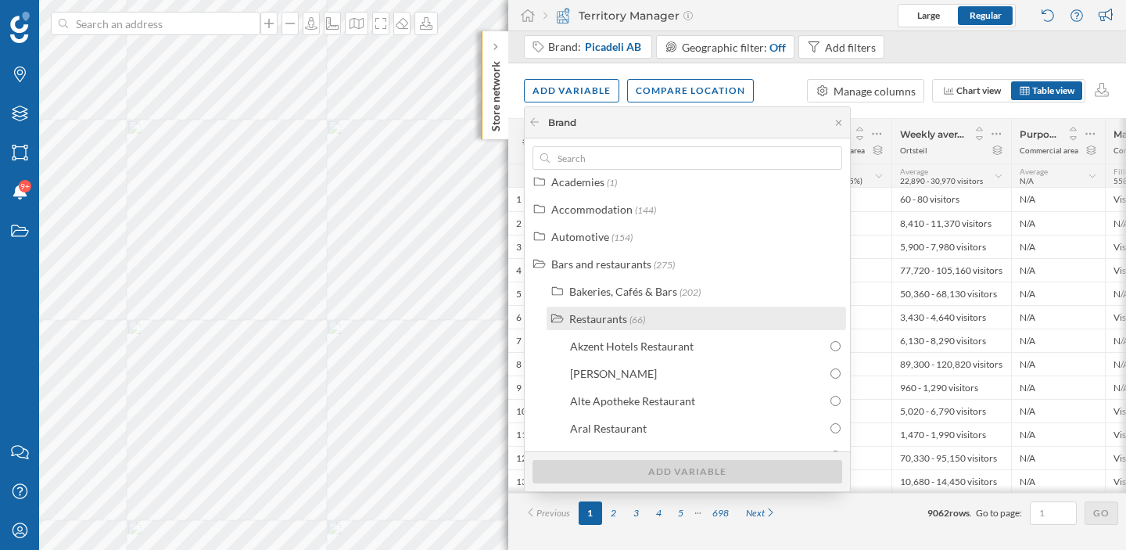
click at [633, 321] on span "(66)" at bounding box center [638, 320] width 16 height 12
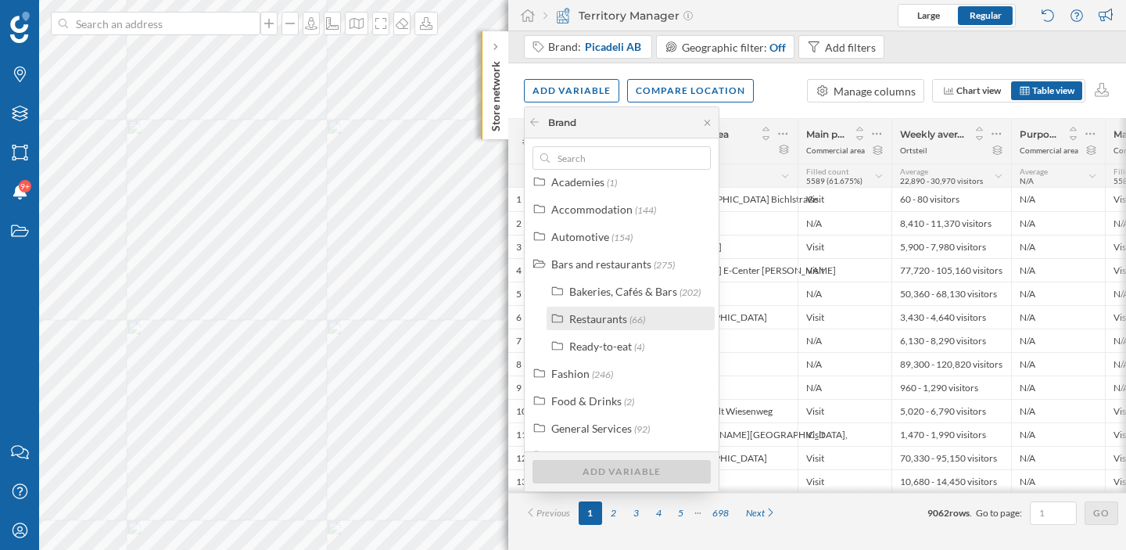
click at [587, 322] on div "Restaurants" at bounding box center [598, 318] width 58 height 13
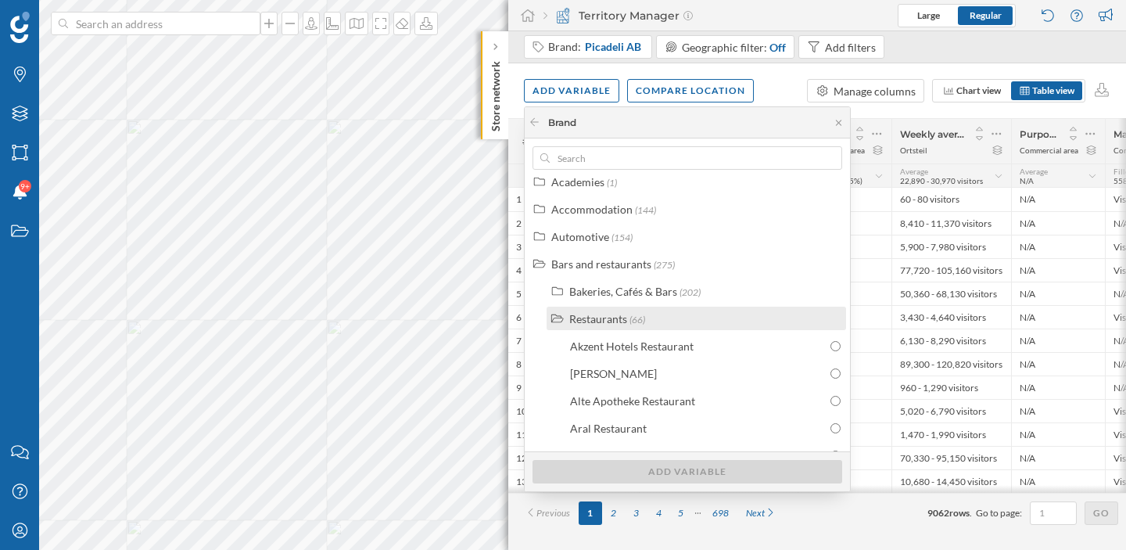
click at [579, 316] on div "Restaurants" at bounding box center [598, 318] width 58 height 13
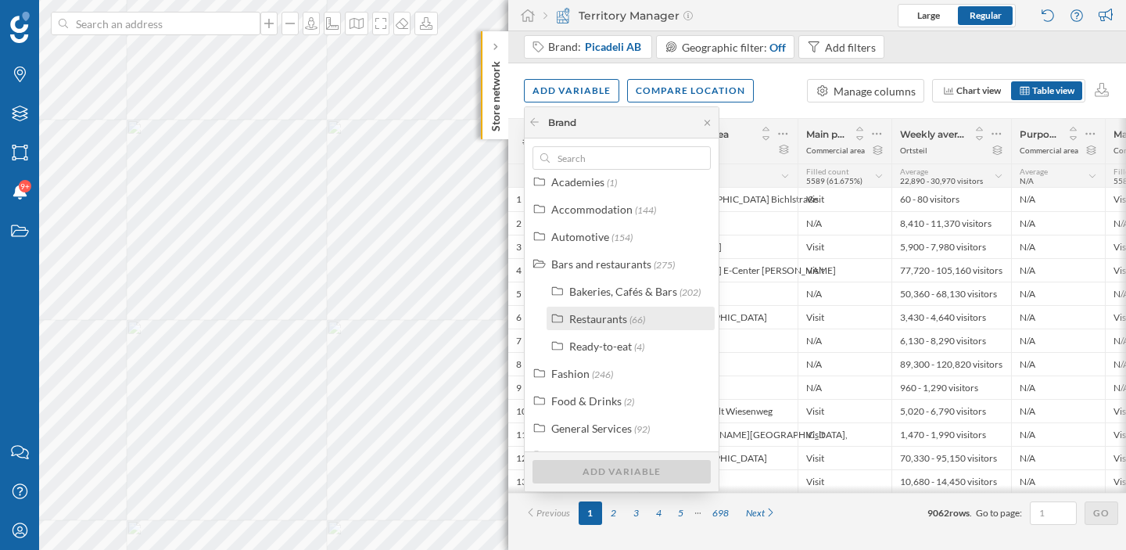
click at [579, 316] on div "Restaurants" at bounding box center [598, 318] width 58 height 13
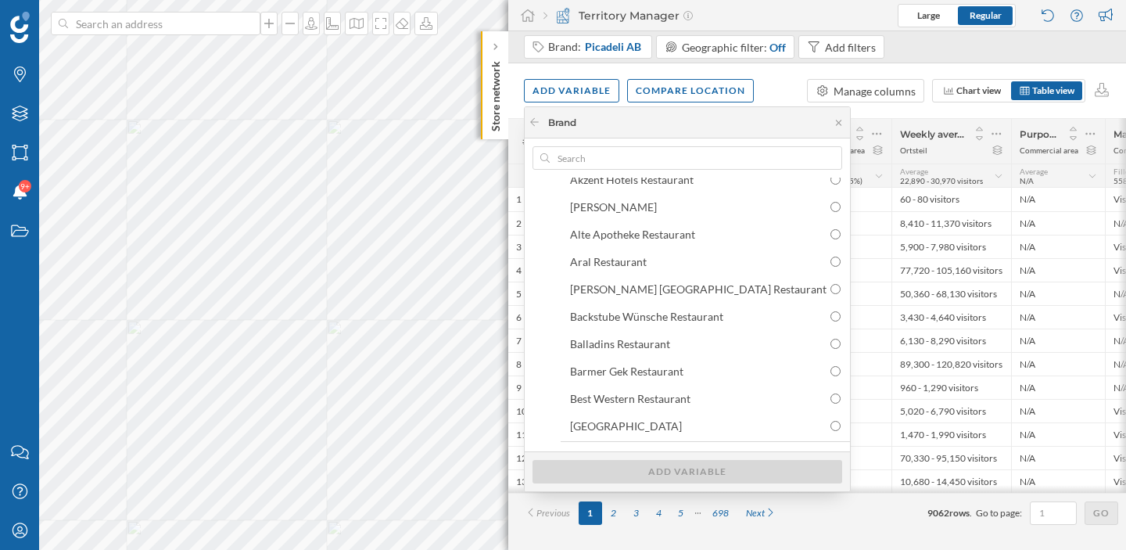
scroll to position [140, 0]
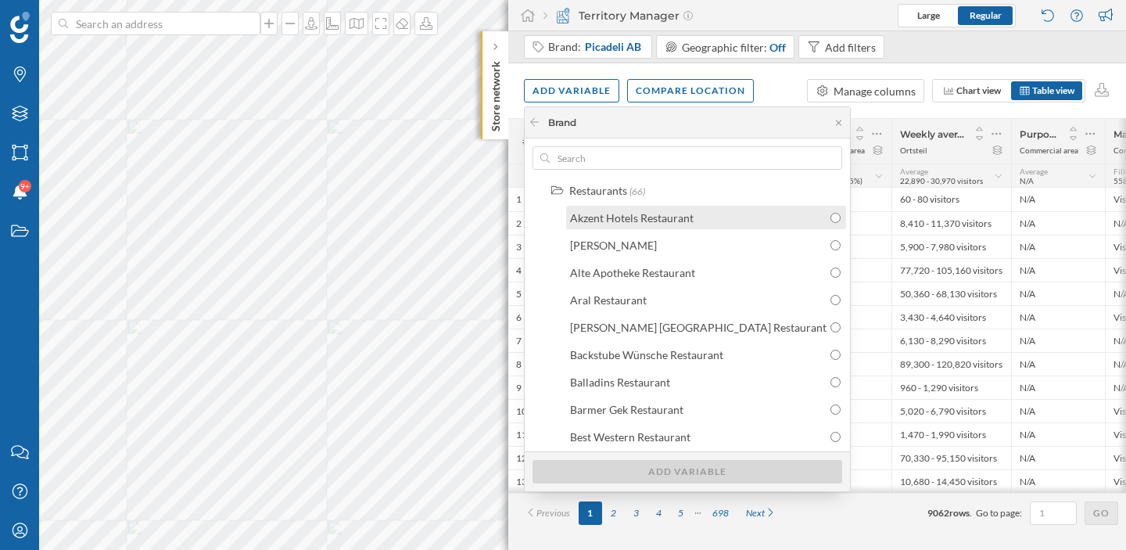
click at [831, 220] on input "radio" at bounding box center [836, 218] width 10 height 10
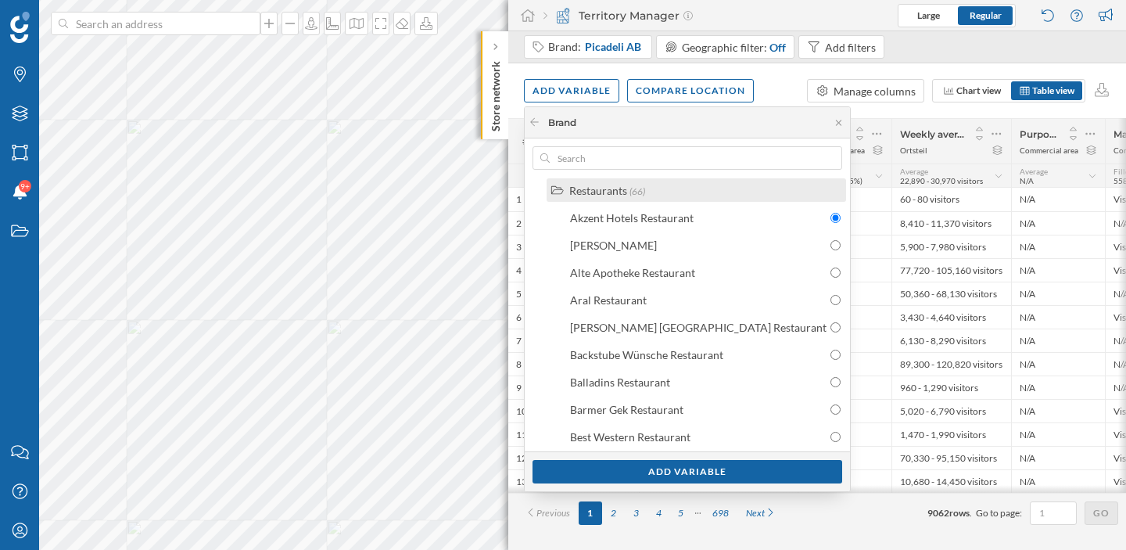
click at [652, 192] on div "Restaurants (66)" at bounding box center [702, 190] width 267 height 16
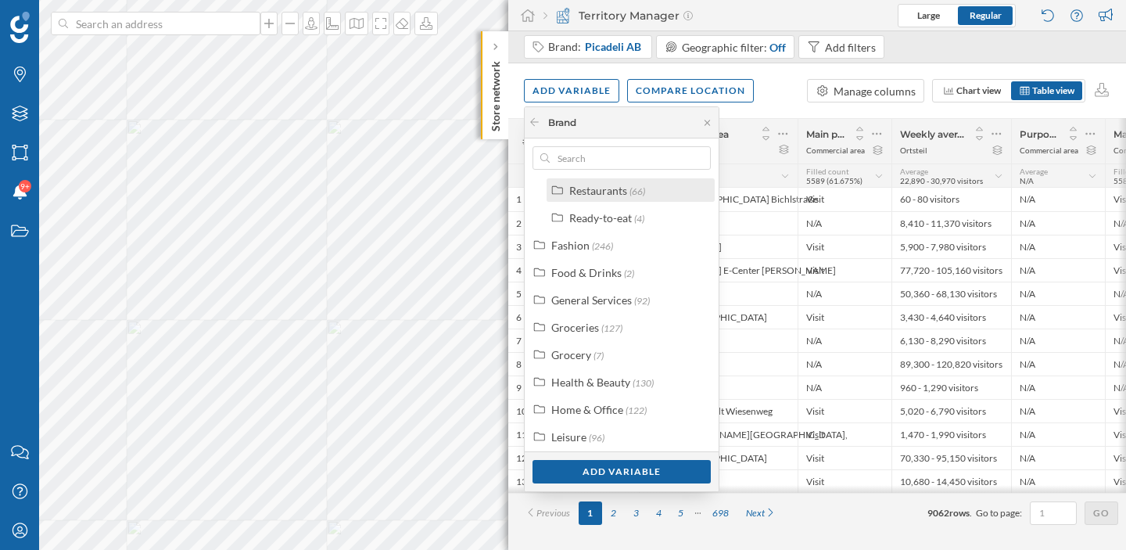
click at [652, 192] on div "Restaurants (66)" at bounding box center [637, 190] width 136 height 16
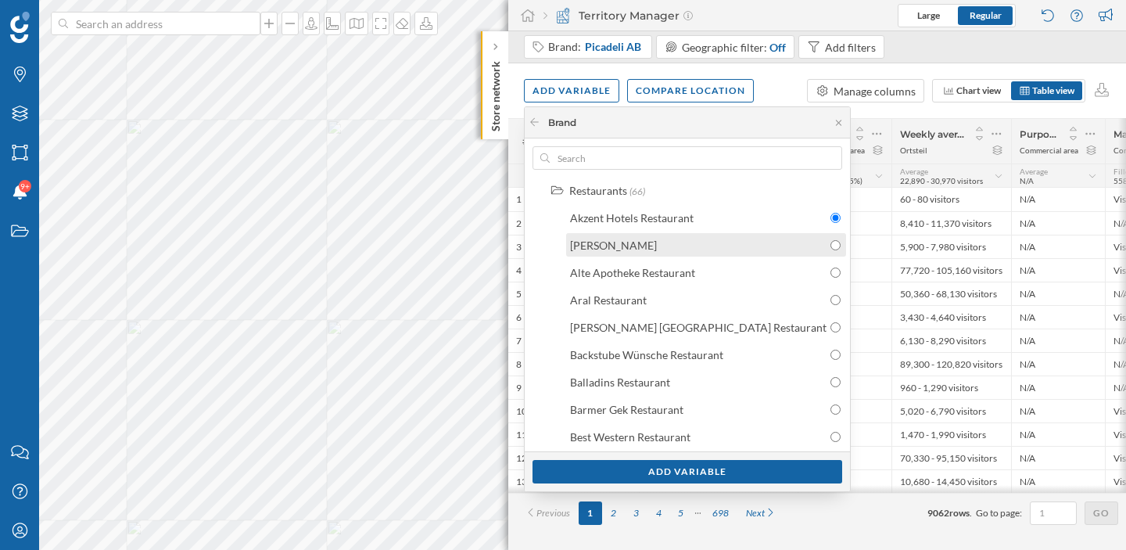
click at [831, 240] on input "radio" at bounding box center [836, 245] width 10 height 10
radio input "true"
radio input "false"
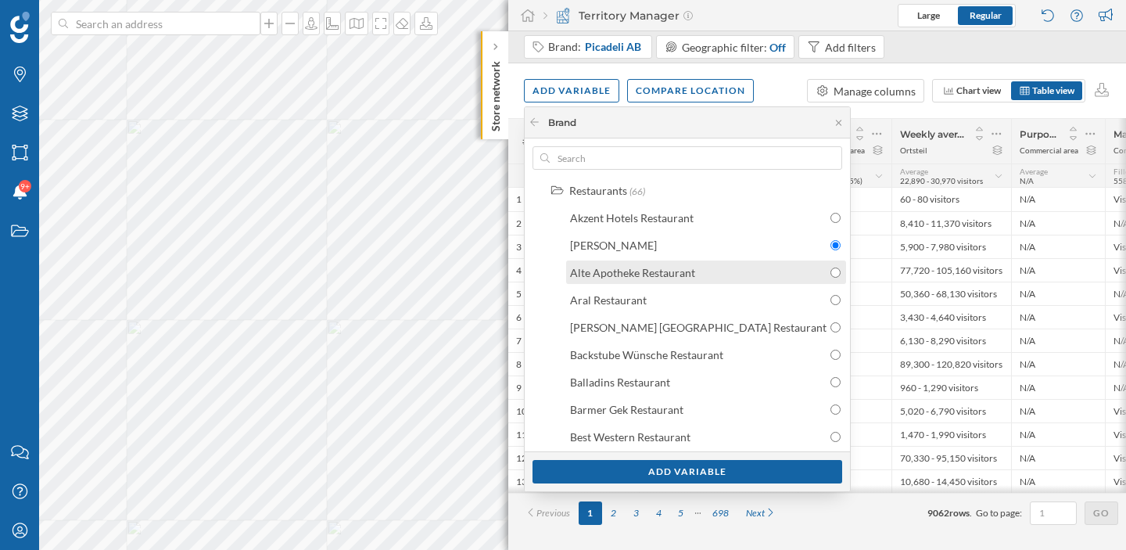
click at [831, 268] on input "radio" at bounding box center [836, 272] width 10 height 10
radio input "true"
radio input "false"
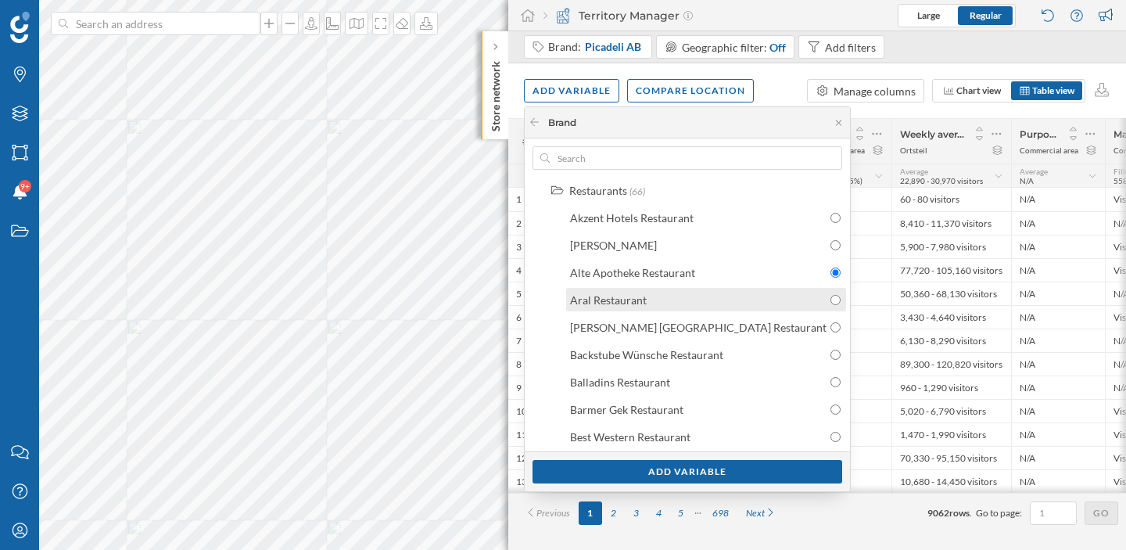
click at [831, 296] on input "radio" at bounding box center [836, 300] width 10 height 10
radio input "true"
radio input "false"
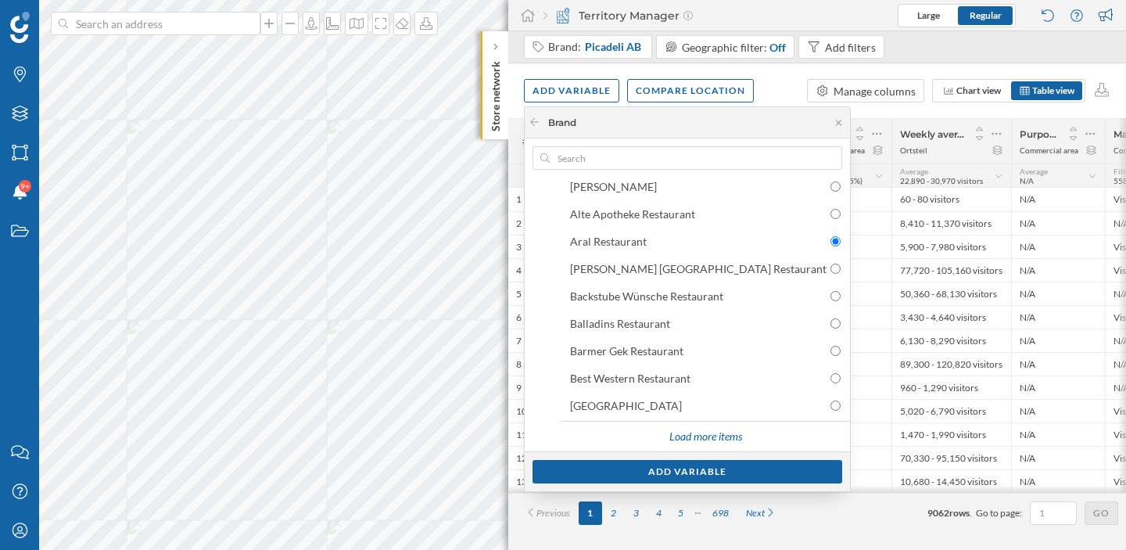
scroll to position [204, 0]
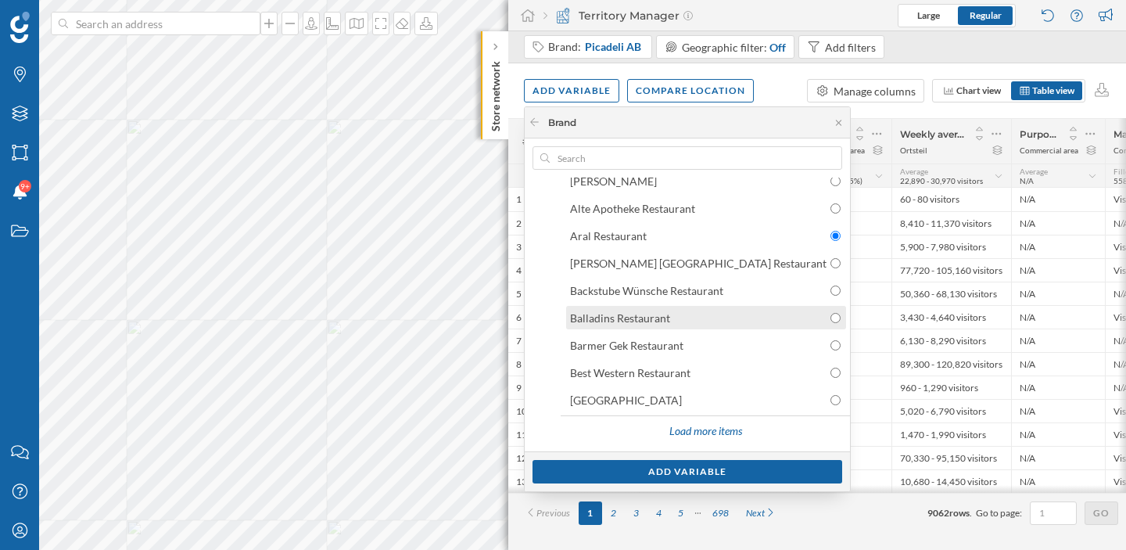
click at [831, 321] on input "radio" at bounding box center [836, 318] width 10 height 10
radio input "true"
radio input "false"
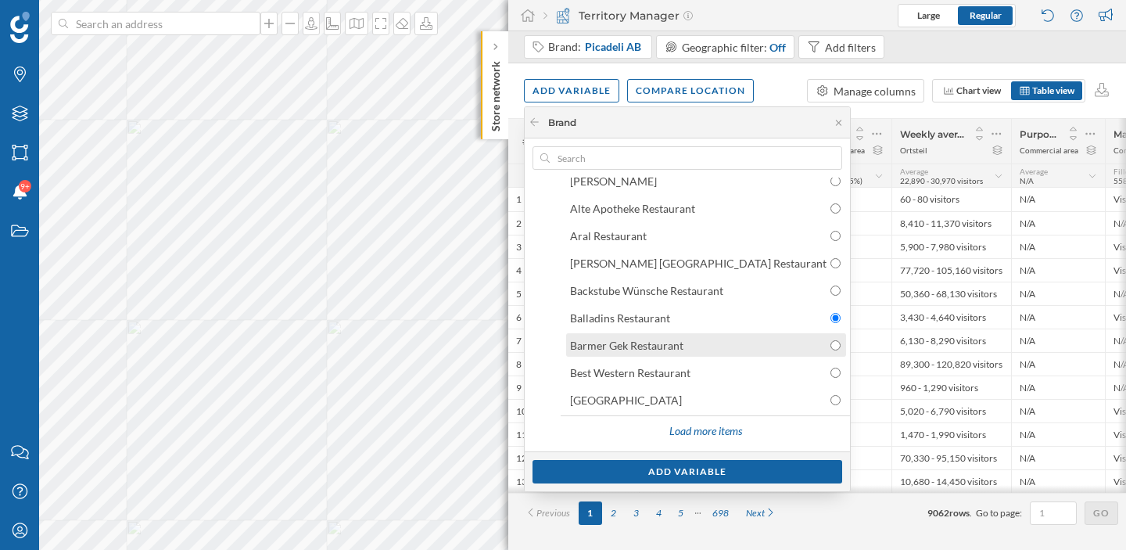
click at [831, 350] on div at bounding box center [836, 345] width 10 height 16
radio input "false"
radio input "true"
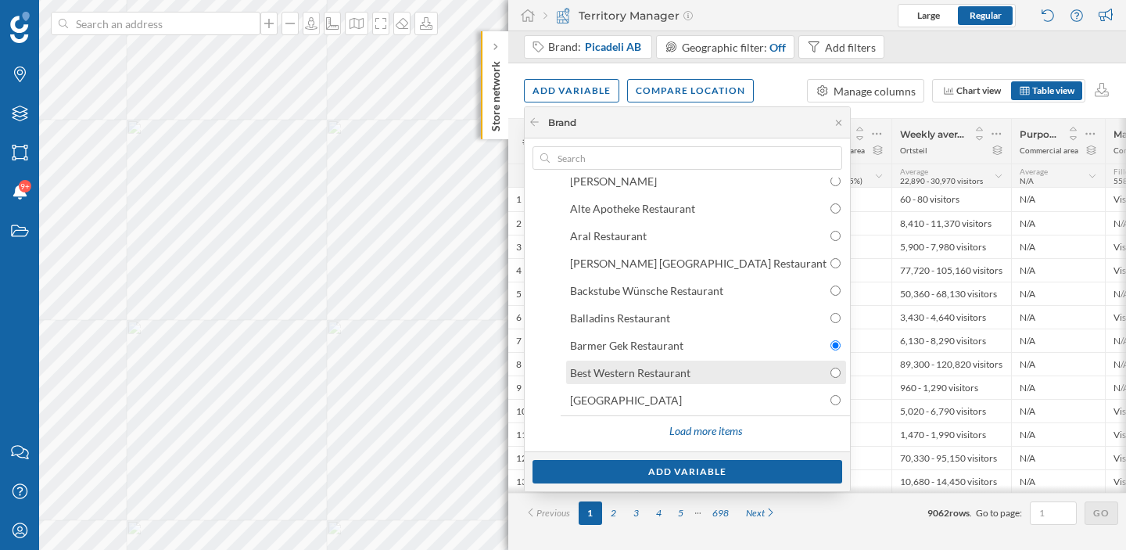
click at [831, 371] on input "radio" at bounding box center [836, 373] width 10 height 10
radio input "true"
radio input "false"
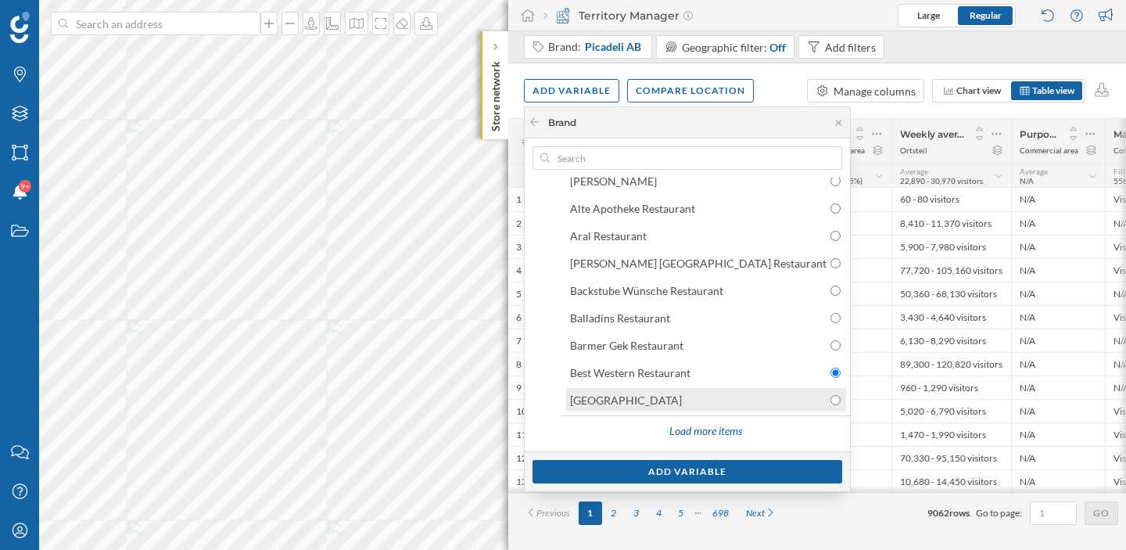
click at [831, 395] on input "radio" at bounding box center [836, 400] width 10 height 10
radio input "true"
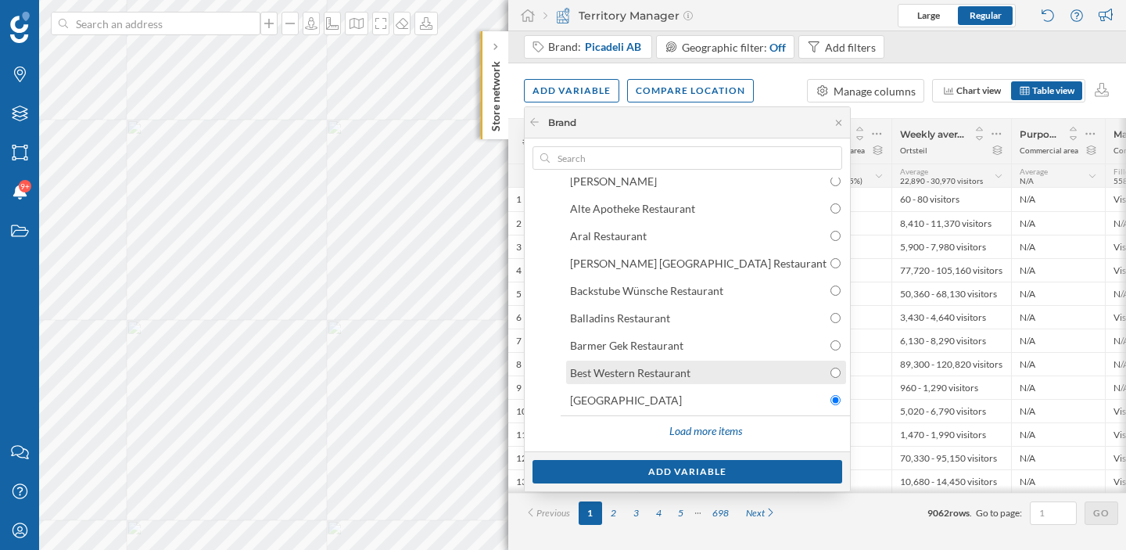
click at [831, 375] on input "radio" at bounding box center [836, 373] width 10 height 10
radio input "true"
radio input "false"
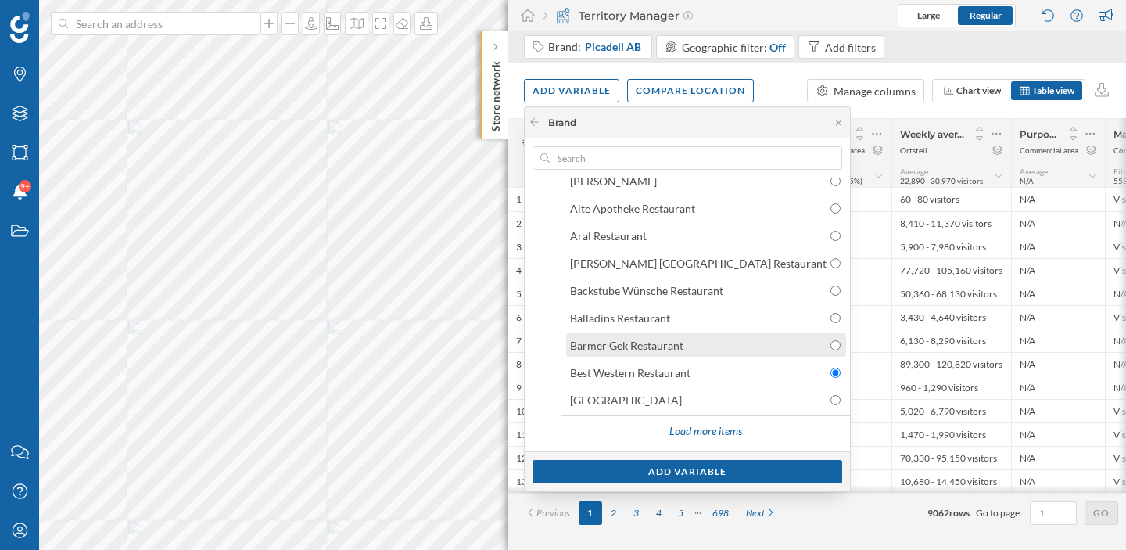
click at [831, 347] on input "radio" at bounding box center [836, 345] width 10 height 10
radio input "true"
radio input "false"
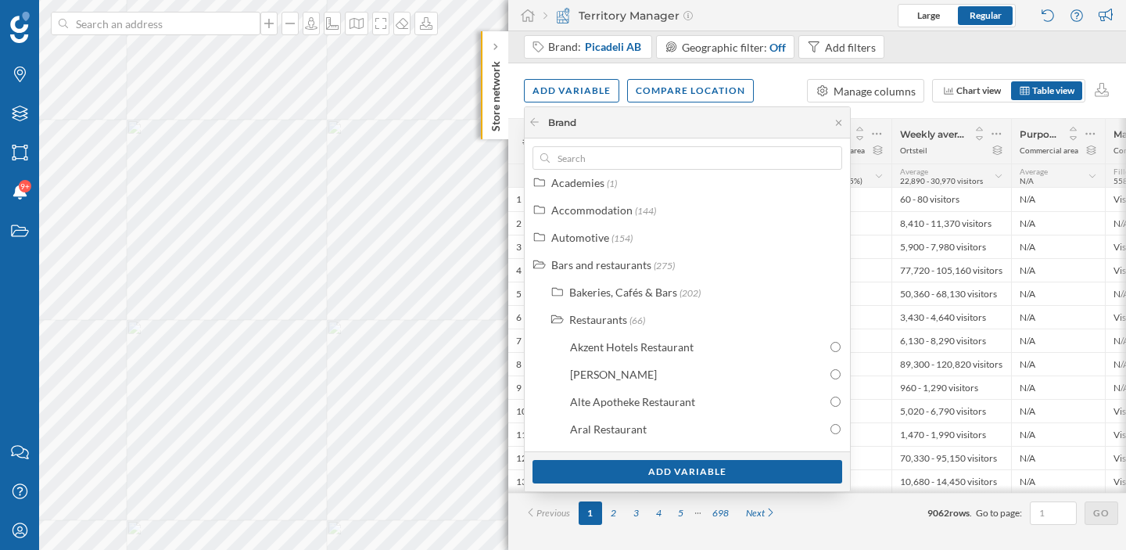
scroll to position [0, 0]
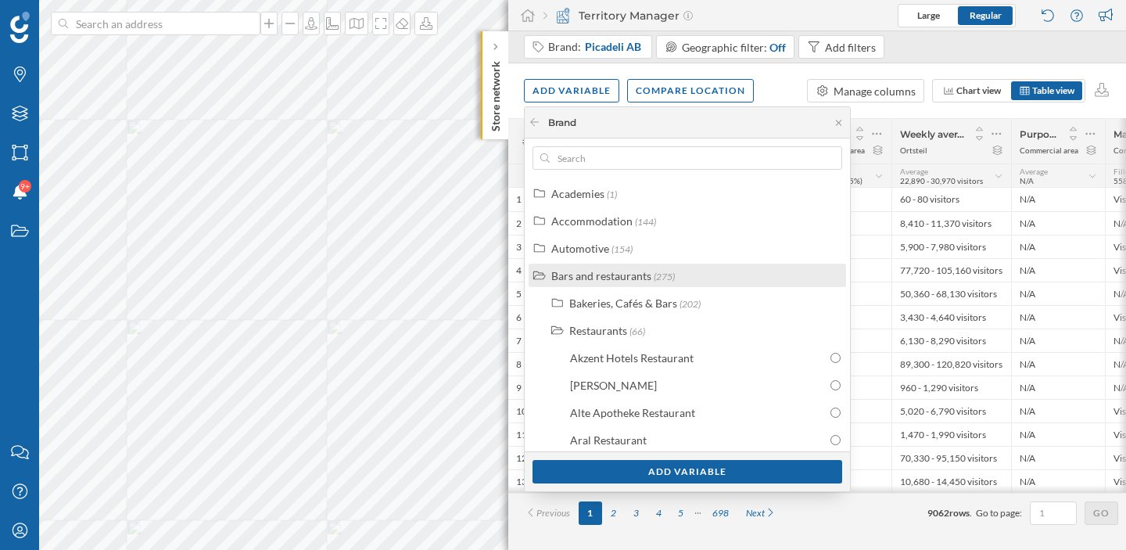
click at [634, 280] on div "Bars and restaurants" at bounding box center [601, 275] width 100 height 13
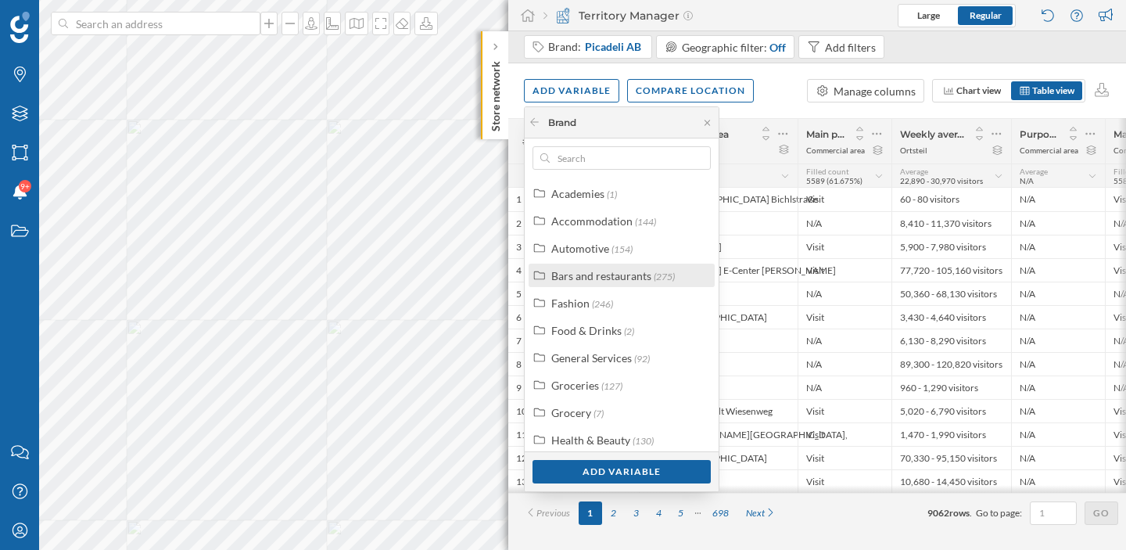
click at [609, 275] on div "Bars and restaurants" at bounding box center [601, 275] width 100 height 13
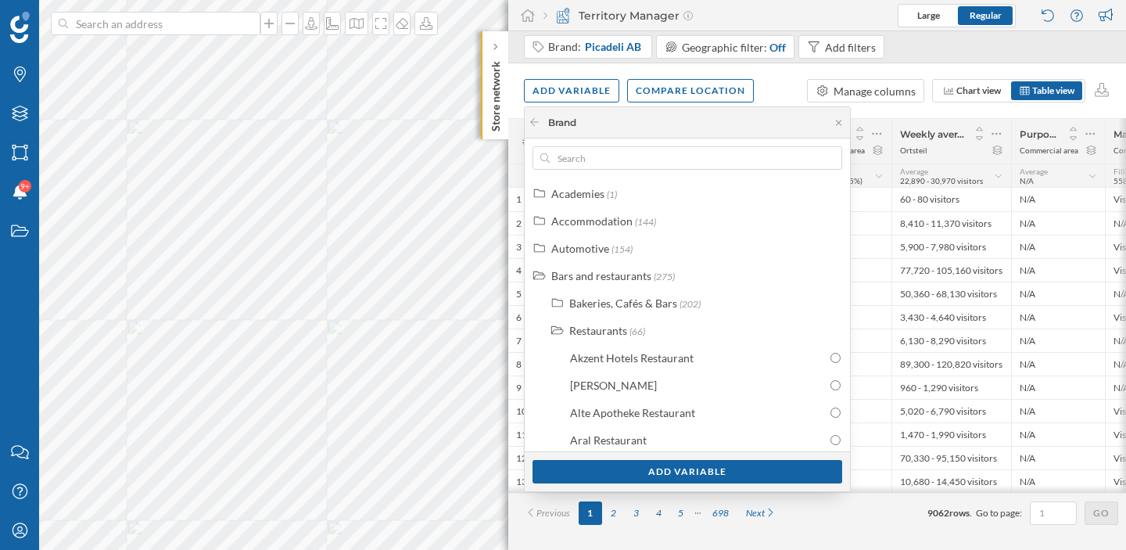
click at [548, 124] on div "Brand" at bounding box center [562, 123] width 28 height 14
click at [536, 120] on icon at bounding box center [535, 121] width 12 height 9
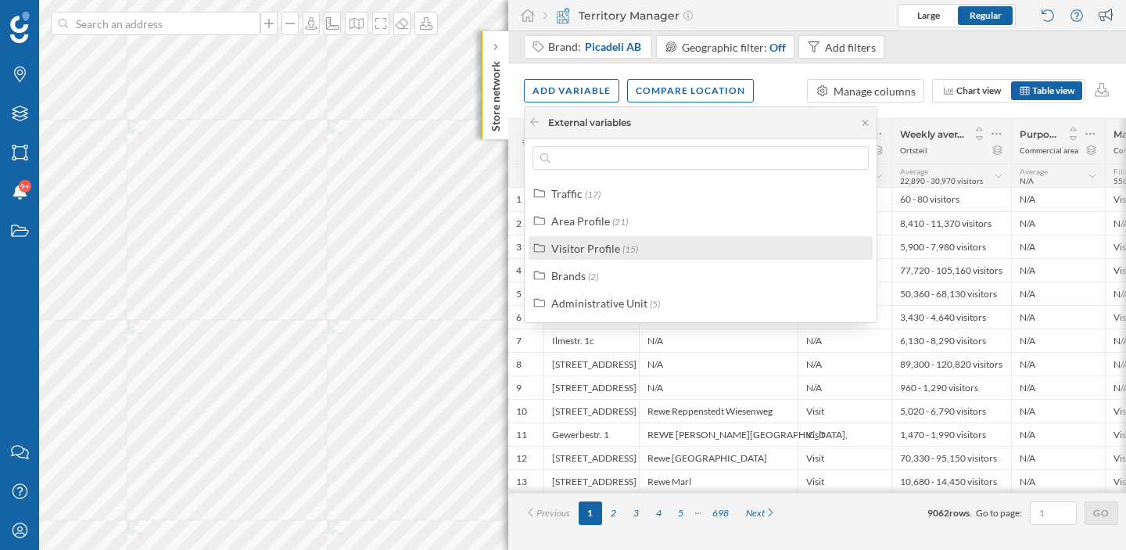
click at [580, 249] on div "Visitor Profile" at bounding box center [585, 248] width 69 height 13
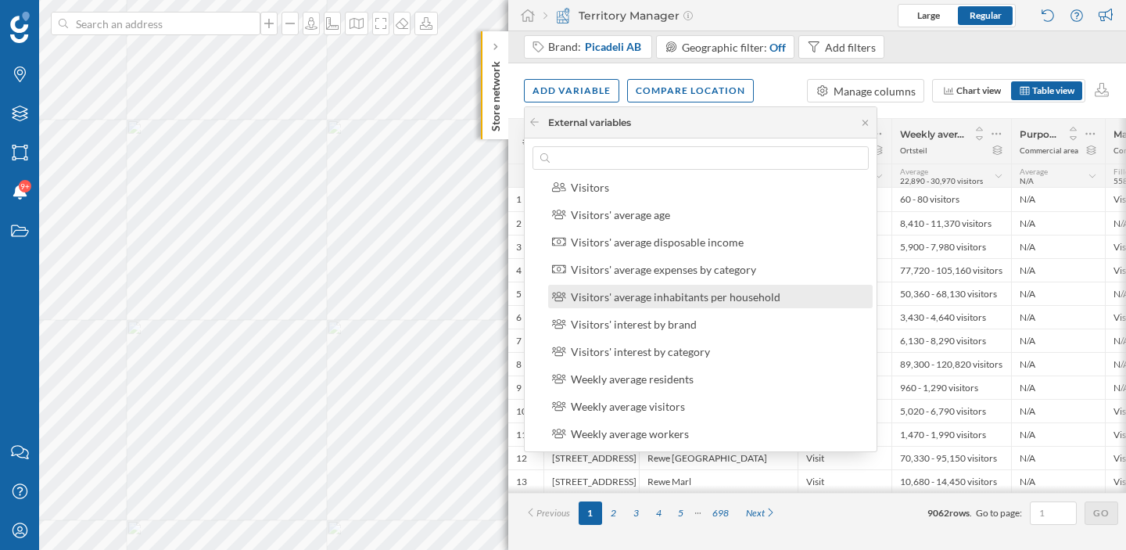
scroll to position [228, 0]
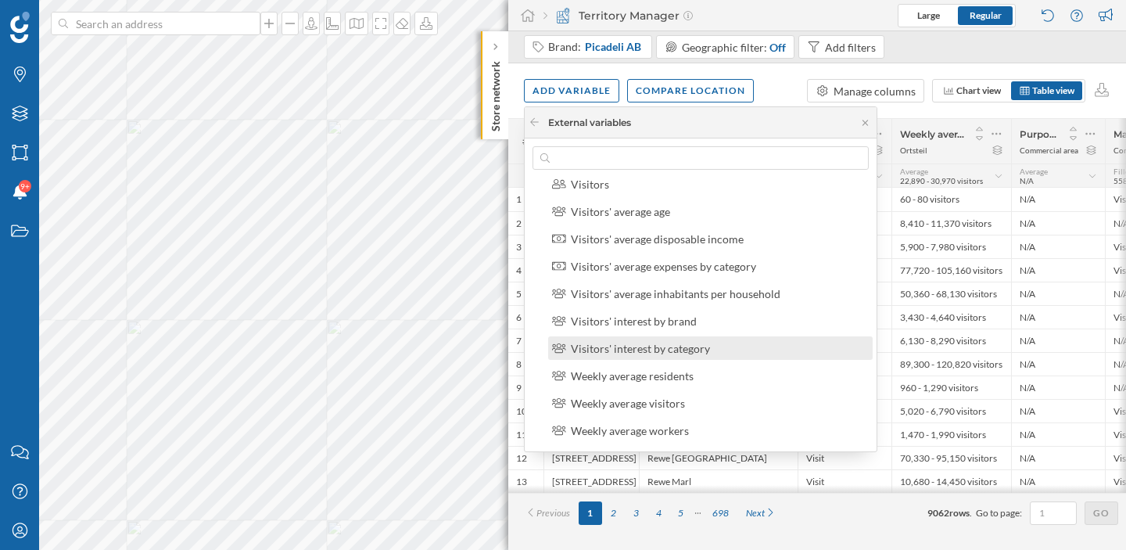
click at [669, 354] on div "Visitors' interest by category" at bounding box center [640, 348] width 139 height 13
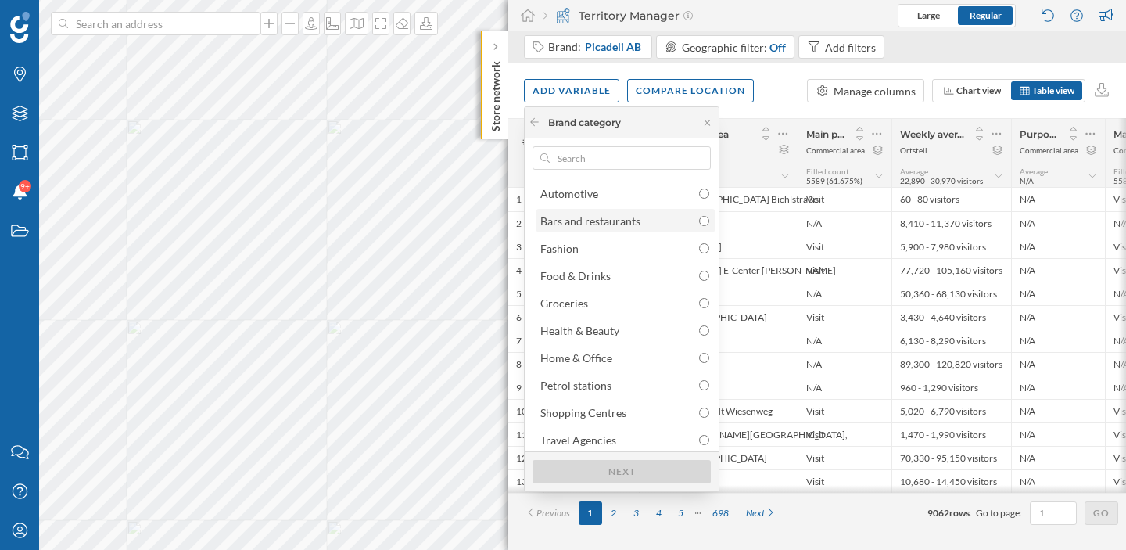
click at [702, 224] on input "radio" at bounding box center [704, 221] width 10 height 10
radio input "true"
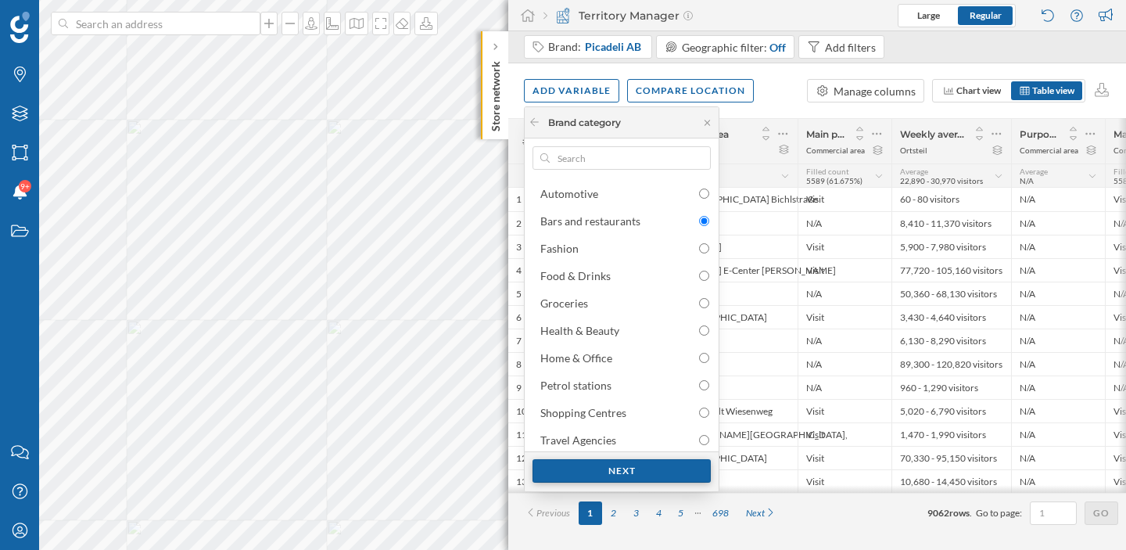
click at [626, 471] on div "Next" at bounding box center [622, 470] width 178 height 23
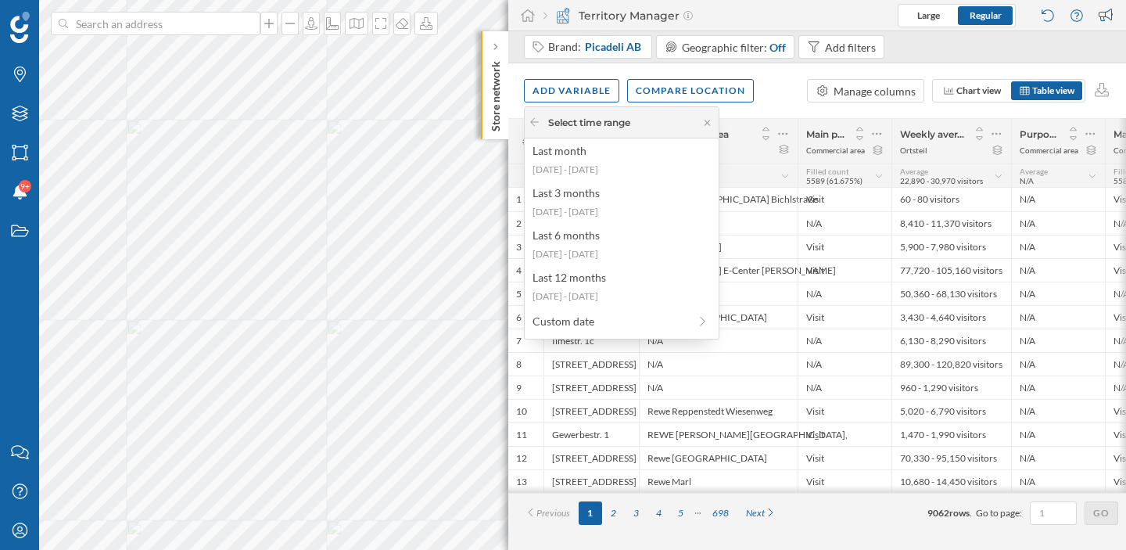
click at [627, 267] on div "Select time range Last month [DATE] - [DATE] Last 3 months [DATE] - [DATE] Last…" at bounding box center [622, 222] width 194 height 231
click at [612, 290] on div "[DATE] - [DATE]" at bounding box center [621, 296] width 177 height 14
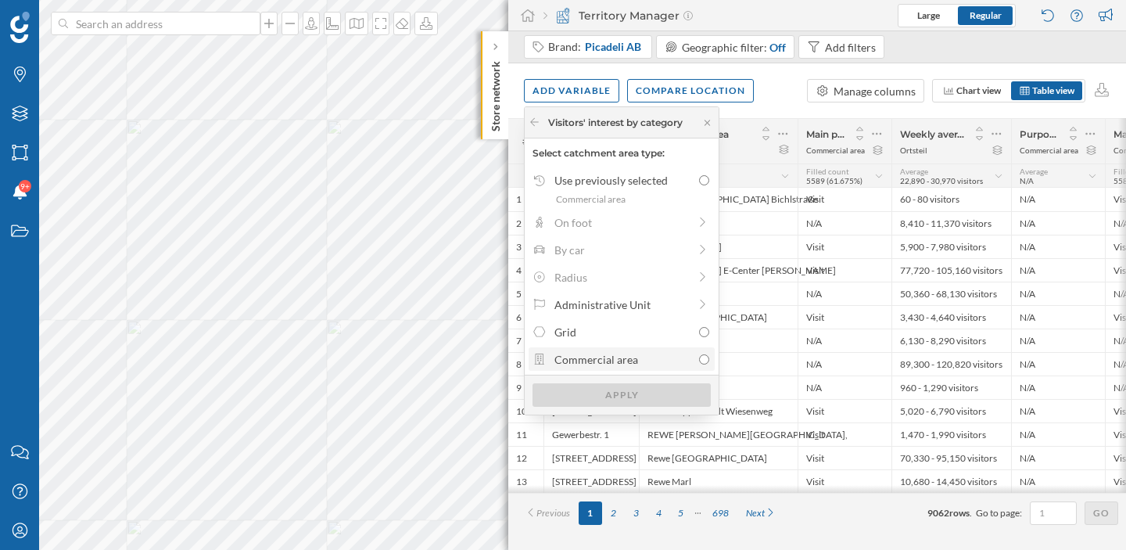
click at [600, 368] on label "Commercial area" at bounding box center [622, 358] width 186 height 23
click at [699, 364] on input "Commercial area" at bounding box center [704, 359] width 10 height 10
radio input "true"
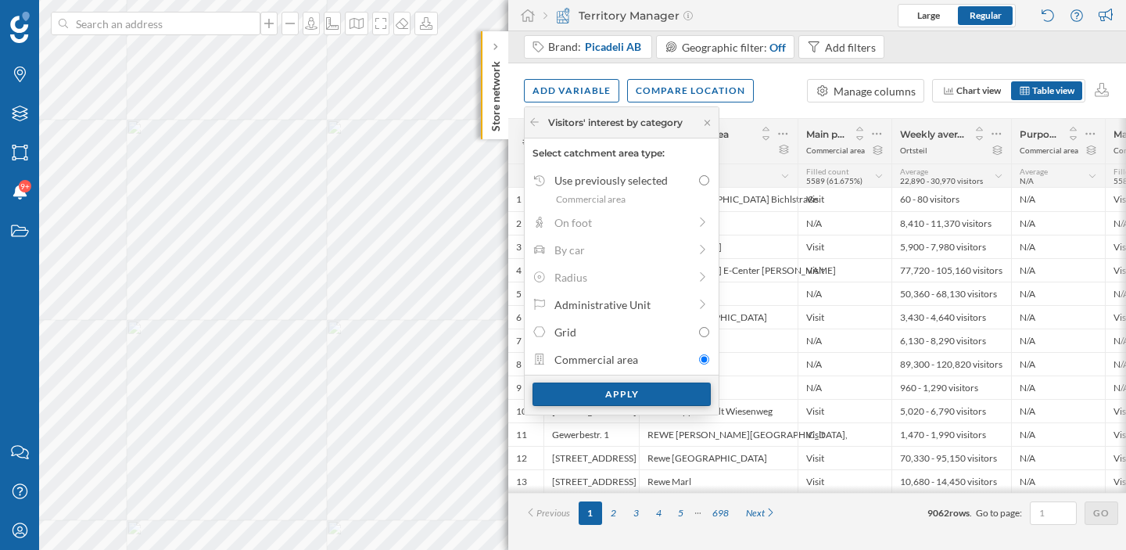
click at [601, 400] on div "Apply" at bounding box center [622, 393] width 178 height 23
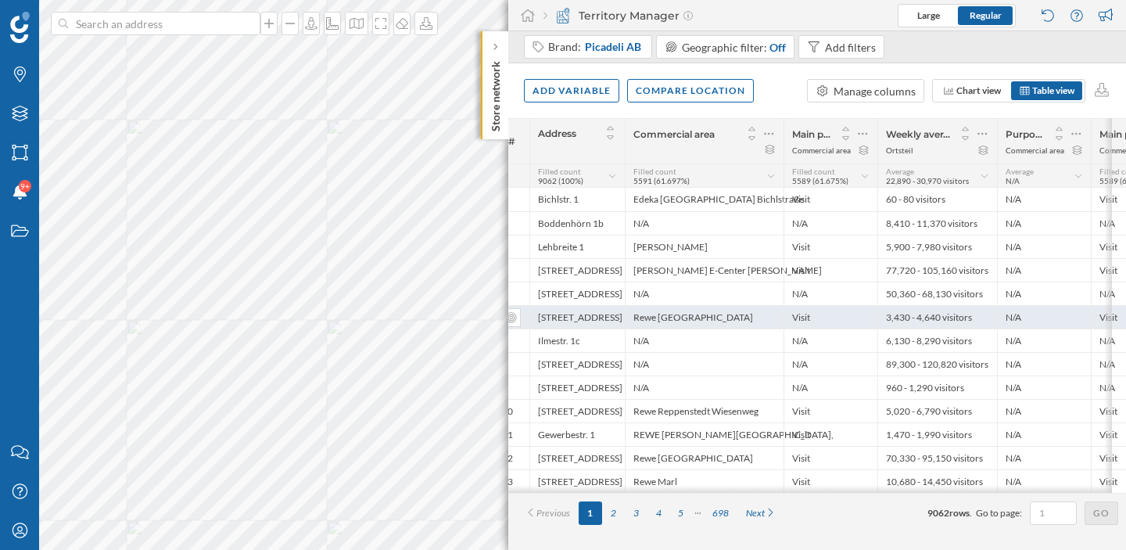
scroll to position [0, 0]
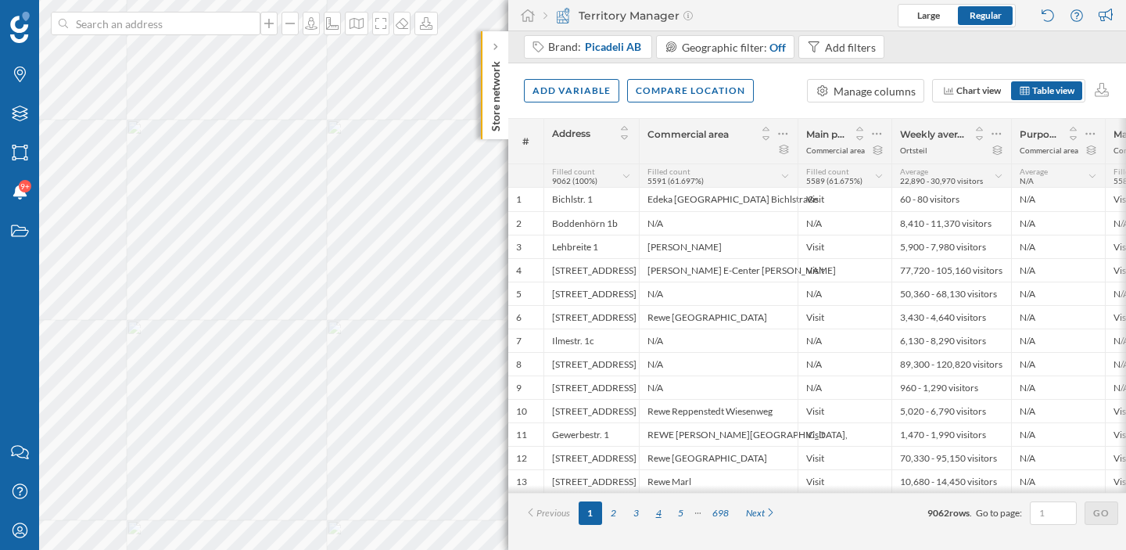
click at [662, 515] on div "4" at bounding box center [659, 512] width 23 height 23
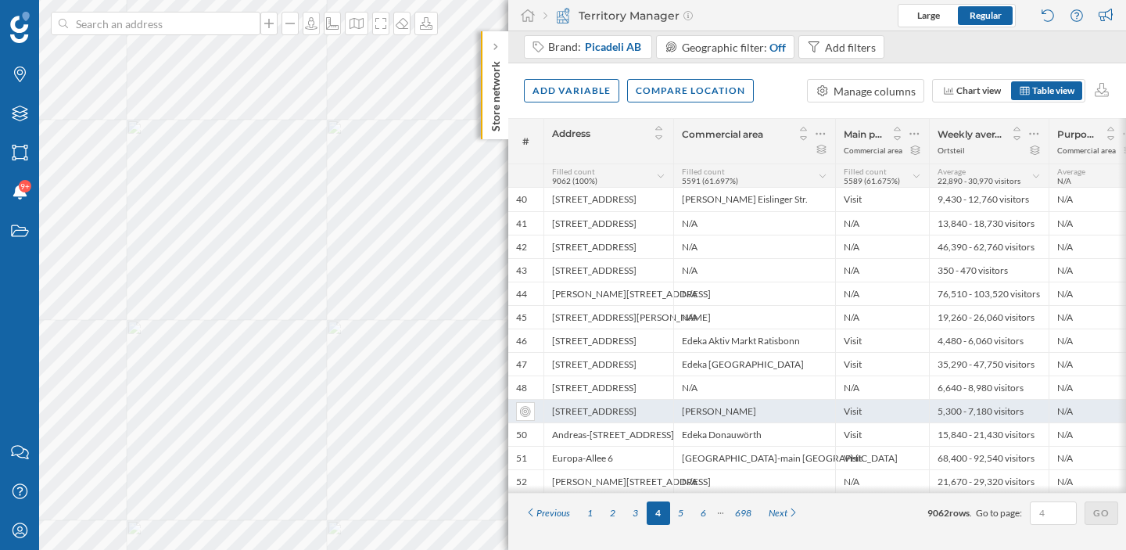
click at [624, 411] on div "[STREET_ADDRESS]" at bounding box center [609, 410] width 130 height 23
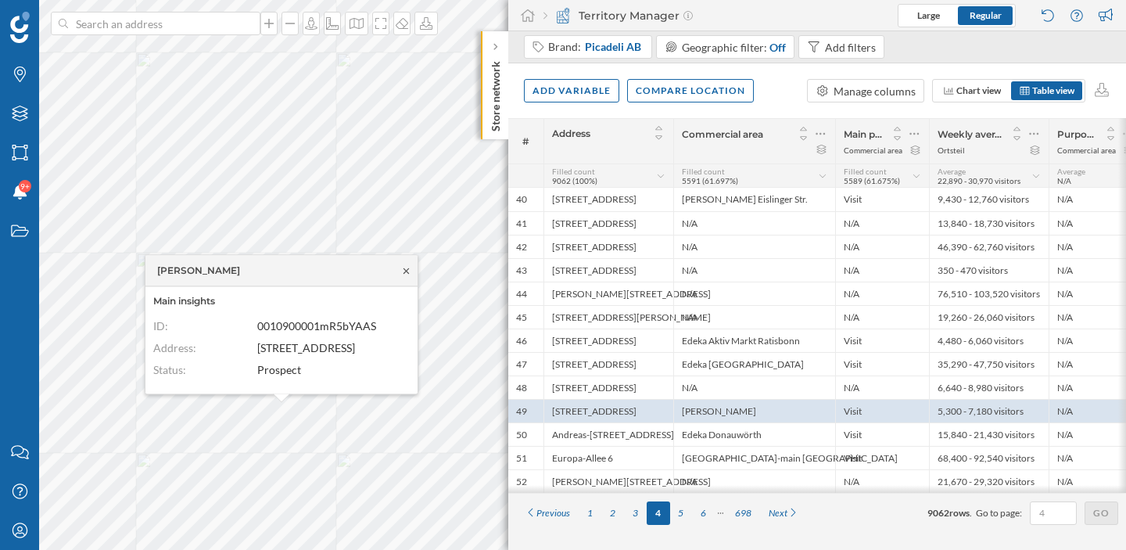
click at [407, 275] on icon at bounding box center [406, 270] width 12 height 9
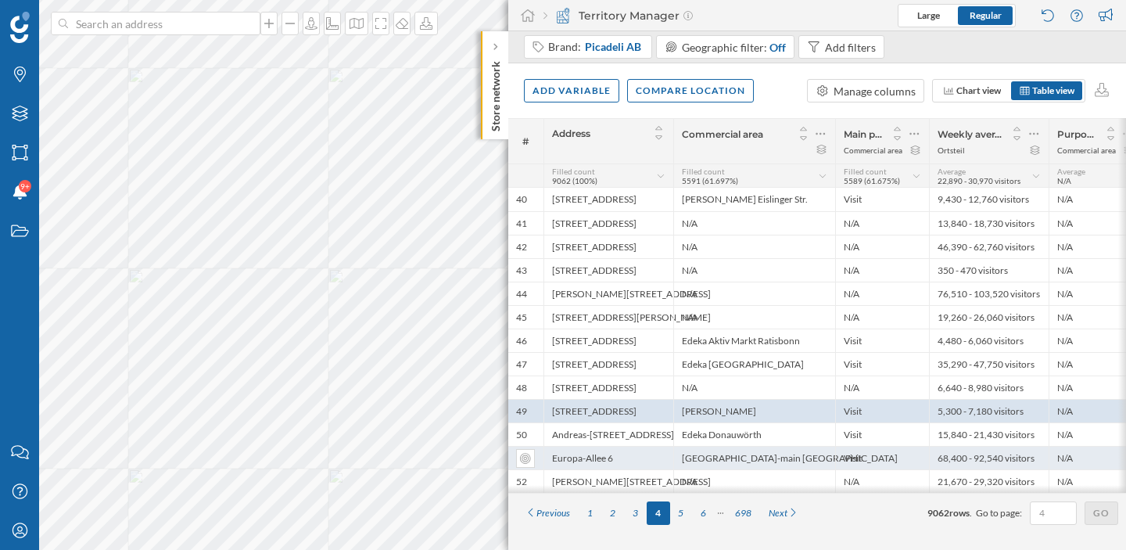
click at [644, 465] on div "Europa-Allee 6" at bounding box center [609, 457] width 130 height 23
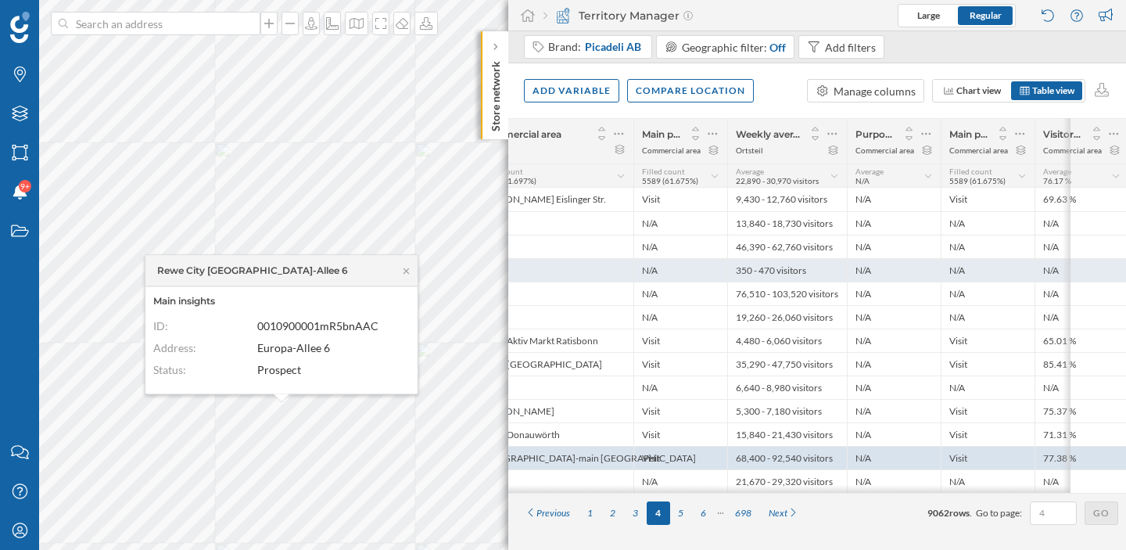
scroll to position [0, 204]
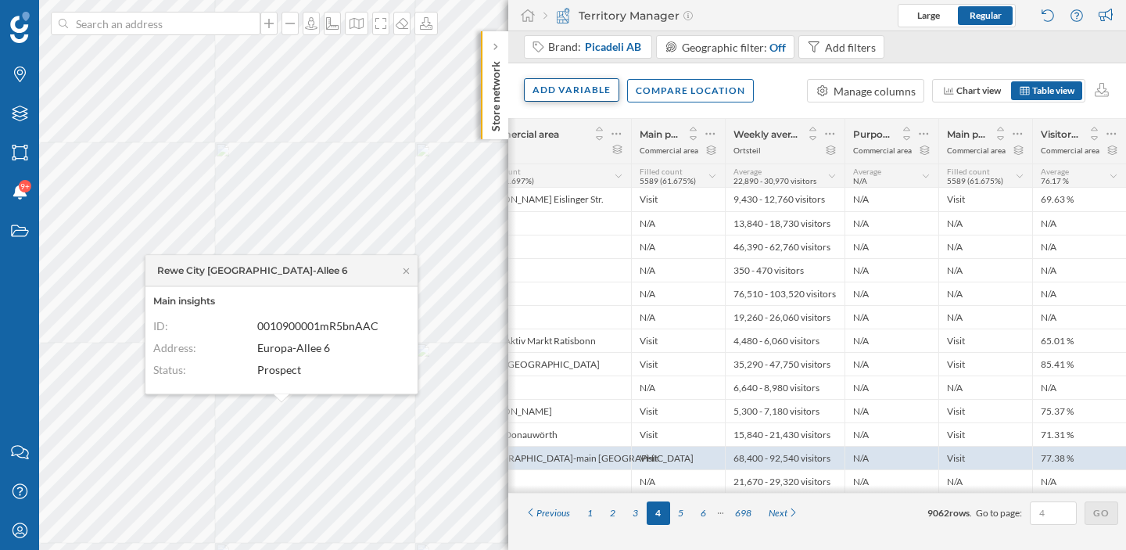
click at [584, 87] on div "Add variable" at bounding box center [571, 89] width 95 height 23
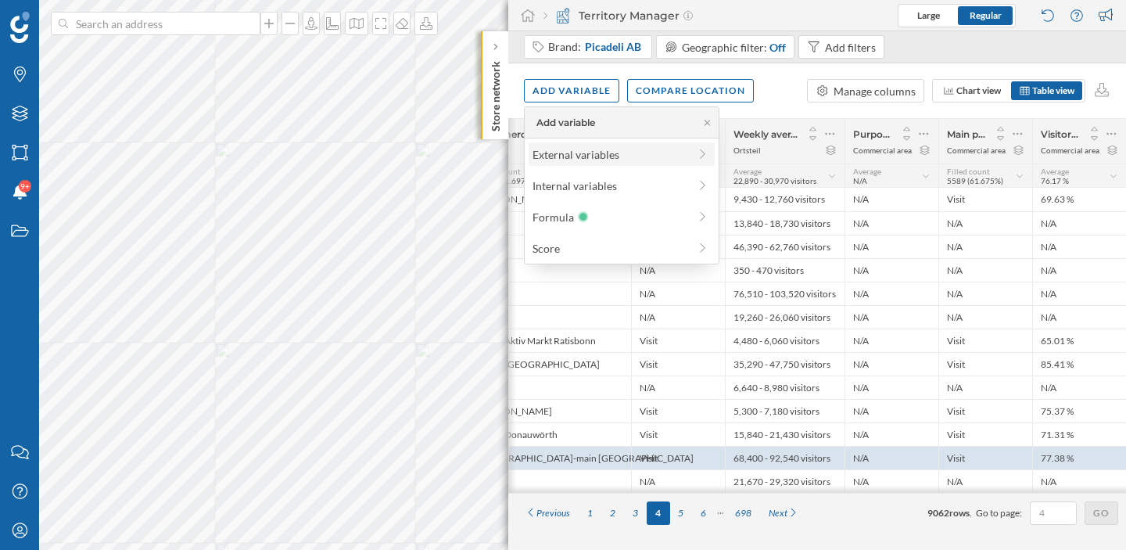
click at [616, 148] on div "External variables" at bounding box center [611, 154] width 156 height 16
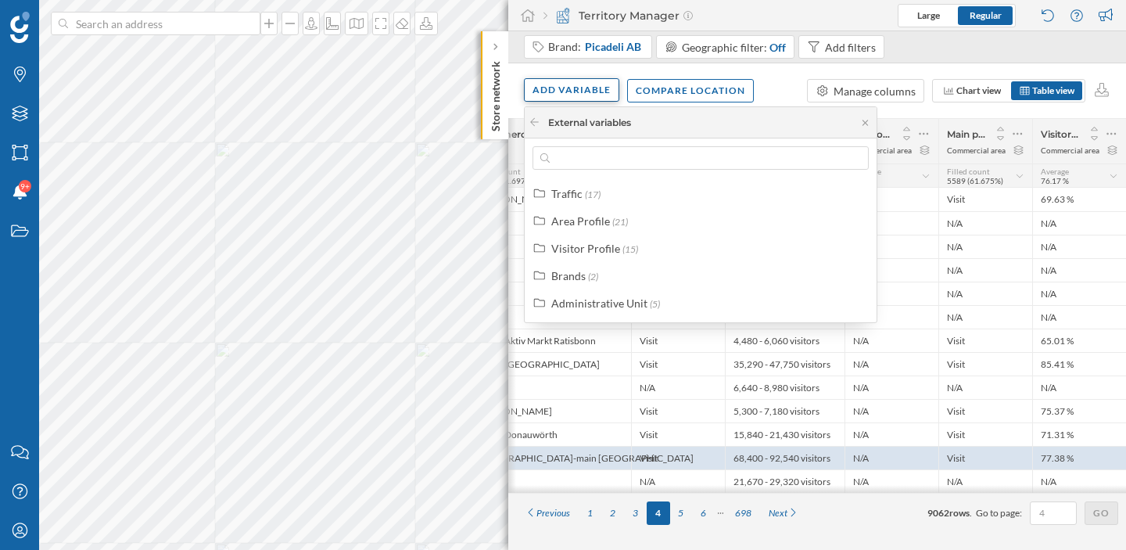
click at [550, 92] on div "Add variable" at bounding box center [571, 89] width 95 height 23
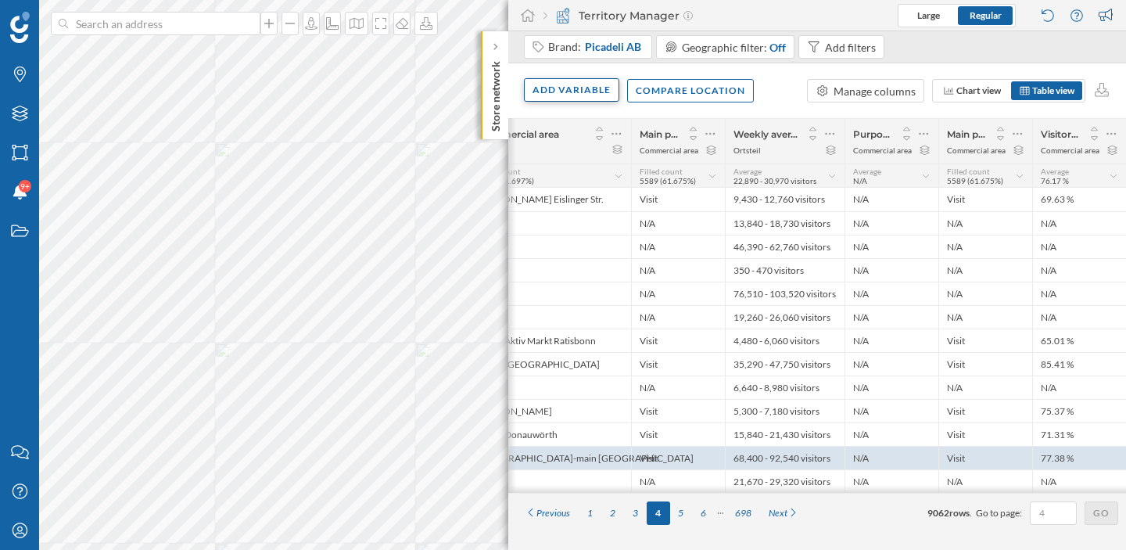
click at [550, 92] on div "Add variable" at bounding box center [571, 89] width 95 height 23
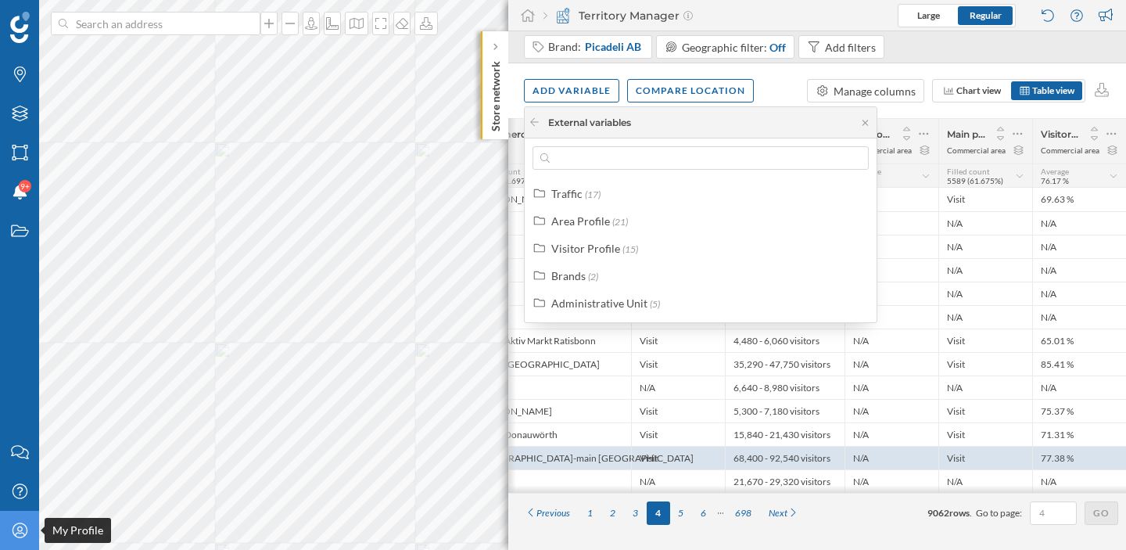
click at [16, 536] on icon "My Profile" at bounding box center [20, 530] width 20 height 16
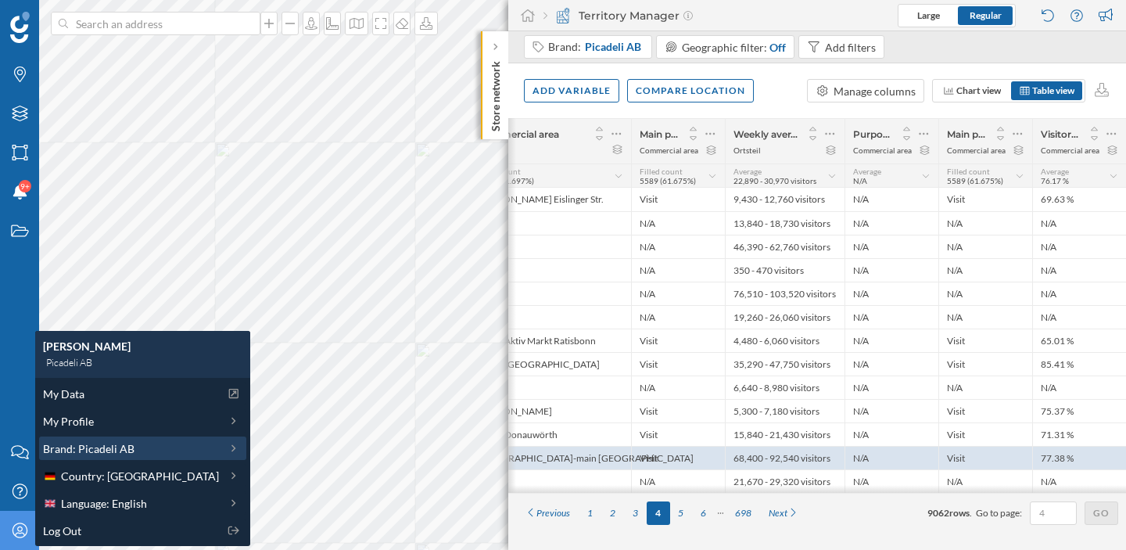
click at [99, 447] on span "Brand: ​Picadeli AB​" at bounding box center [89, 448] width 92 height 16
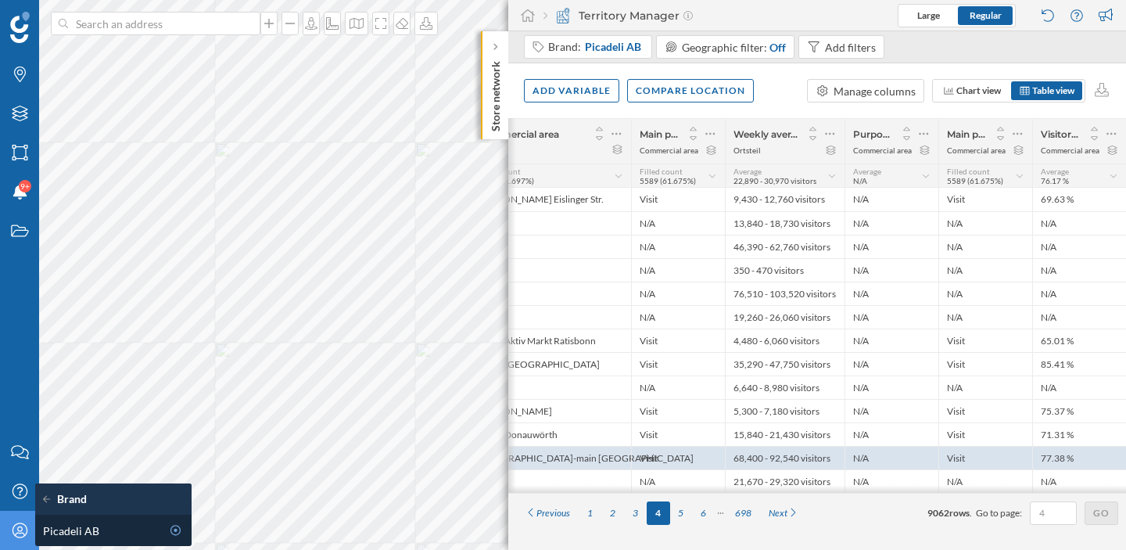
click at [19, 545] on div "My Profile" at bounding box center [19, 530] width 39 height 39
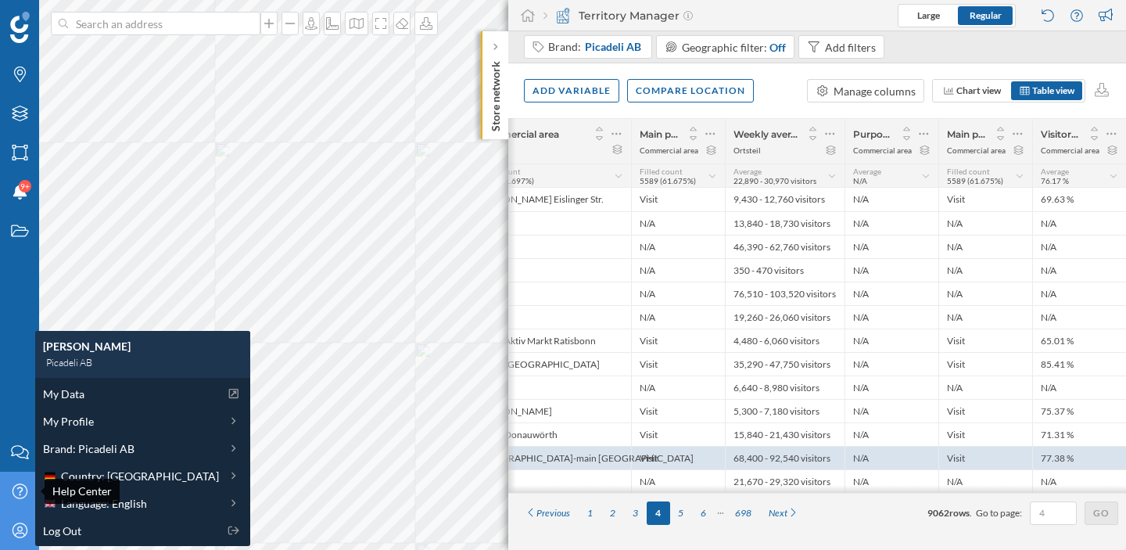
click at [20, 491] on icon at bounding box center [19, 490] width 15 height 15
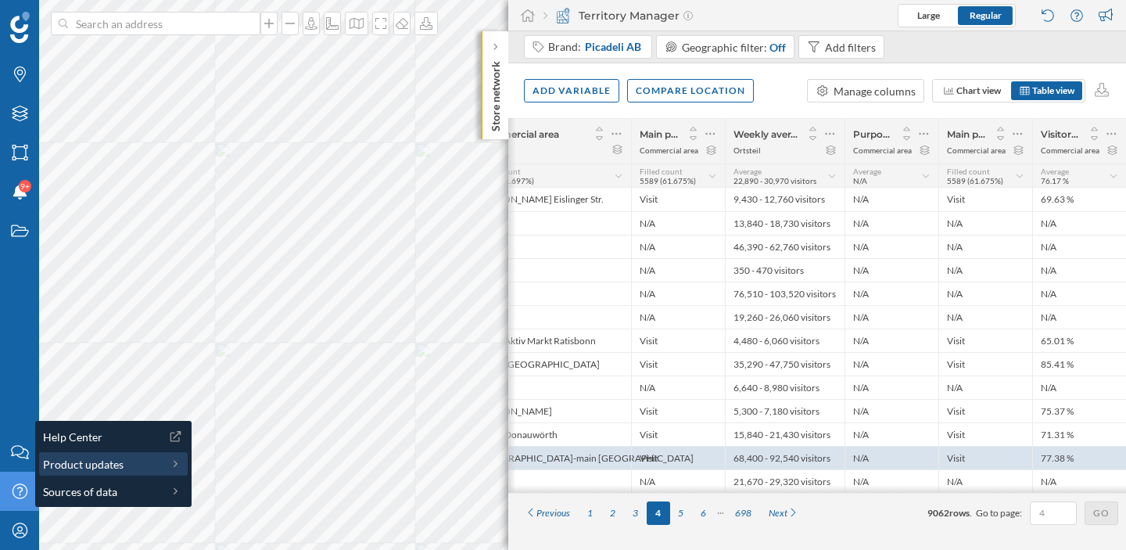
click at [78, 458] on span "Product updates" at bounding box center [83, 464] width 81 height 16
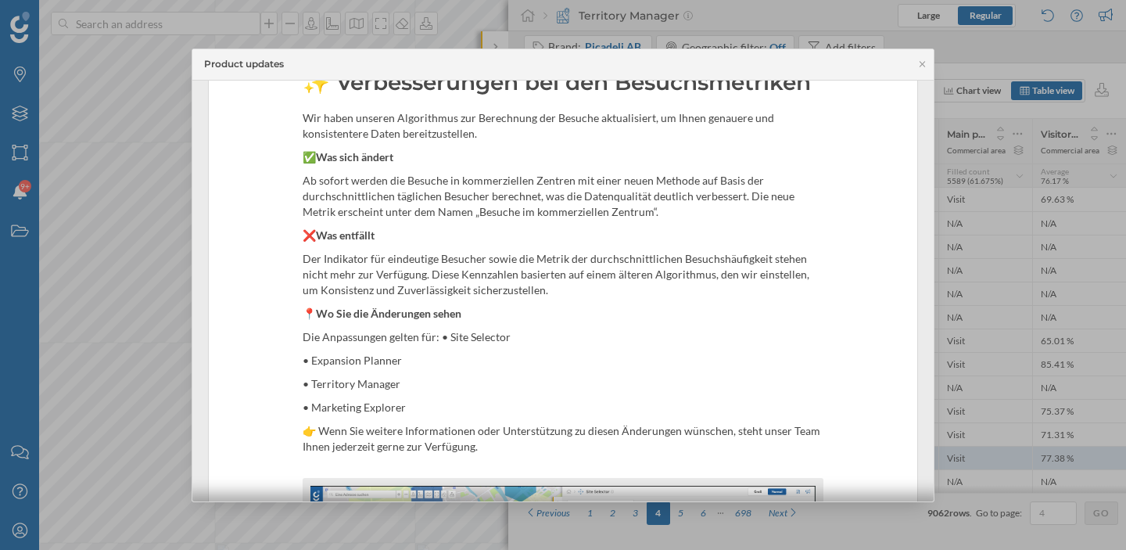
scroll to position [114, 0]
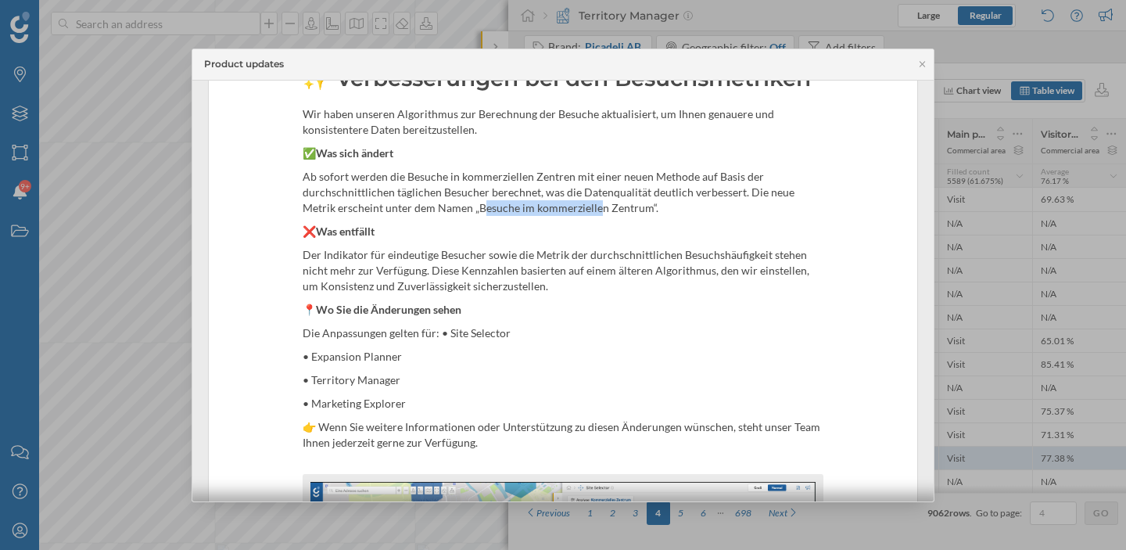
drag, startPoint x: 480, startPoint y: 204, endPoint x: 597, endPoint y: 213, distance: 116.8
click at [597, 213] on span "Ab sofort werden die Besuche in kommerziellen Zentren mit einer neuen Methode a…" at bounding box center [549, 192] width 492 height 45
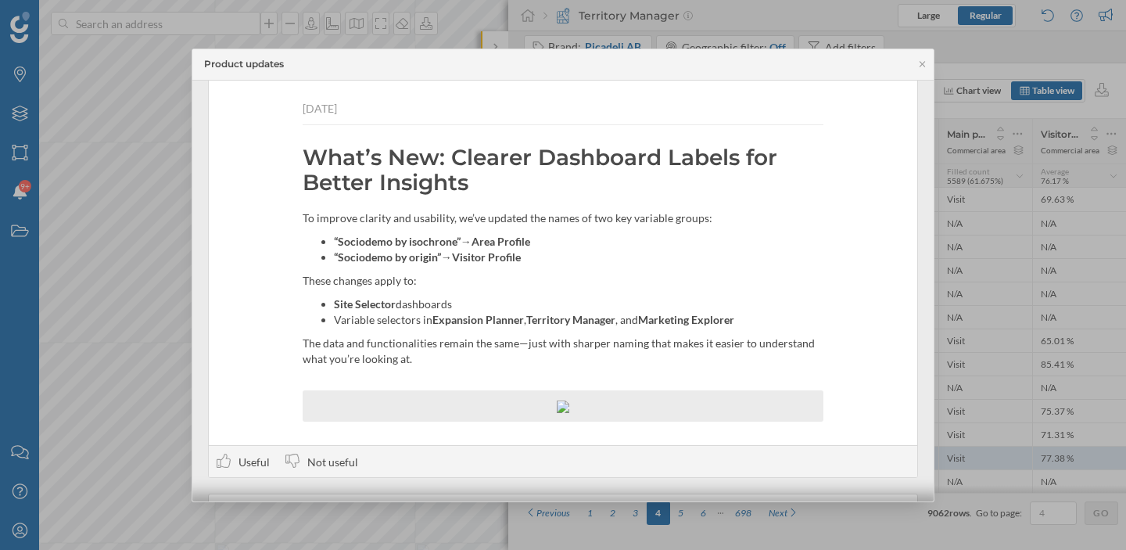
scroll to position [880, 0]
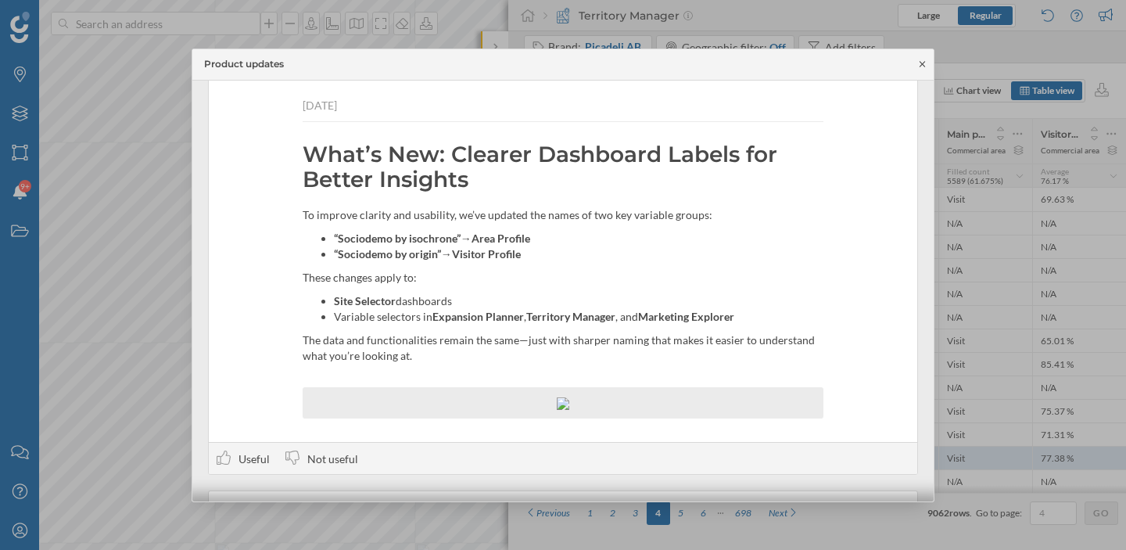
click at [919, 61] on icon at bounding box center [923, 63] width 12 height 9
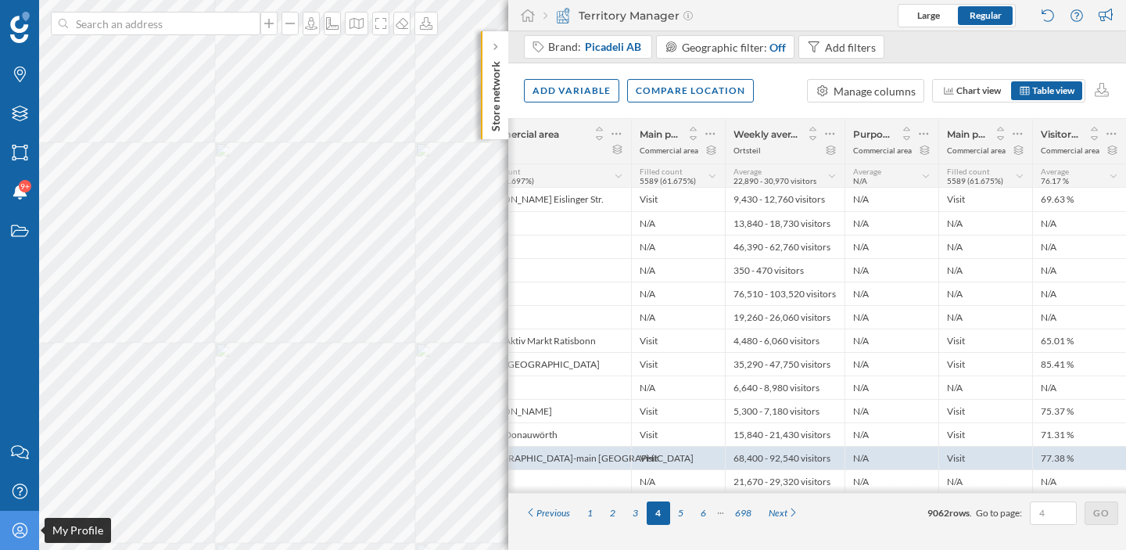
click at [24, 529] on icon "My Profile" at bounding box center [20, 530] width 20 height 16
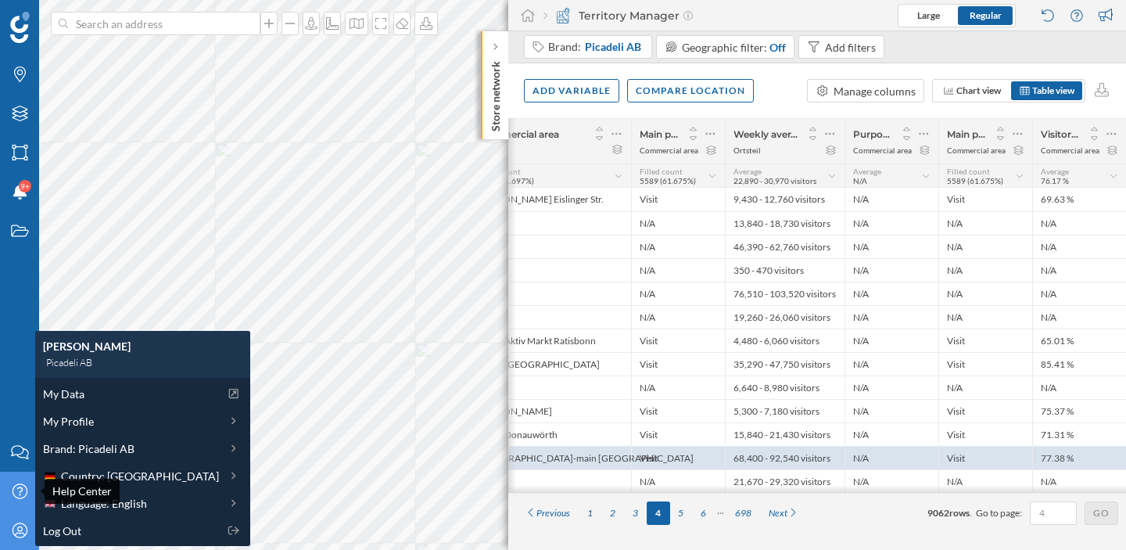
click at [20, 487] on icon at bounding box center [19, 490] width 15 height 15
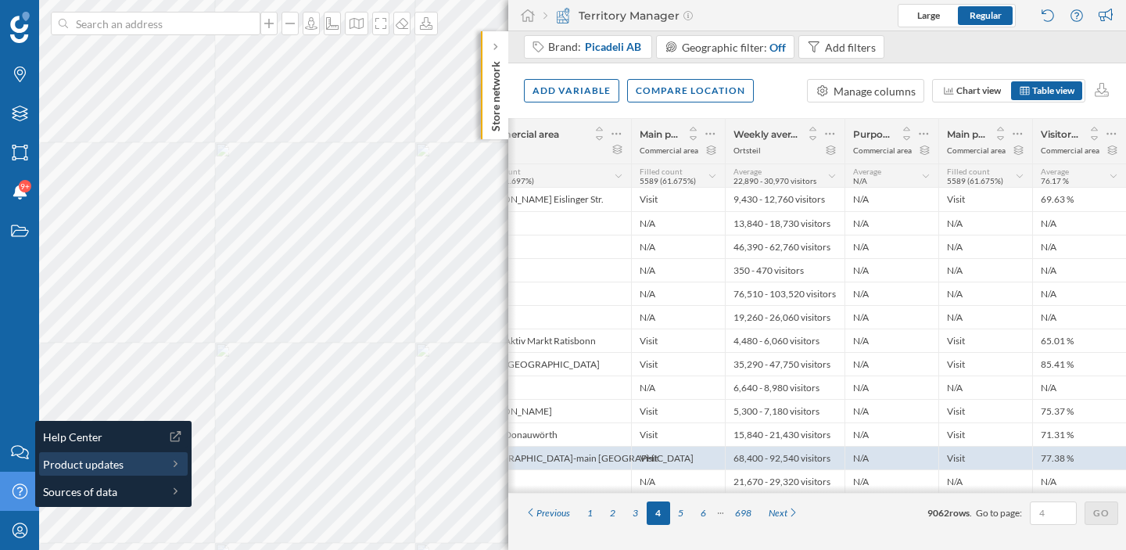
click at [111, 465] on span "Product updates" at bounding box center [83, 464] width 81 height 16
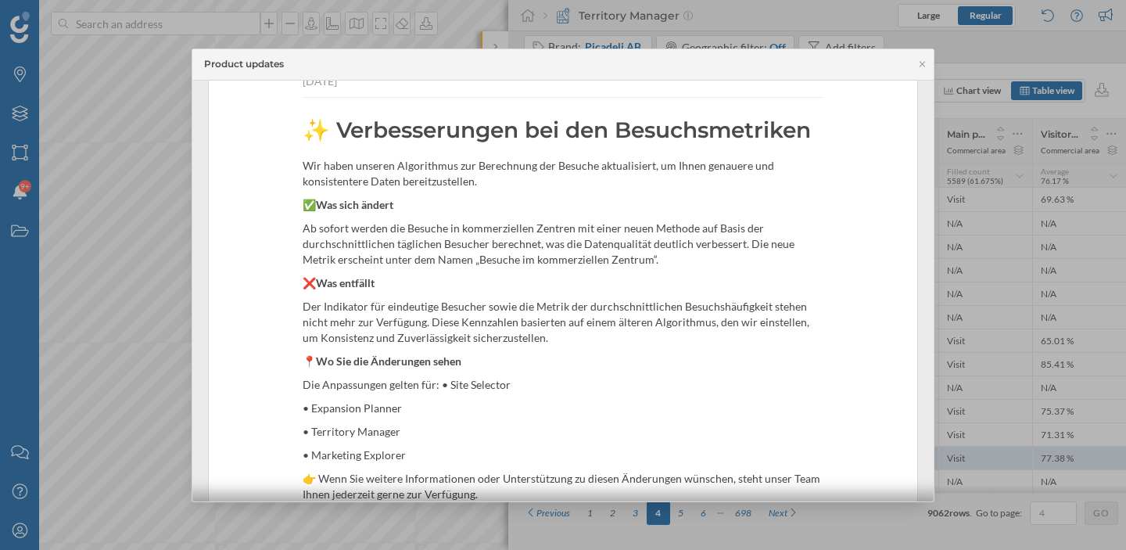
scroll to position [65, 0]
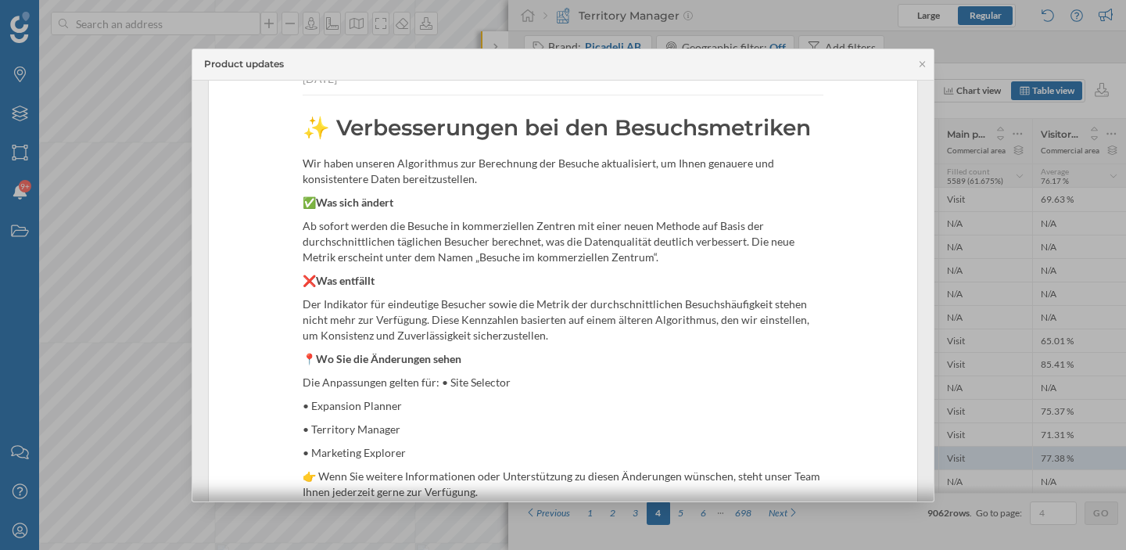
click at [434, 226] on span "Ab sofort werden die Besuche in kommerziellen Zentren mit einer neuen Methode a…" at bounding box center [549, 241] width 492 height 45
copy span "Besuche"
click at [922, 59] on icon at bounding box center [923, 63] width 12 height 9
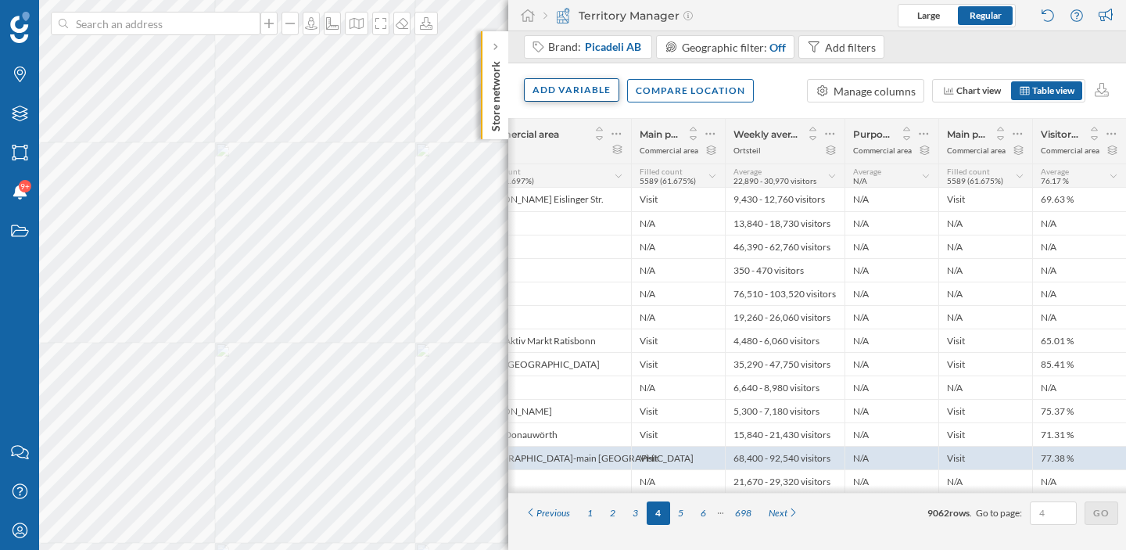
click at [586, 88] on div "Add variable" at bounding box center [571, 89] width 95 height 23
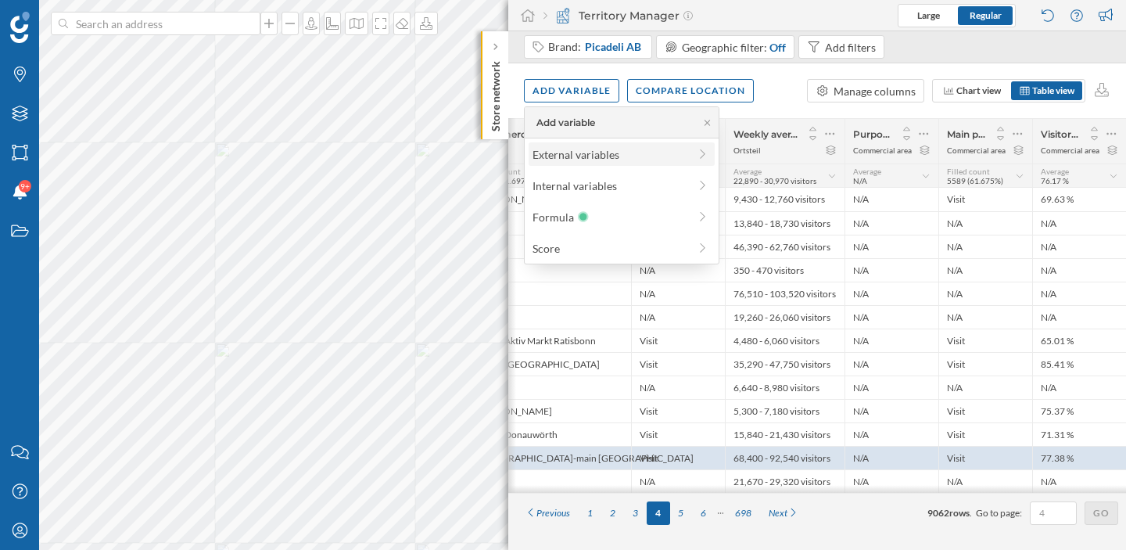
click at [594, 159] on div "External variables" at bounding box center [611, 154] width 156 height 16
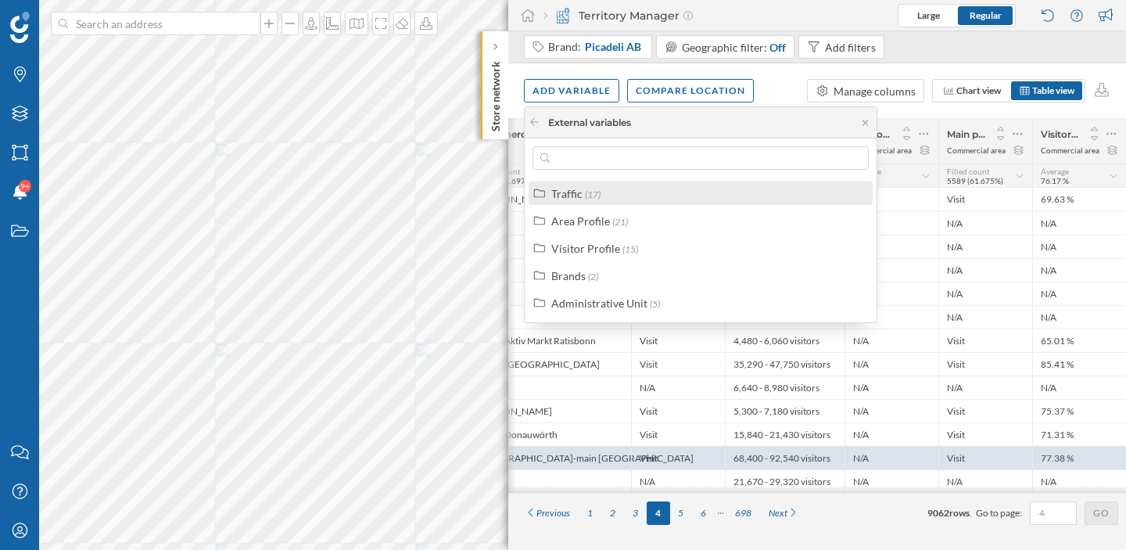
click at [604, 192] on div "Traffic (17)" at bounding box center [707, 193] width 312 height 16
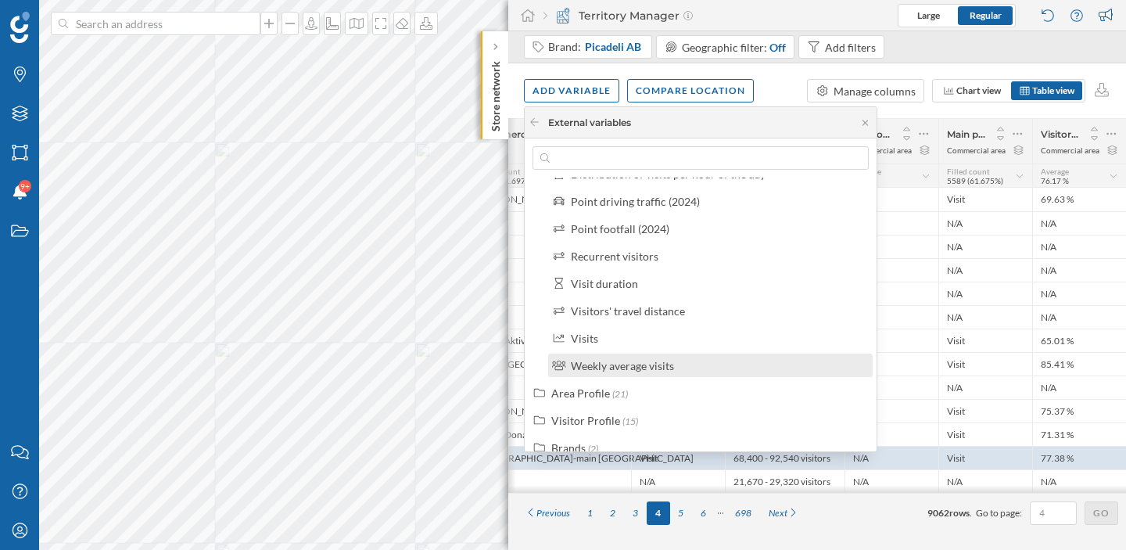
scroll to position [300, 0]
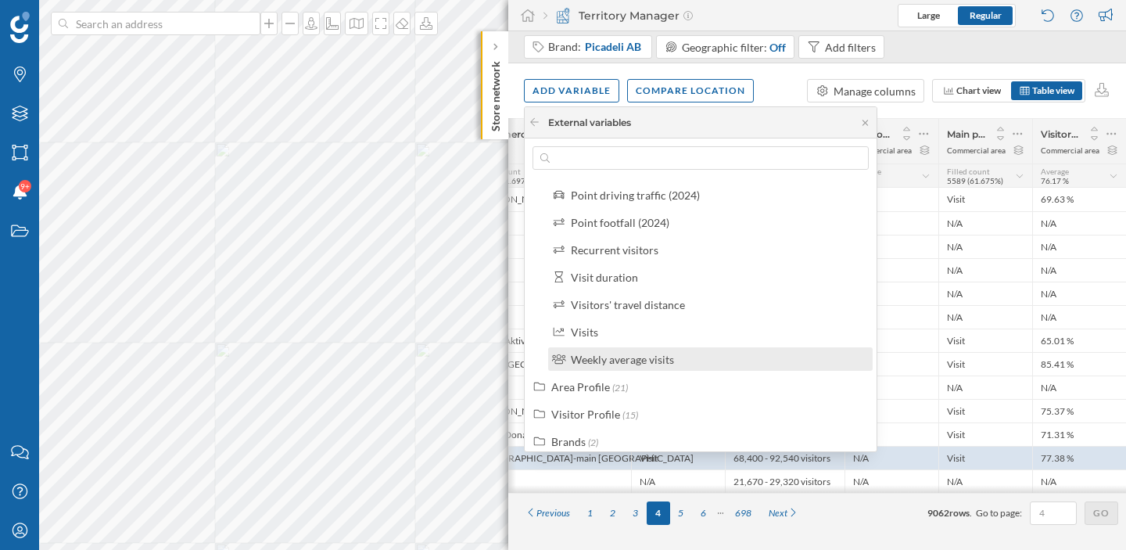
click at [661, 357] on div "Weekly average visits" at bounding box center [622, 359] width 103 height 13
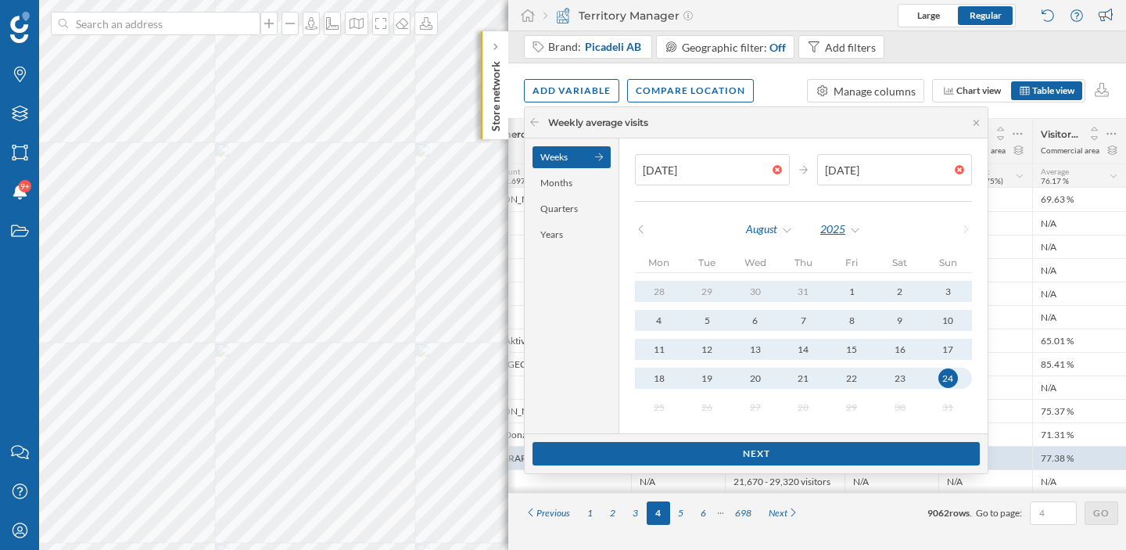
click at [837, 226] on div "2025" at bounding box center [841, 228] width 42 height 23
click at [552, 232] on div "Years" at bounding box center [572, 235] width 78 height 22
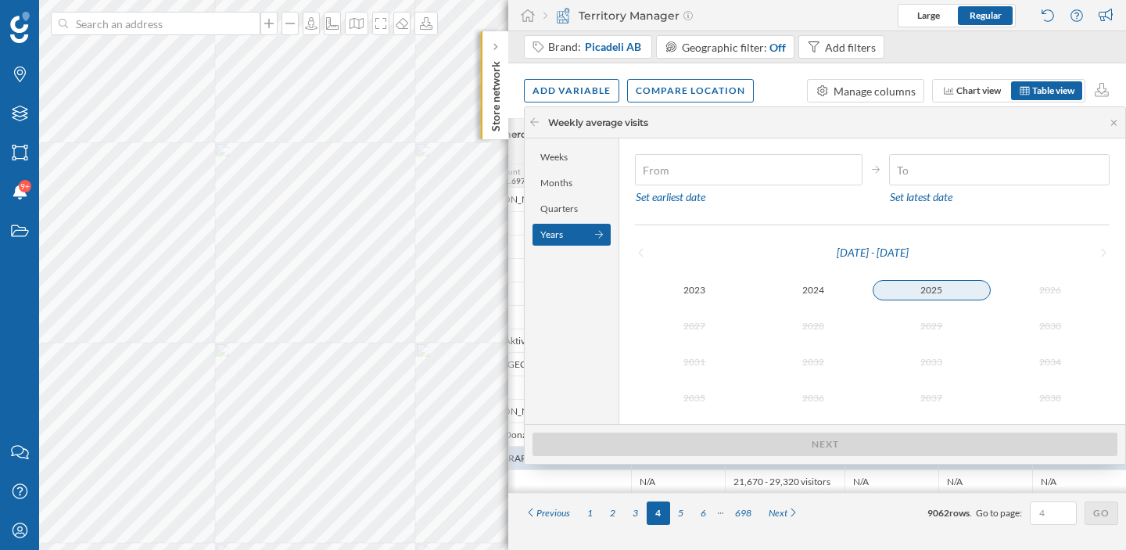
type input "[DATE]"
click at [915, 293] on div "2025" at bounding box center [932, 290] width 119 height 20
type input "[DATE]"
click at [910, 289] on div "2025" at bounding box center [932, 290] width 119 height 19
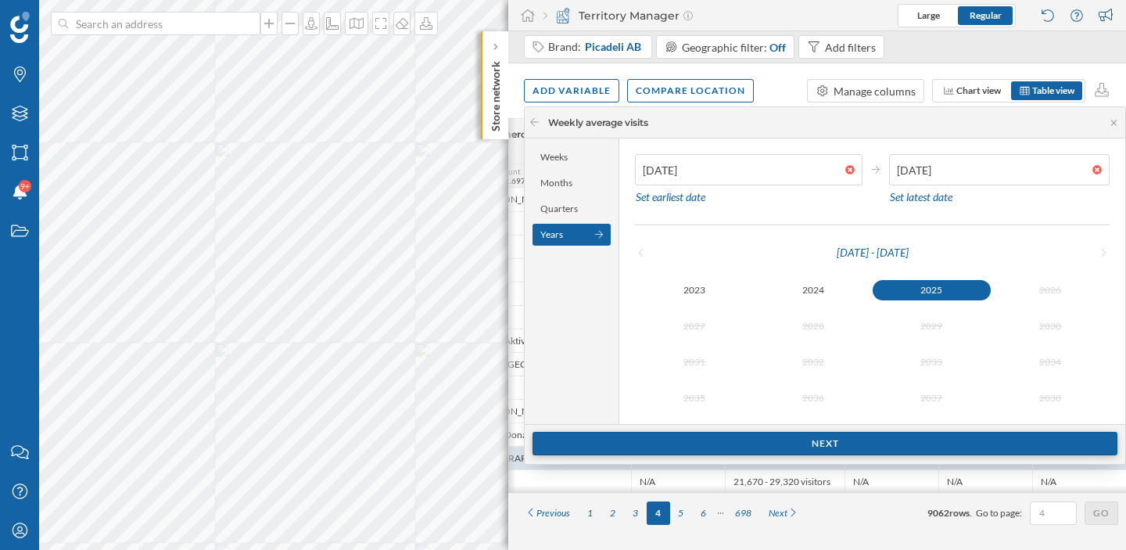
click at [824, 440] on div "Next" at bounding box center [825, 443] width 585 height 23
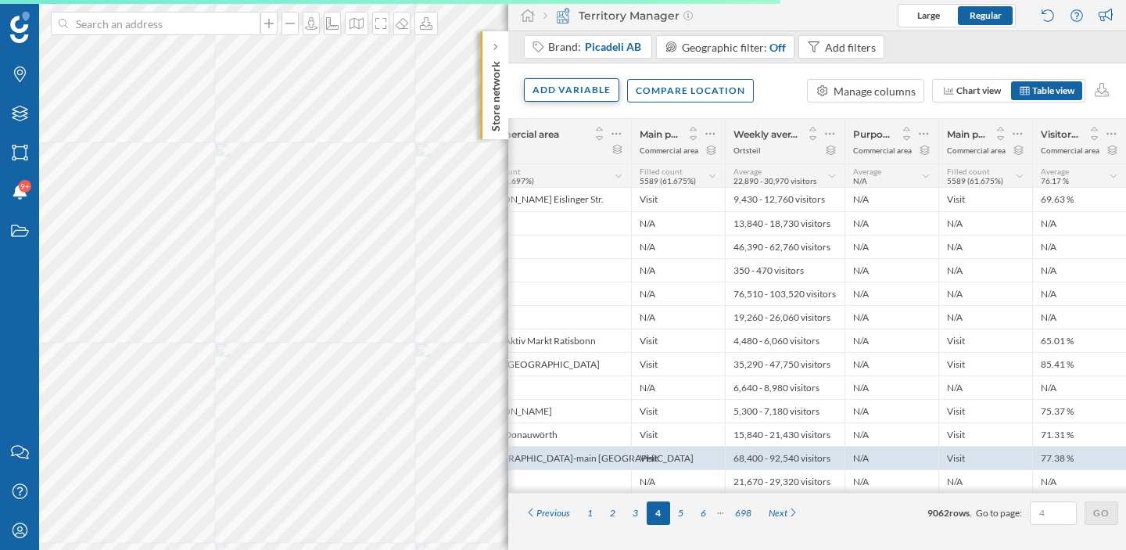
click at [541, 102] on div "Add variable" at bounding box center [571, 89] width 95 height 23
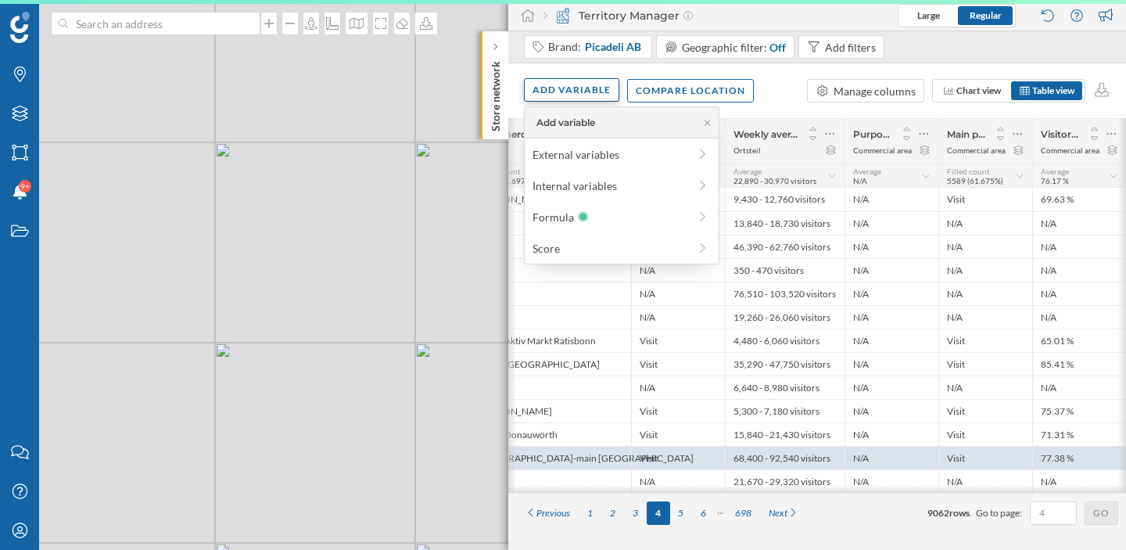
scroll to position [0, 204]
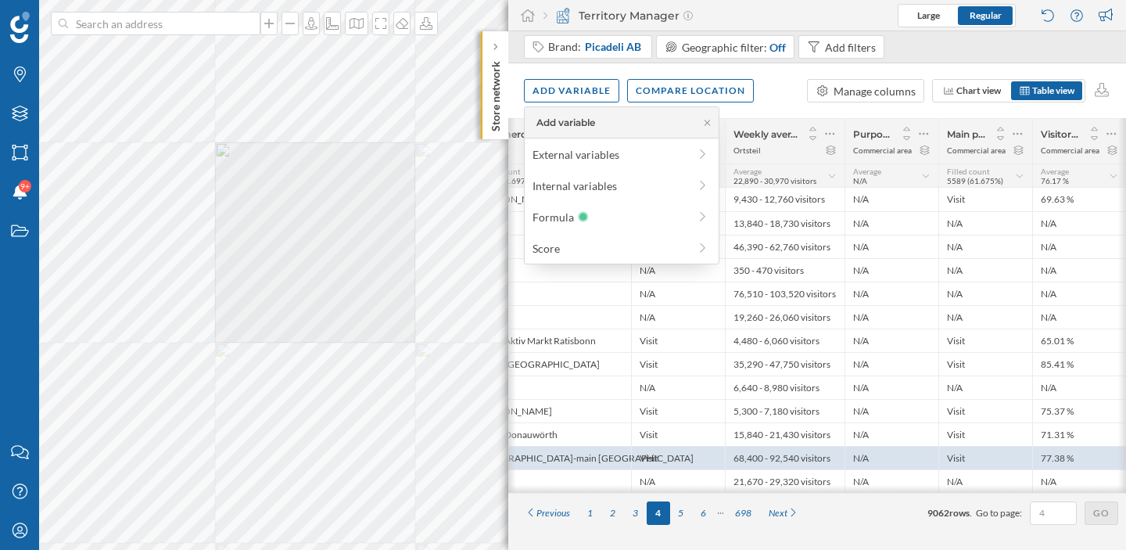
click at [600, 141] on div "Add variable External variables Internal variables Formula Score" at bounding box center [622, 185] width 196 height 158
click at [592, 152] on div "External variables" at bounding box center [611, 154] width 156 height 16
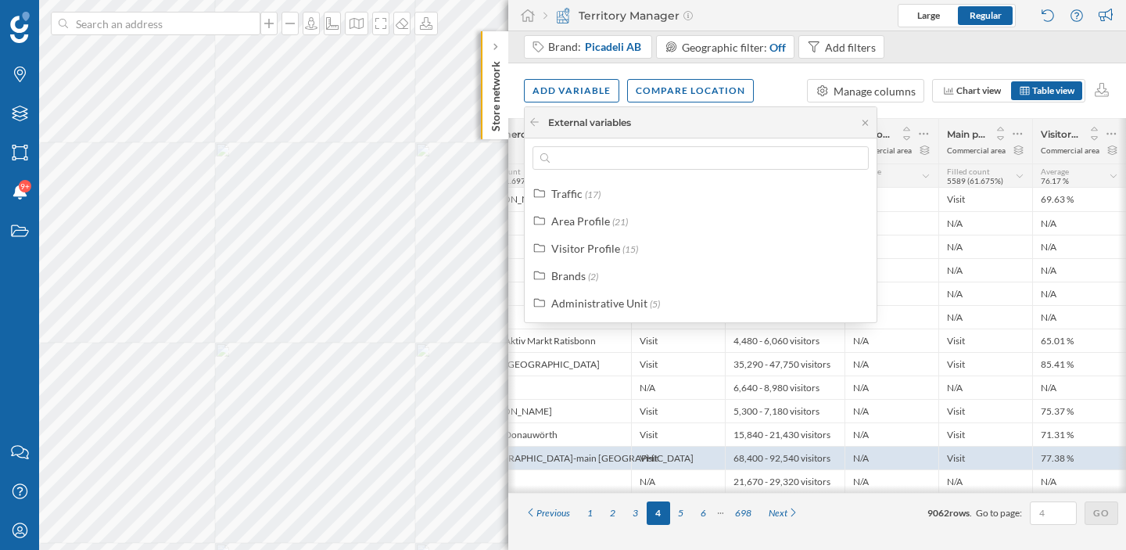
click at [928, 50] on div "Brand: ​Picadeli AB​ Geographic filter: Off Add filters" at bounding box center [817, 47] width 618 height 32
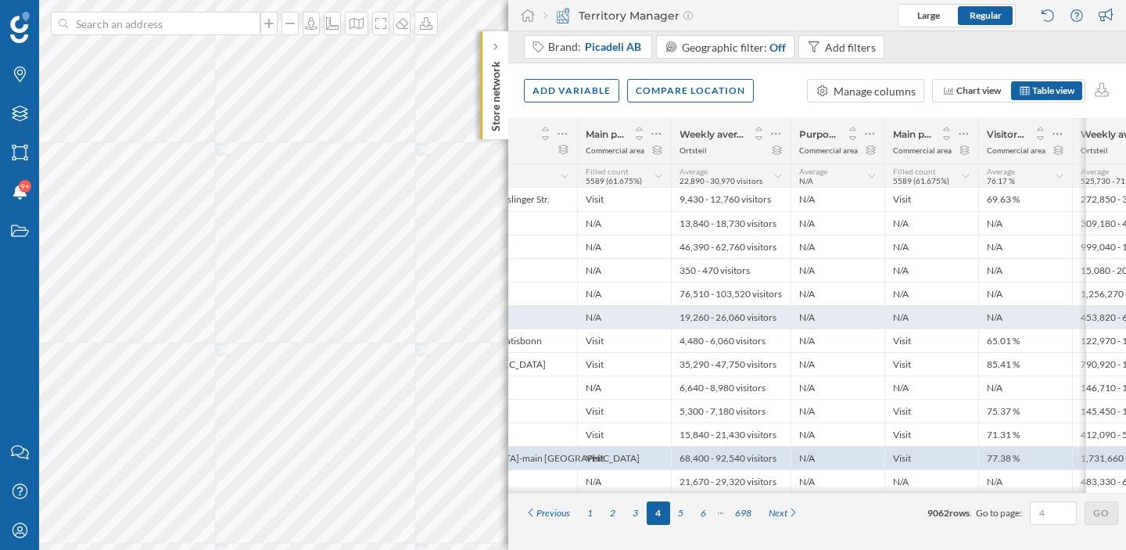
scroll to position [0, 335]
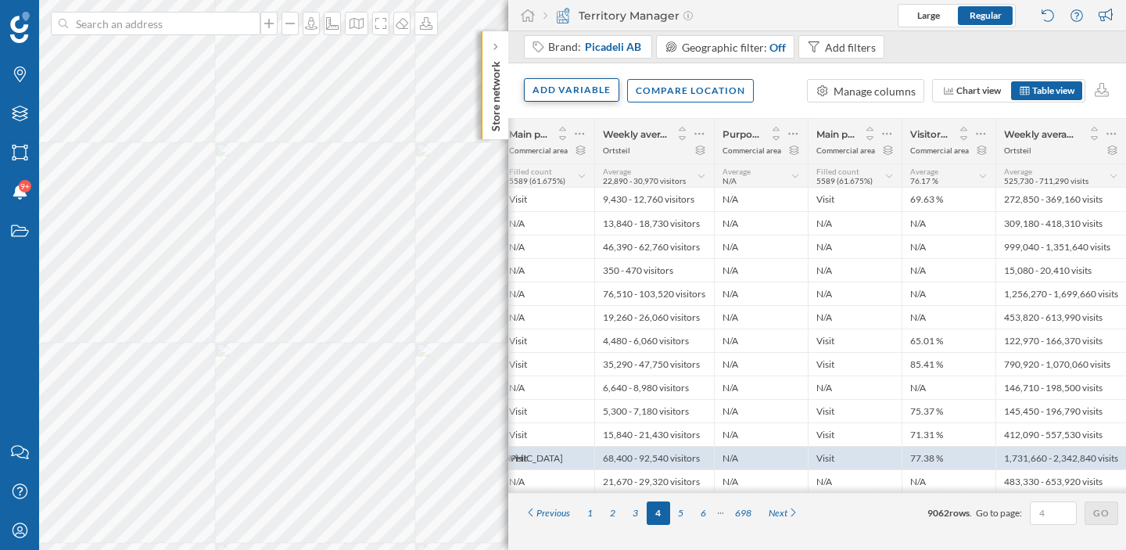
click at [595, 85] on div "Add variable" at bounding box center [571, 89] width 95 height 23
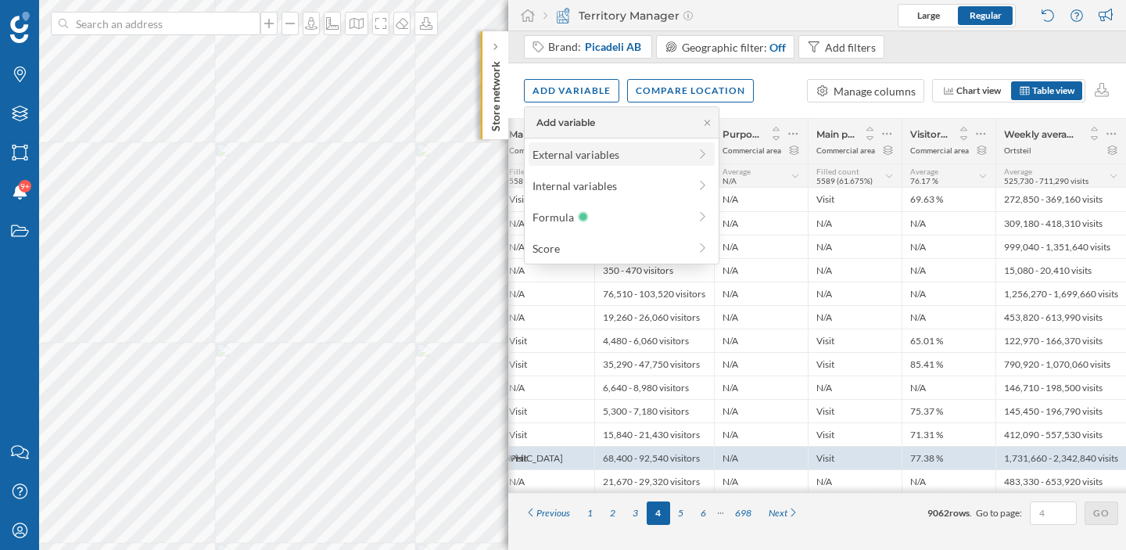
click at [584, 156] on div "External variables" at bounding box center [611, 154] width 156 height 16
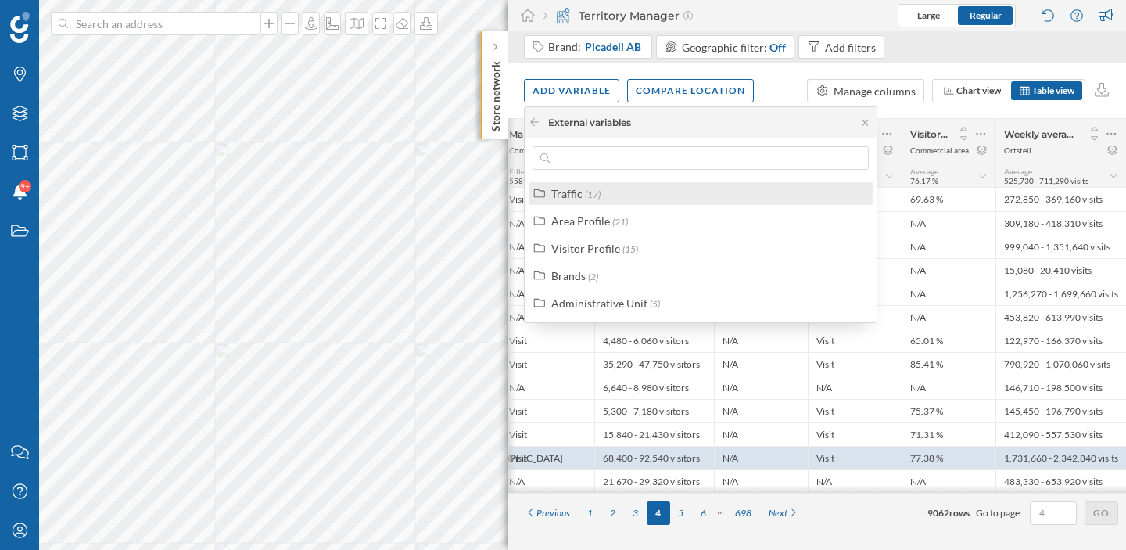
click at [585, 188] on span "(17)" at bounding box center [593, 194] width 16 height 12
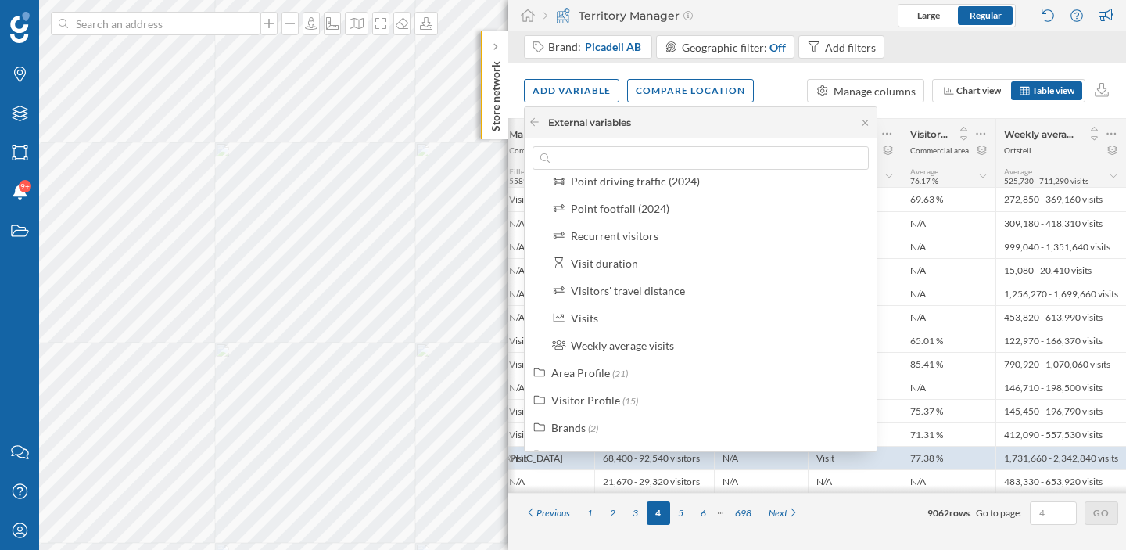
scroll to position [336, 0]
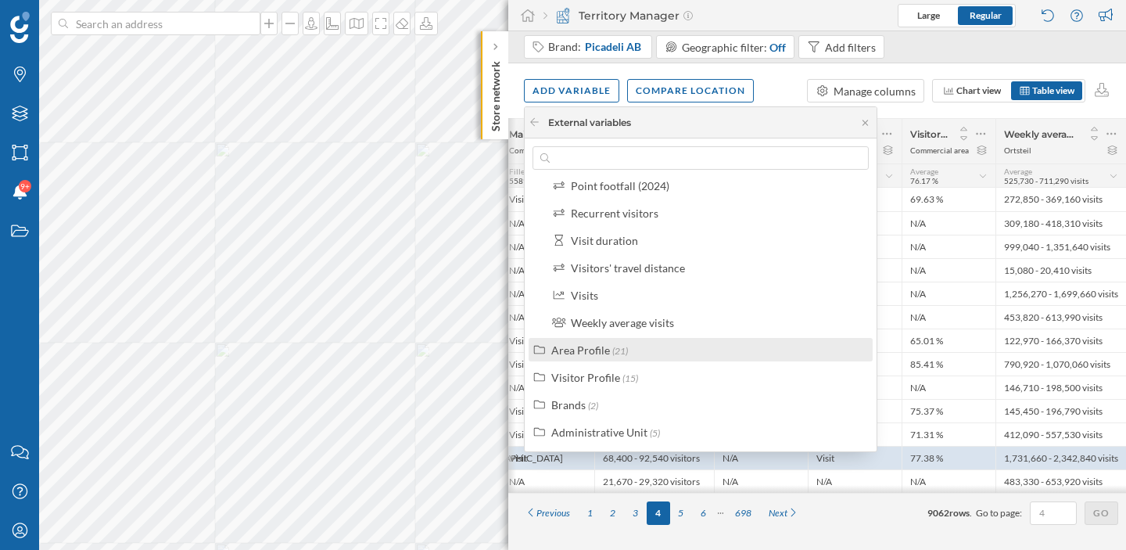
click at [612, 355] on span "(21)" at bounding box center [620, 351] width 16 height 12
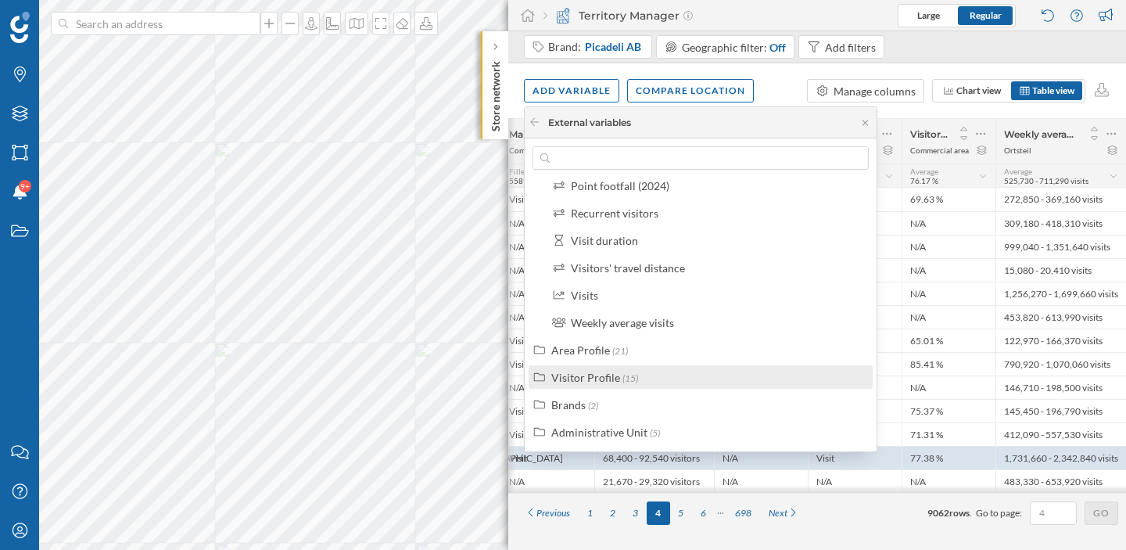
click at [601, 376] on div "Visitor Profile" at bounding box center [585, 377] width 69 height 13
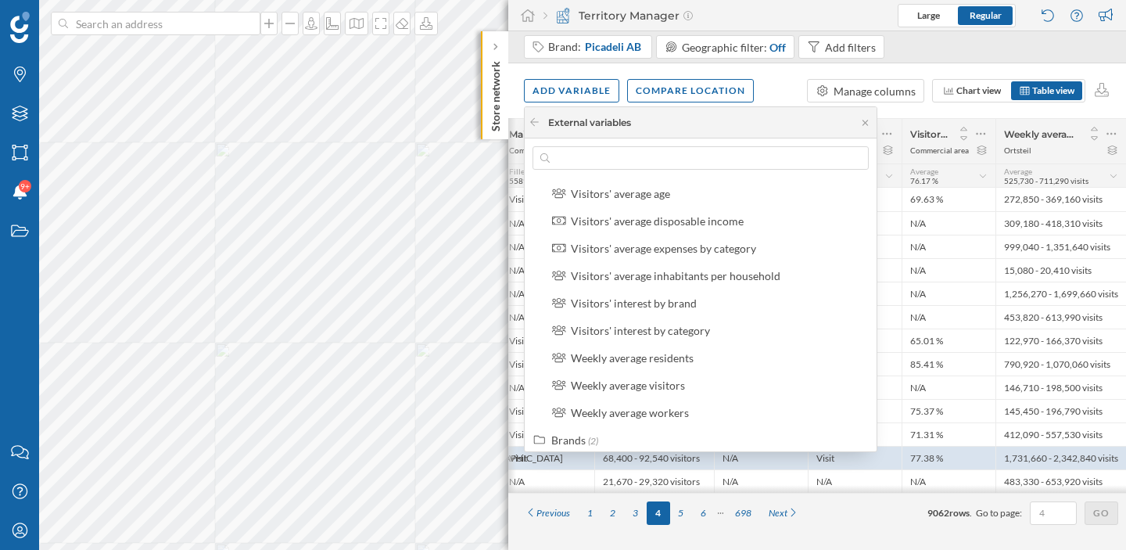
scroll to position [747, 0]
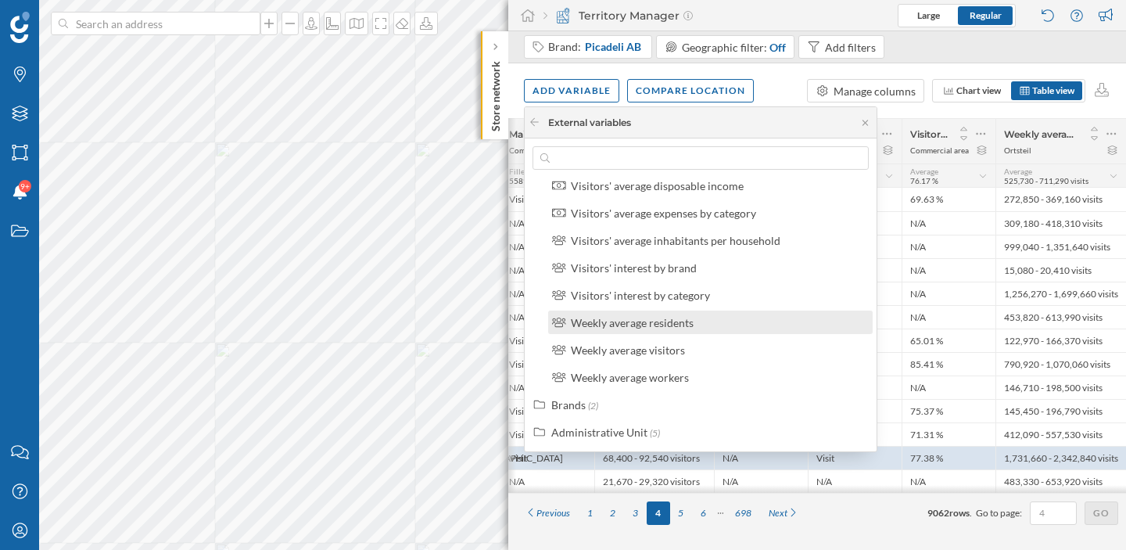
click at [604, 329] on label "Weekly average residents" at bounding box center [632, 322] width 123 height 16
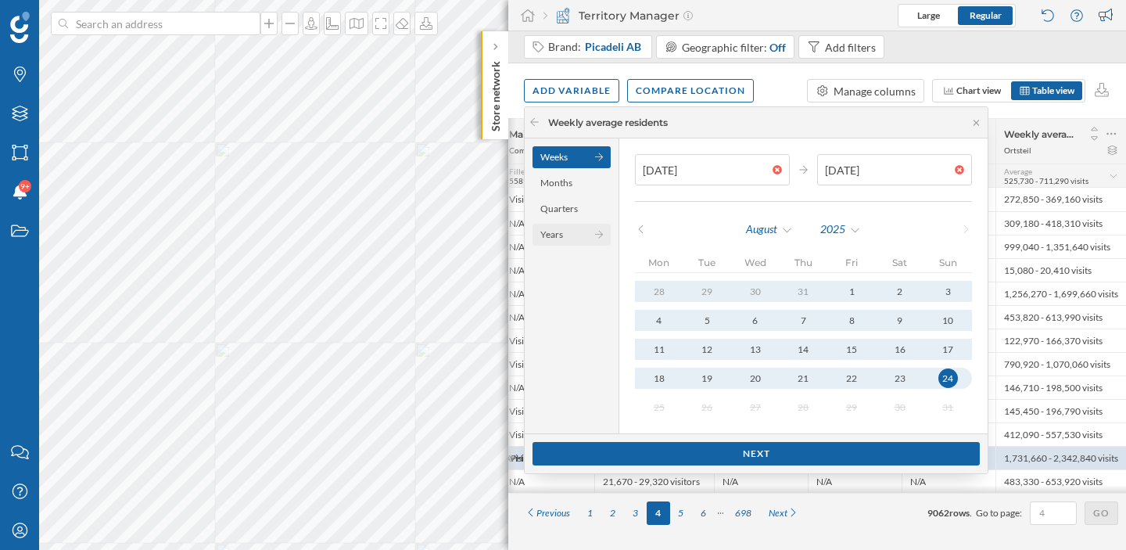
click at [587, 238] on div "Years" at bounding box center [572, 235] width 78 height 22
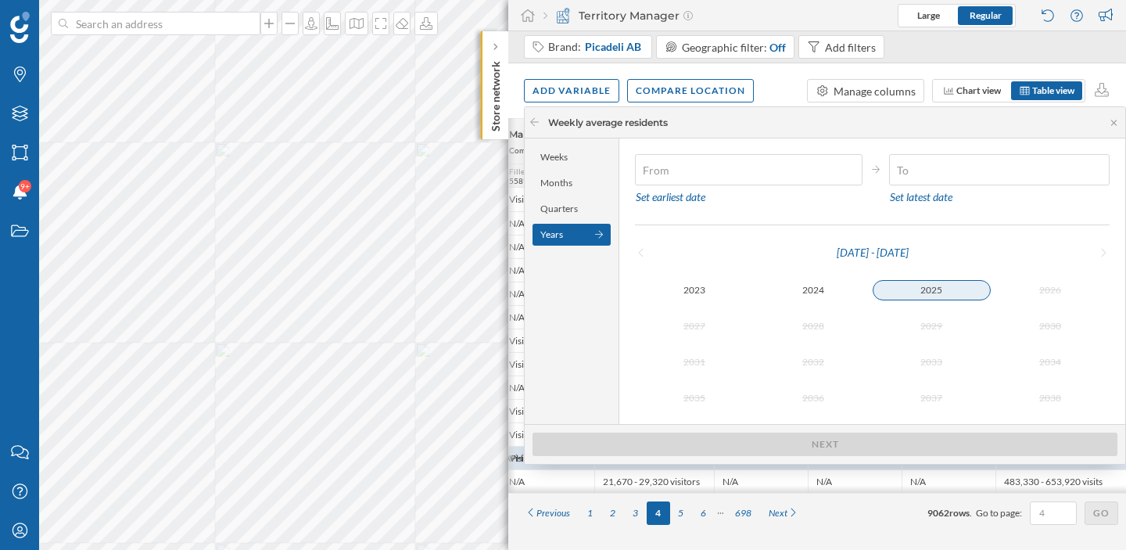
click at [923, 286] on div "2025" at bounding box center [932, 290] width 119 height 20
type input "[DATE]"
click at [923, 286] on div "2025" at bounding box center [932, 290] width 119 height 19
type input "[DATE]"
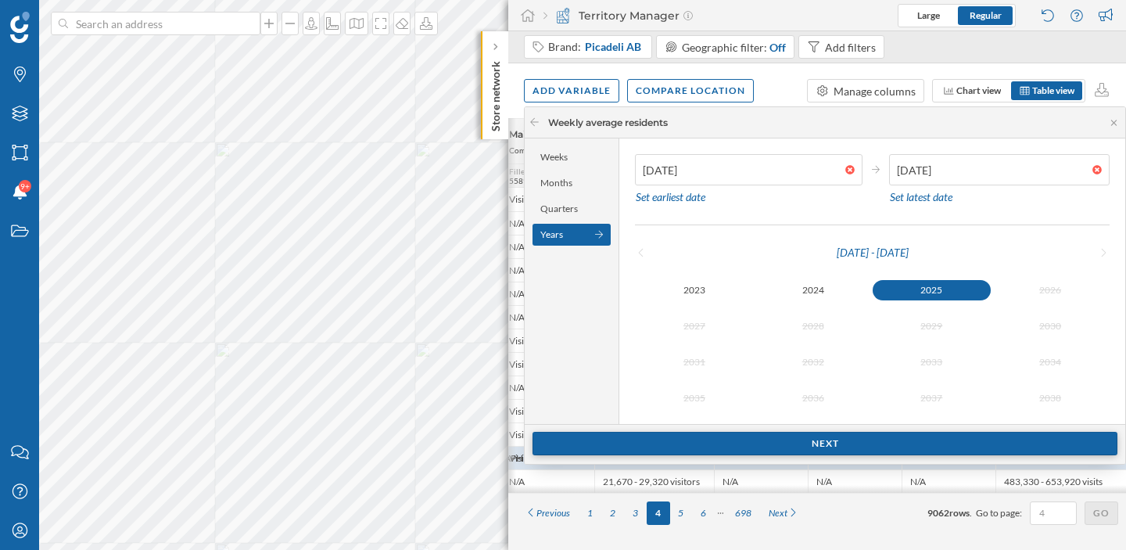
click at [795, 442] on div "Next" at bounding box center [825, 443] width 585 height 23
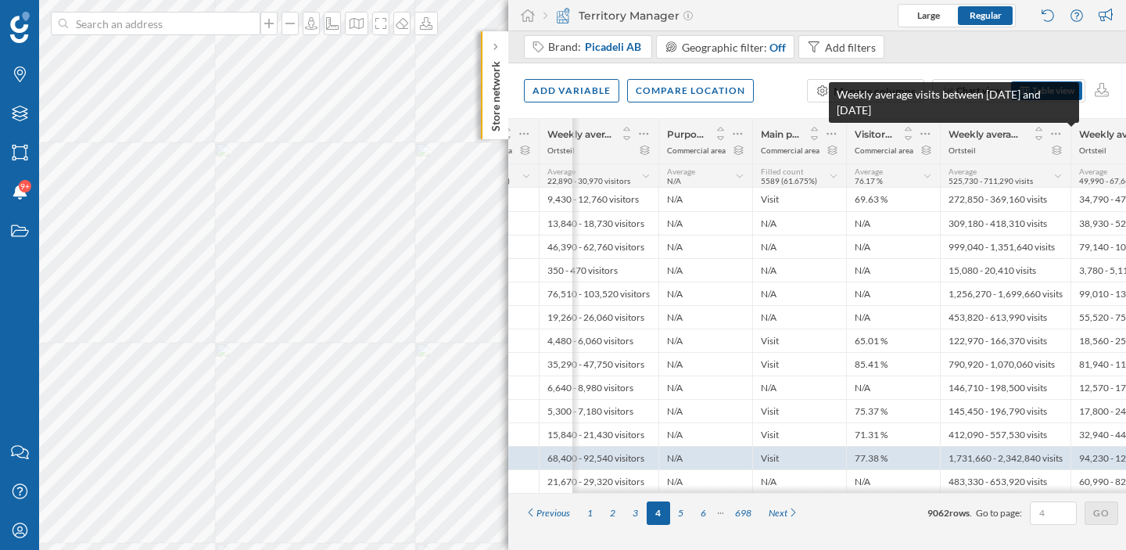
scroll to position [0, 454]
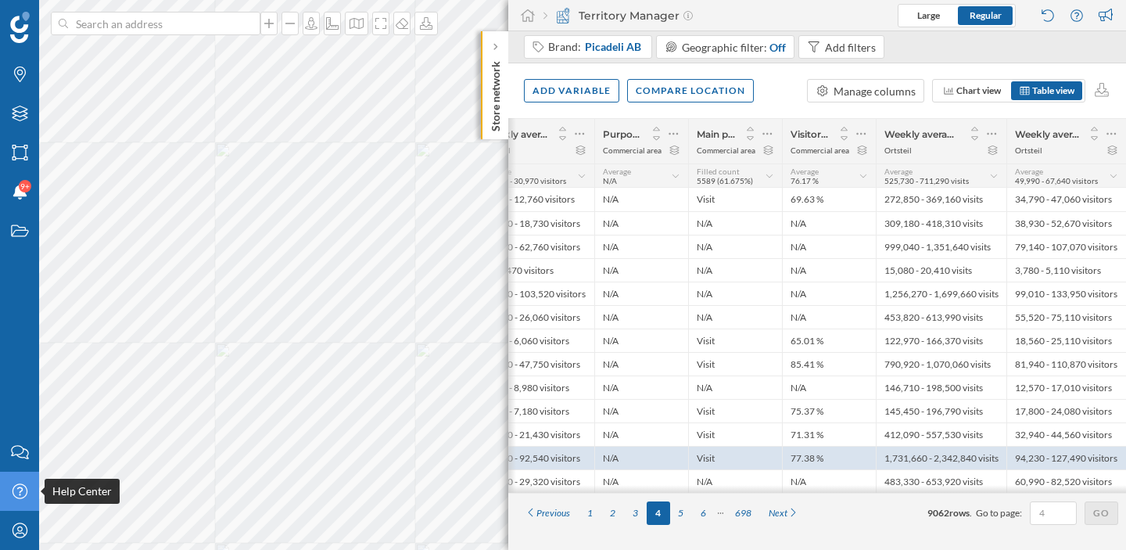
click at [17, 499] on div "Help Center" at bounding box center [19, 491] width 39 height 39
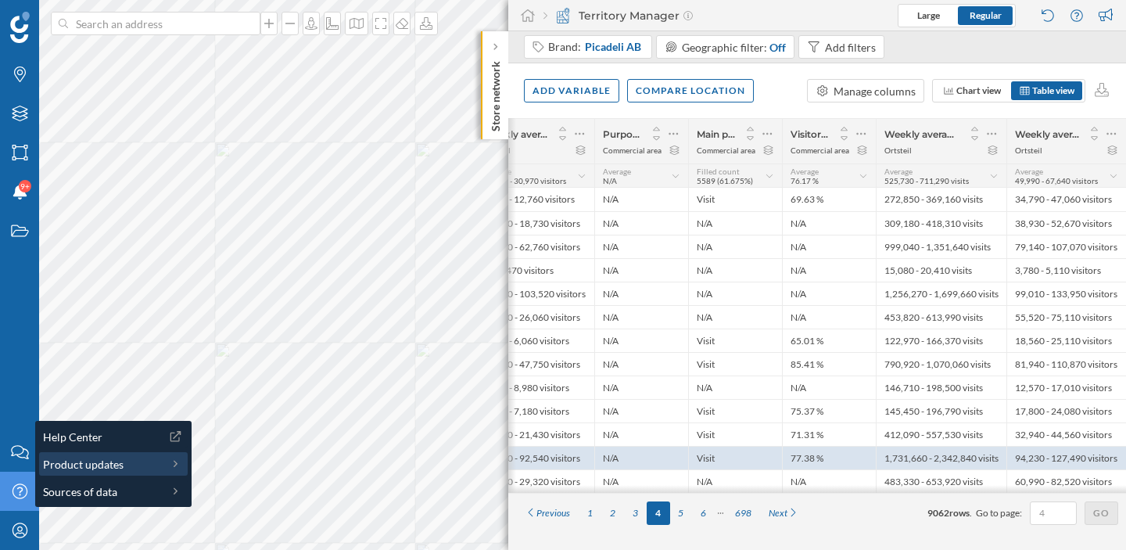
click at [69, 462] on span "Product updates" at bounding box center [83, 464] width 81 height 16
